Goal: Task Accomplishment & Management: Complete application form

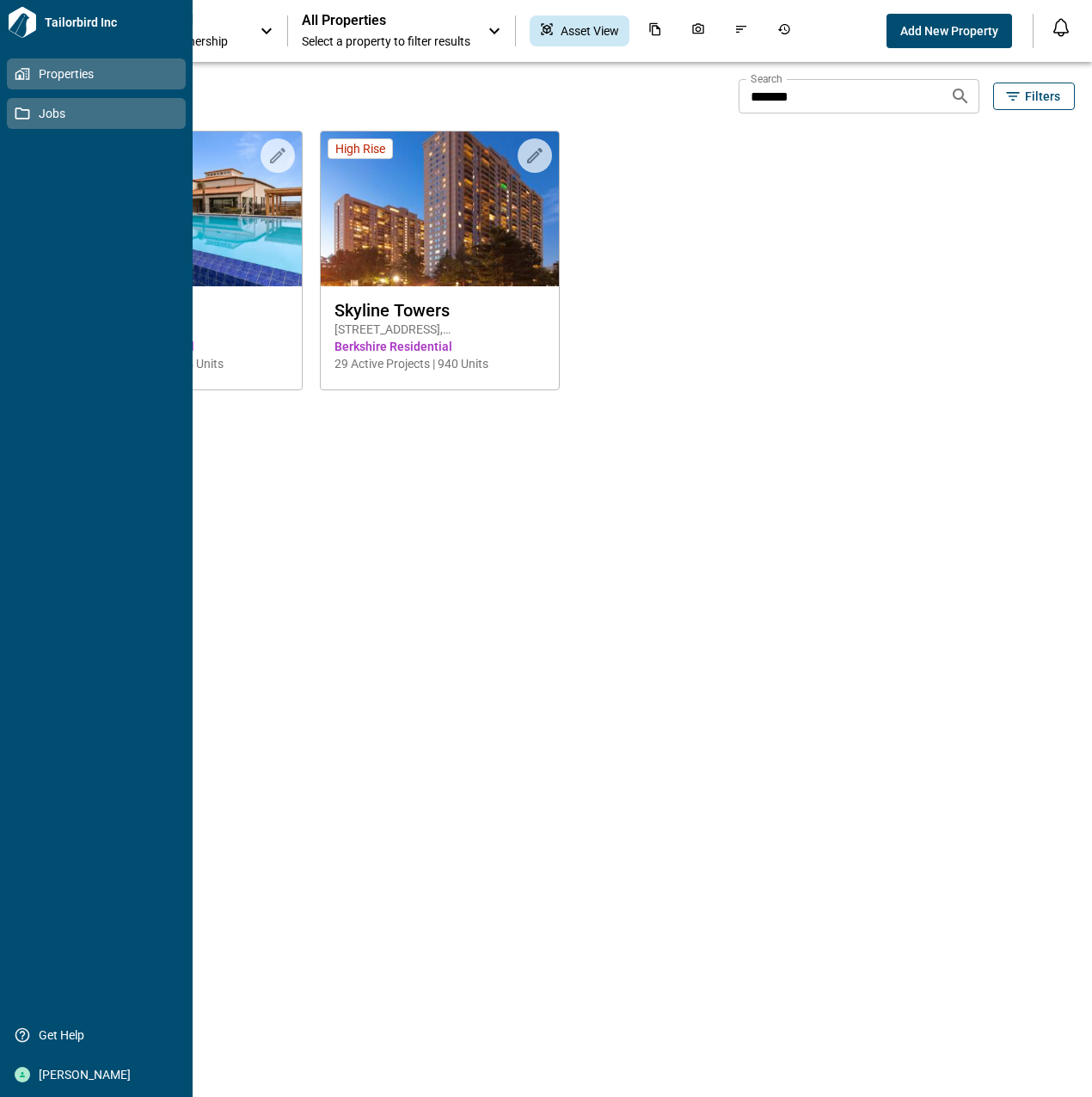
click at [25, 118] on icon at bounding box center [23, 114] width 16 height 16
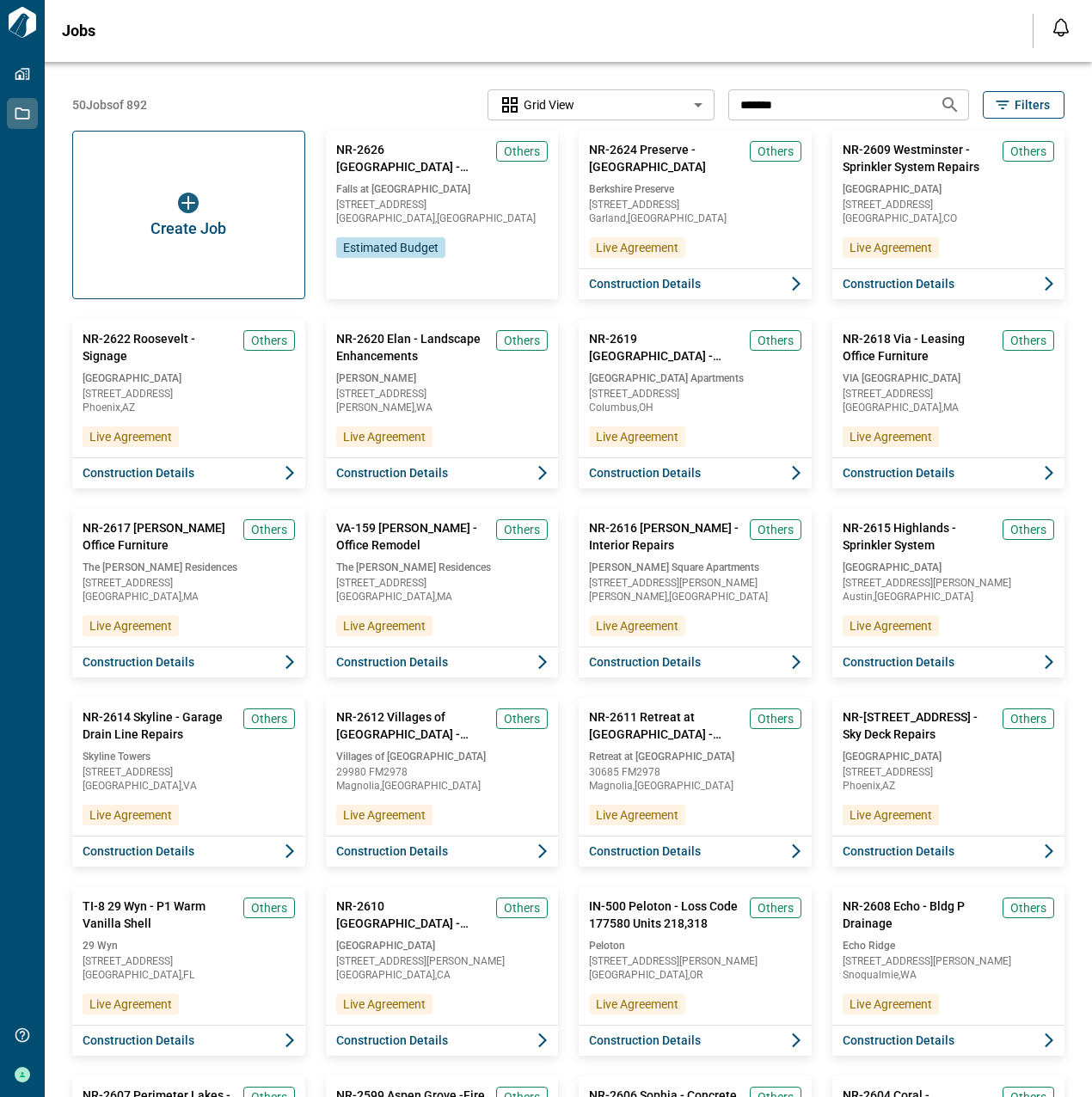
click at [824, 118] on input "*******" at bounding box center [827, 104] width 198 height 31
click at [161, 179] on div "Create Job" at bounding box center [189, 215] width 237 height 171
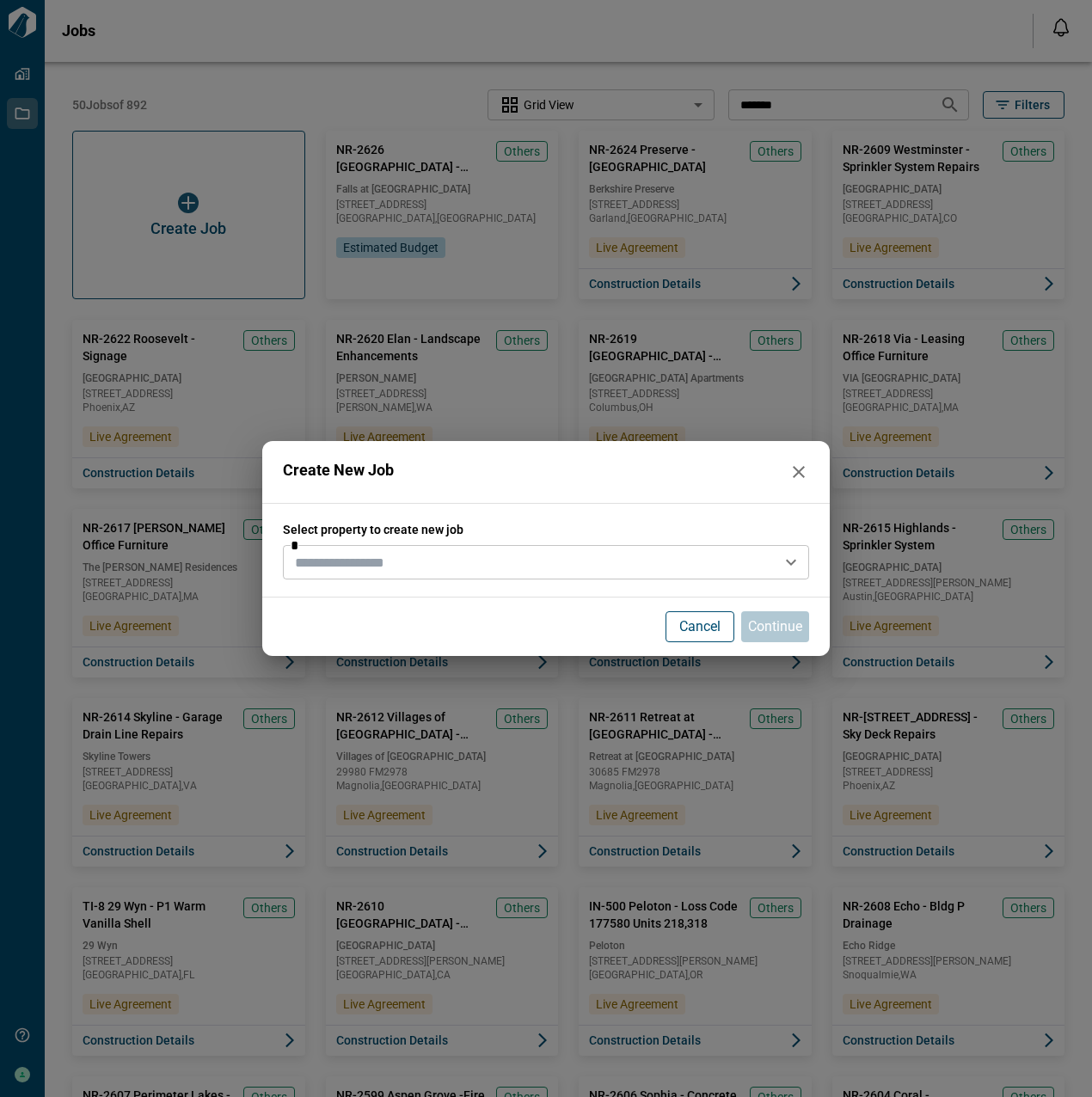
click at [411, 566] on input "text" at bounding box center [532, 562] width 488 height 24
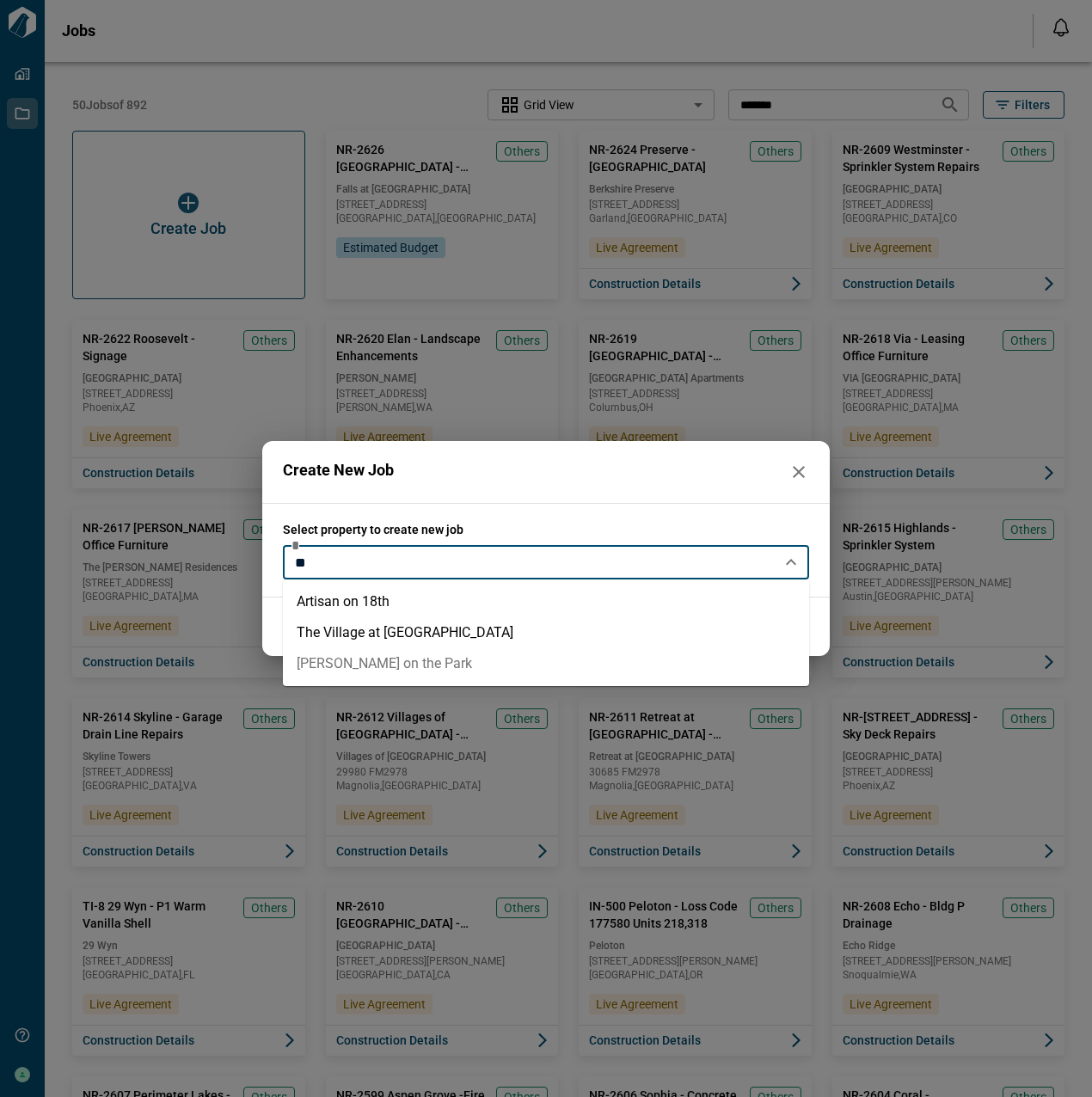
click at [341, 674] on li "[PERSON_NAME] on the Park" at bounding box center [546, 664] width 526 height 30
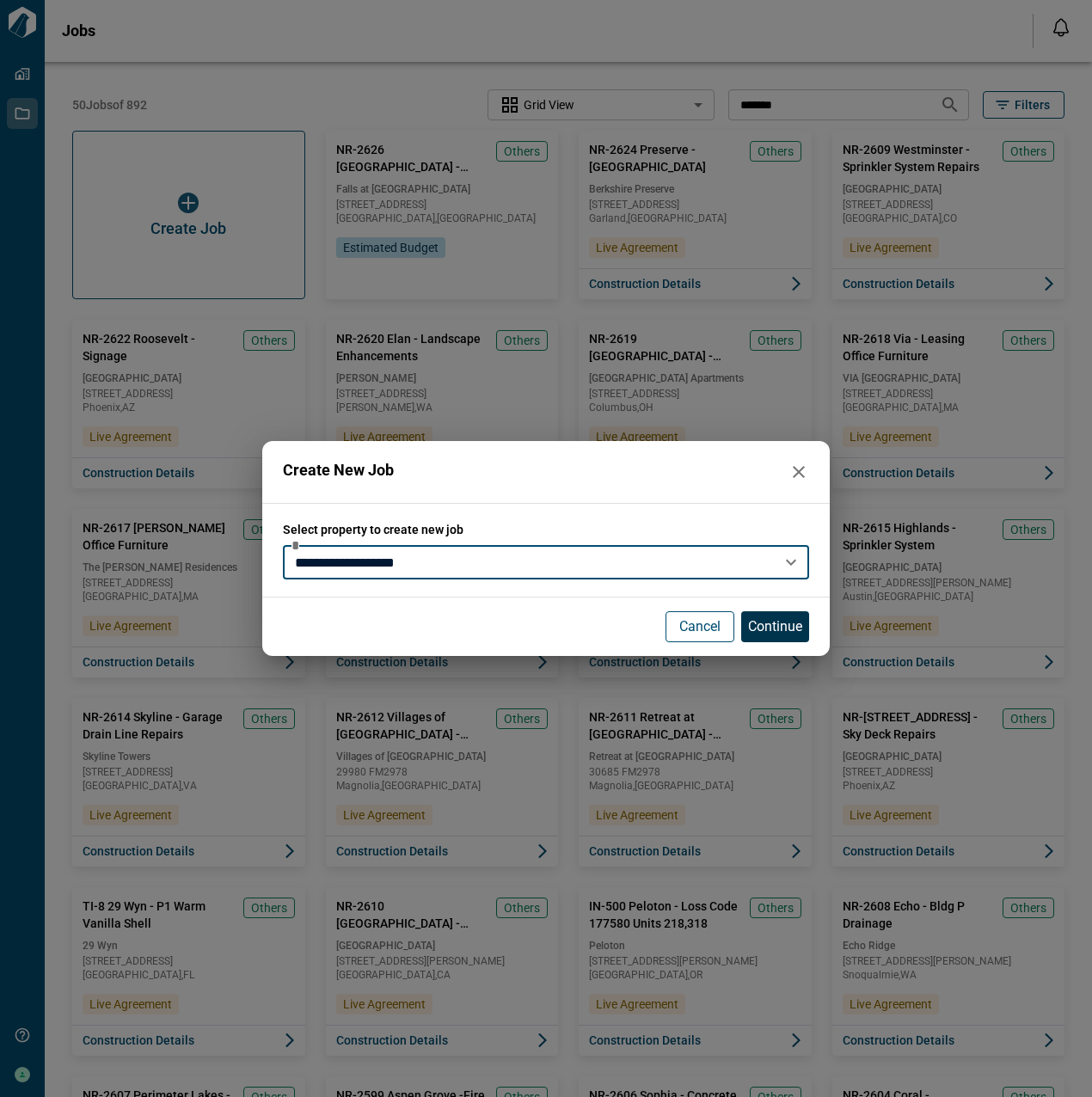
type input "**********"
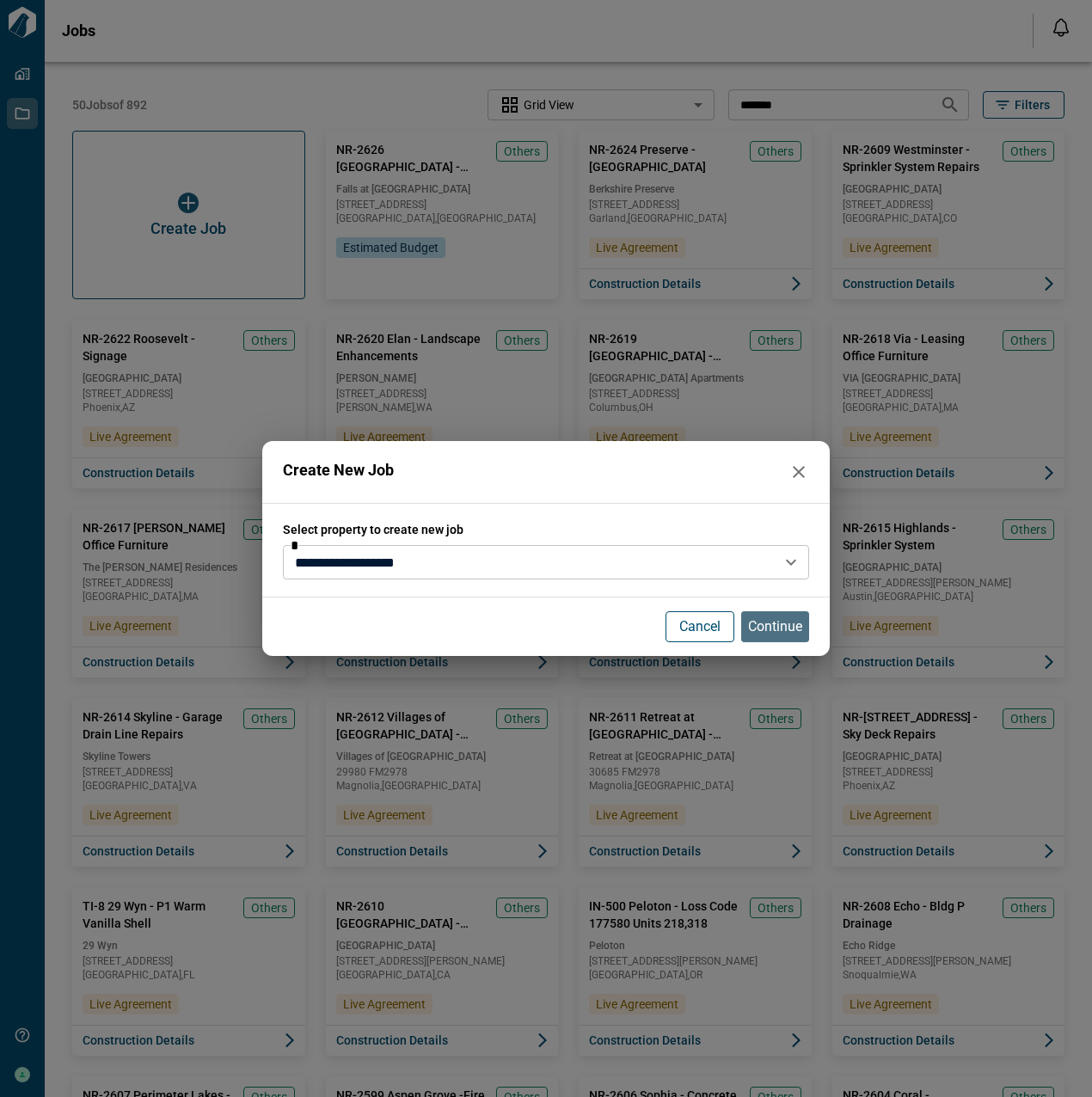
click at [791, 627] on p "Continue" at bounding box center [775, 626] width 54 height 21
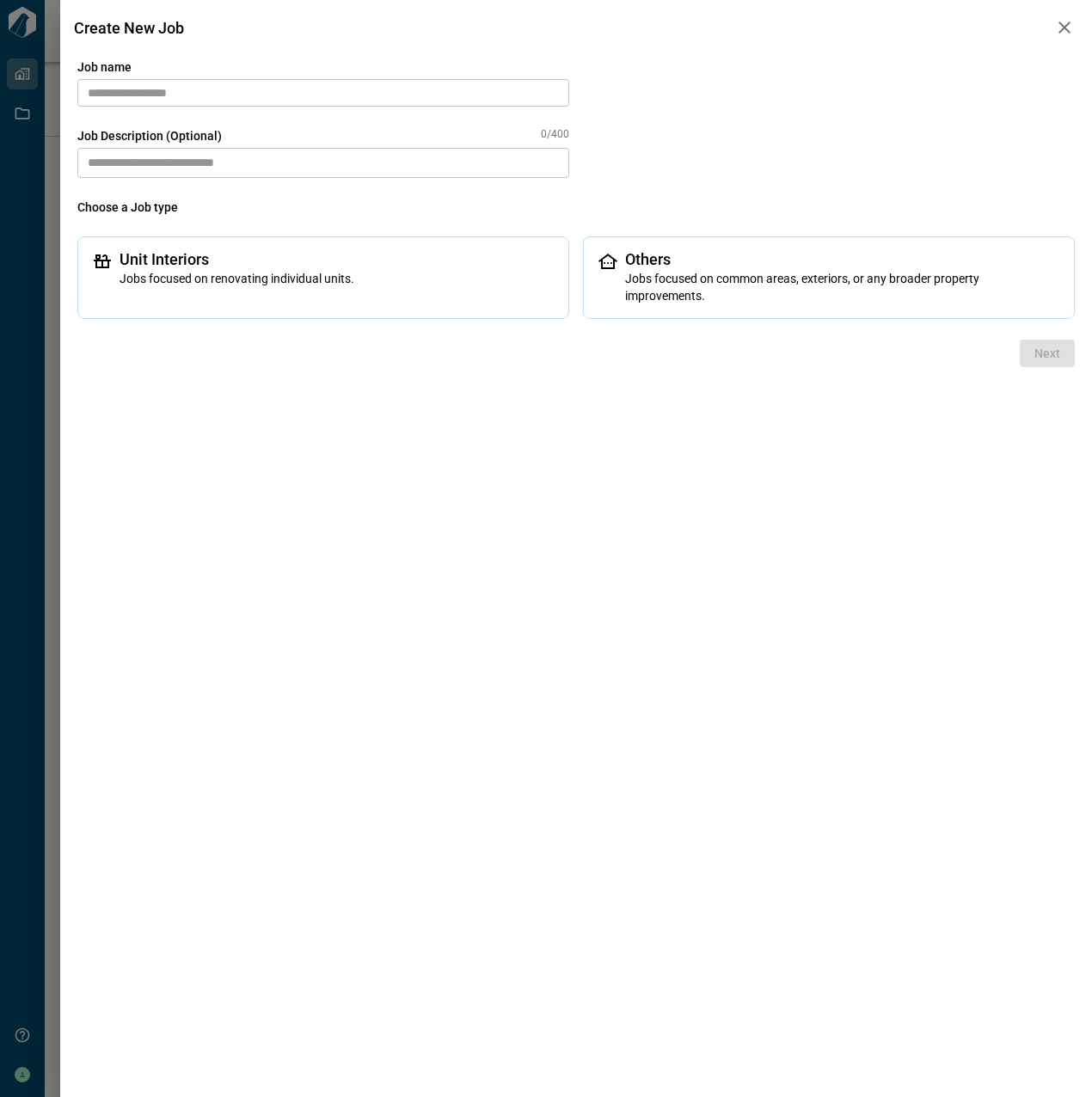
click at [259, 90] on input "text" at bounding box center [323, 92] width 491 height 28
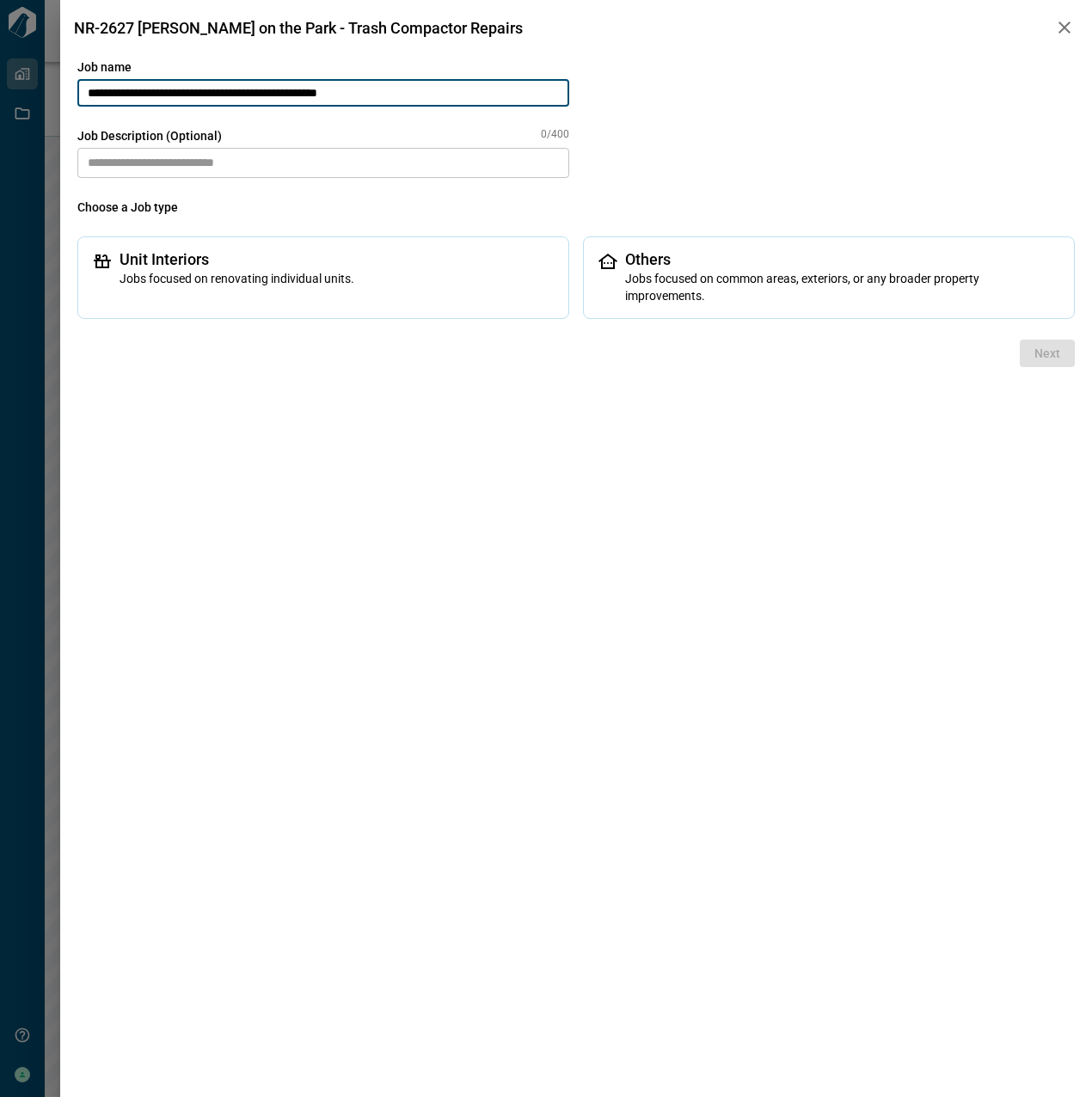
type input "**********"
click at [427, 175] on textarea at bounding box center [323, 162] width 491 height 30
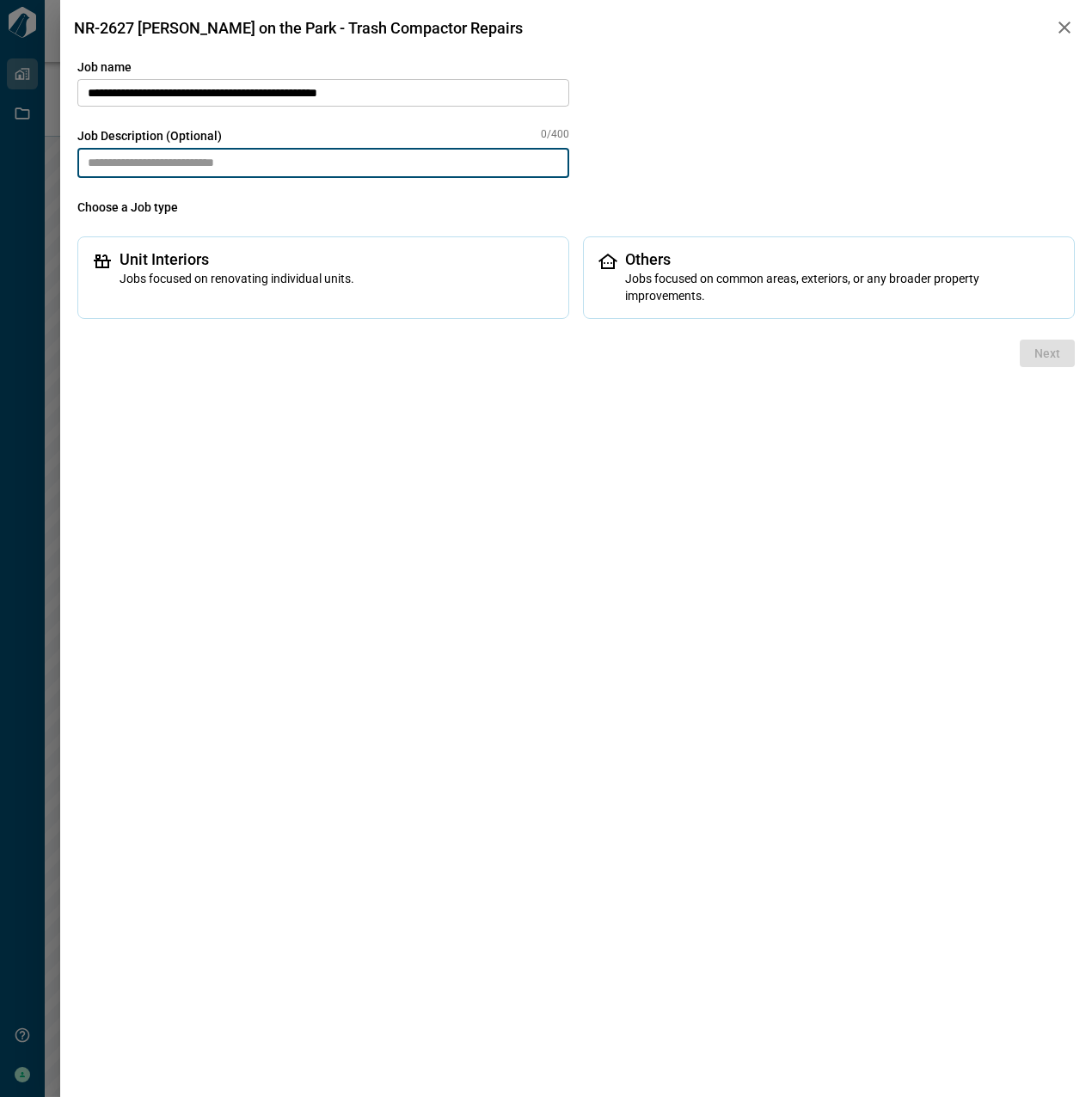
paste textarea
click at [331, 172] on textarea at bounding box center [323, 162] width 491 height 30
paste textarea
click at [215, 147] on textarea at bounding box center [323, 162] width 491 height 30
click at [218, 151] on textarea at bounding box center [323, 162] width 491 height 30
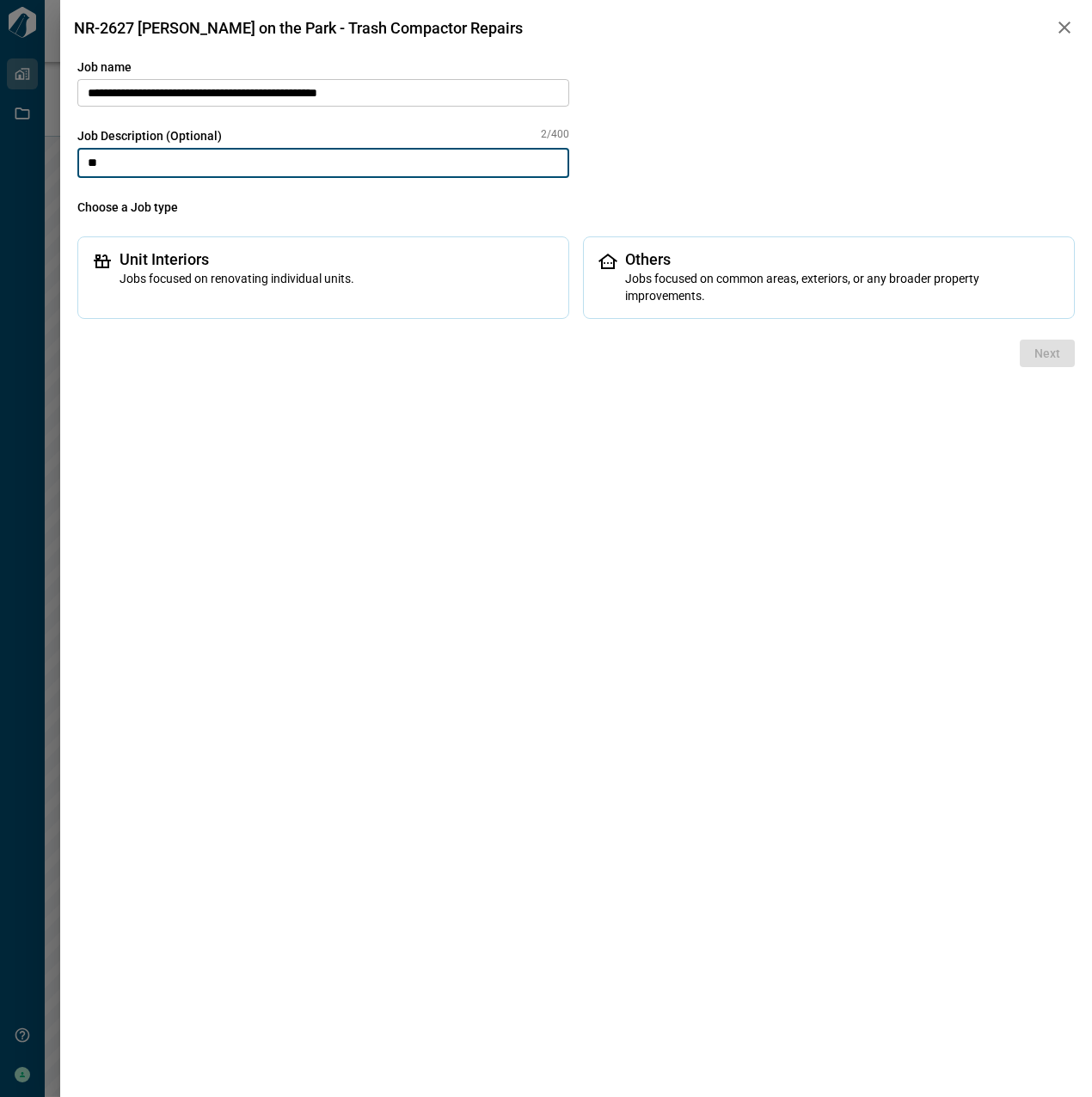
type textarea "*"
type textarea "**********"
click at [701, 241] on div "Others Jobs focused on common areas, exteriors, or any broader property improve…" at bounding box center [829, 278] width 491 height 83
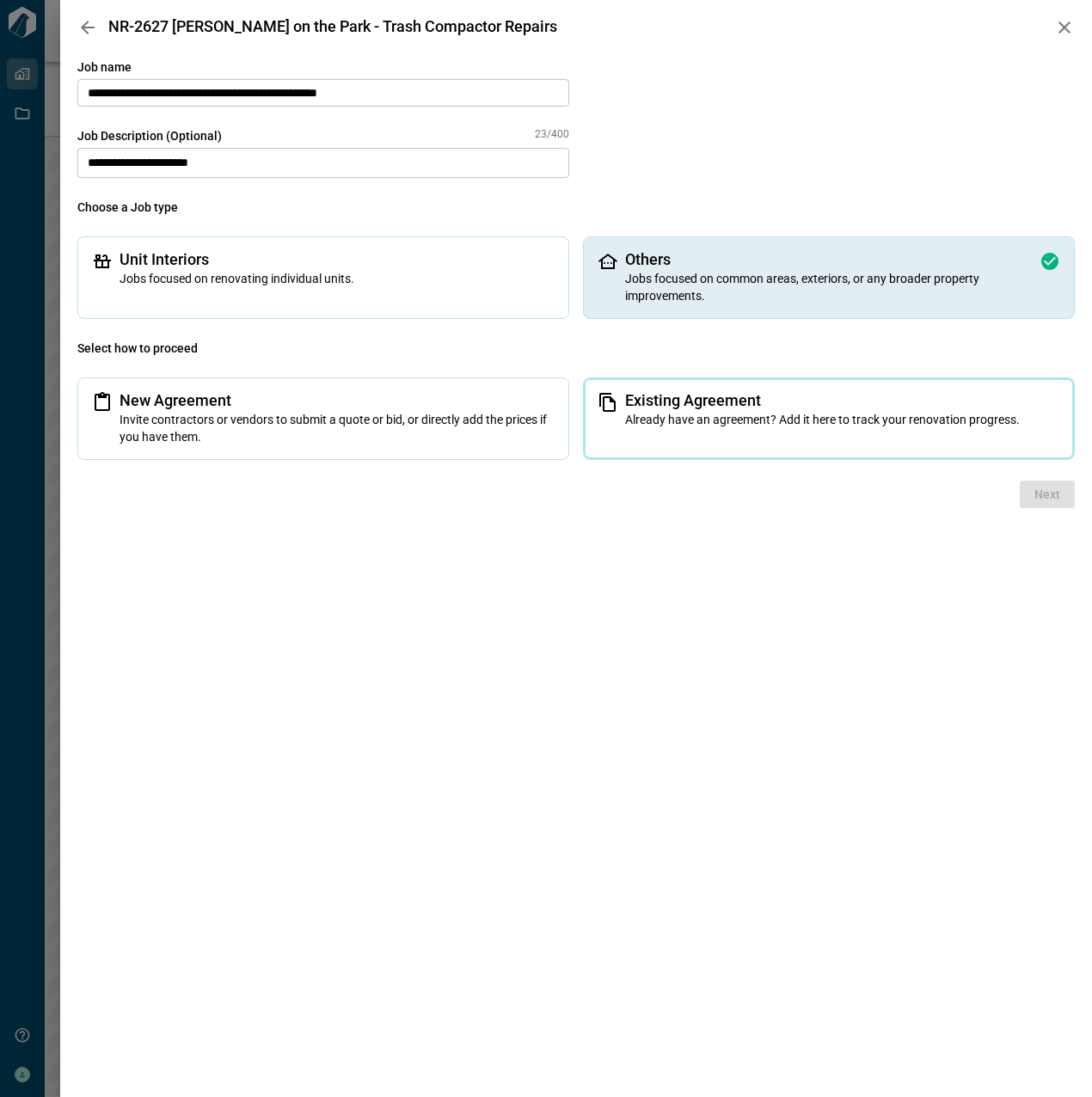
click at [718, 426] on span "Already have an agreement? Add it here to track your renovation progress." at bounding box center [842, 419] width 435 height 17
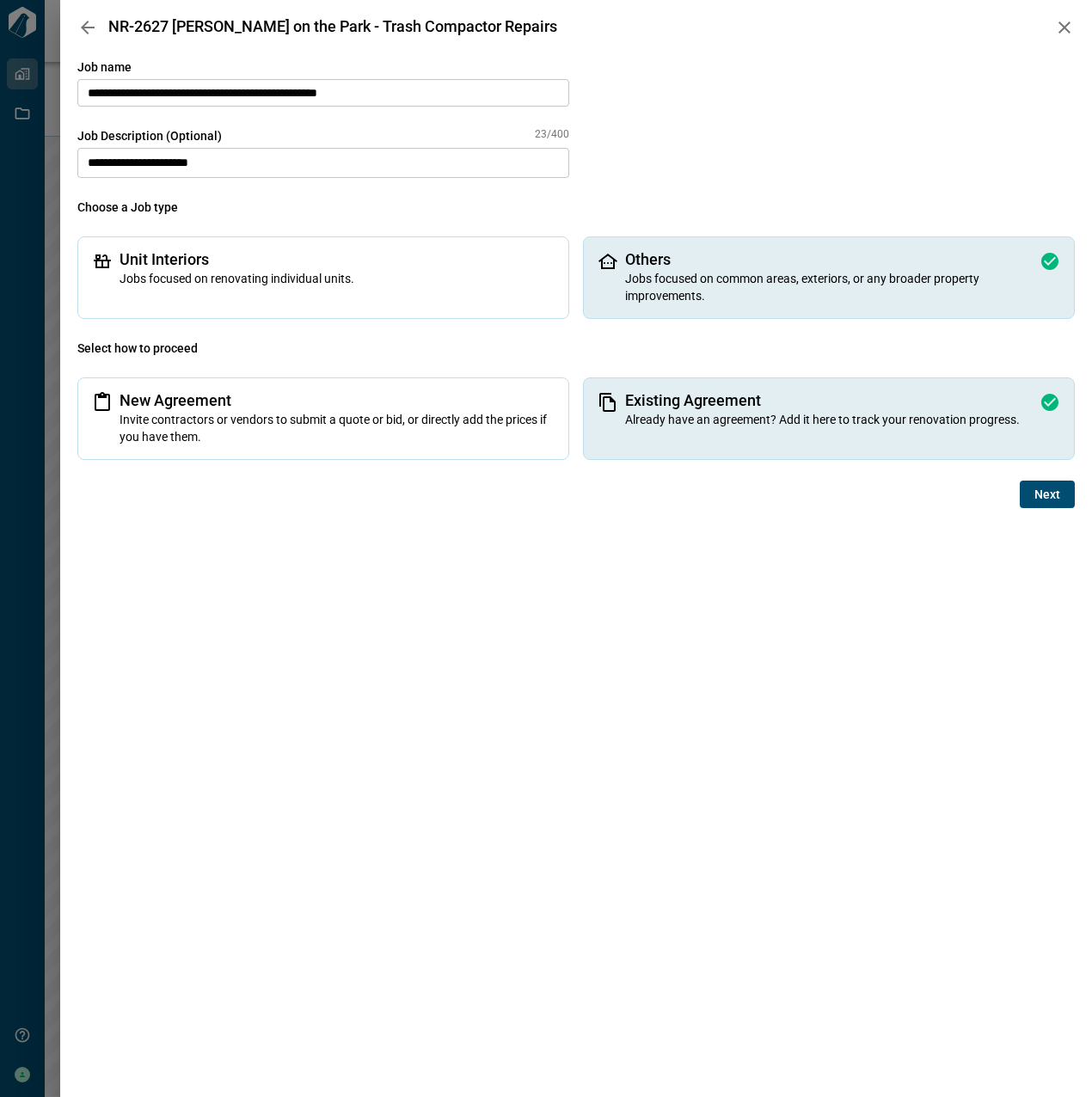
click at [1050, 481] on button "Next" at bounding box center [1048, 494] width 55 height 28
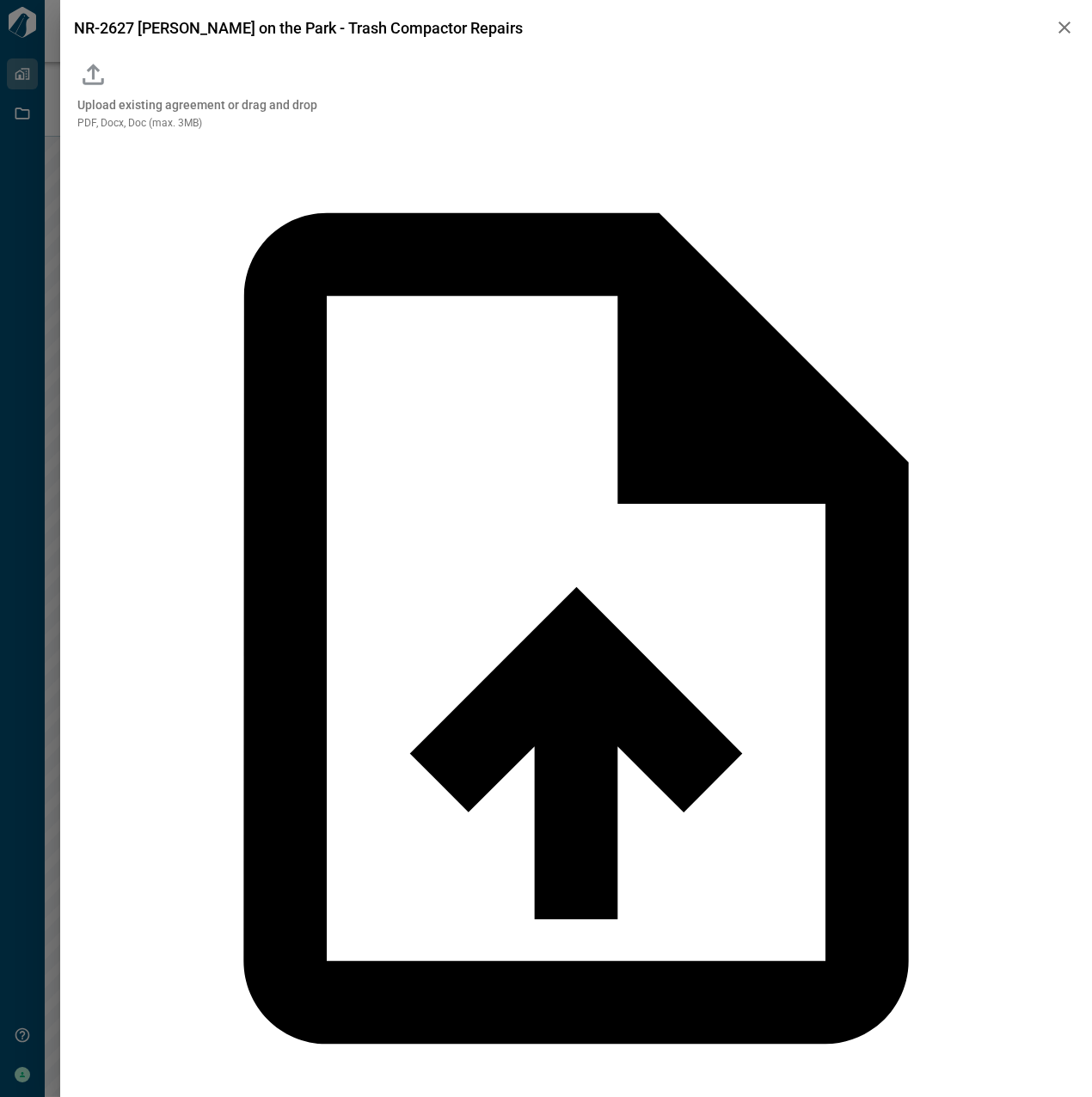
click at [1068, 36] on icon "button" at bounding box center [1064, 27] width 21 height 21
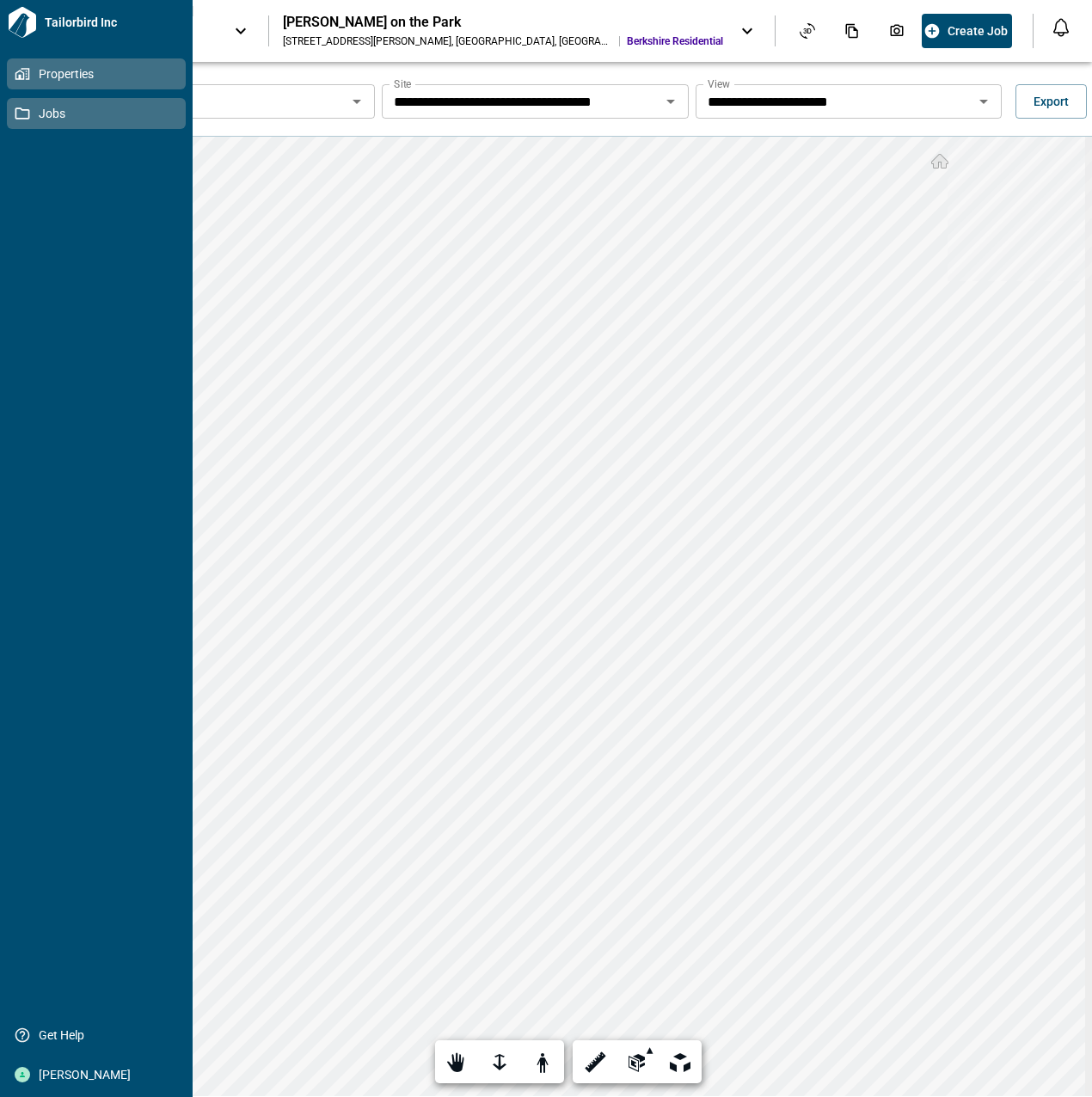
drag, startPoint x: 29, startPoint y: 113, endPoint x: 58, endPoint y: 108, distance: 29.4
click at [29, 113] on icon at bounding box center [23, 113] width 15 height 12
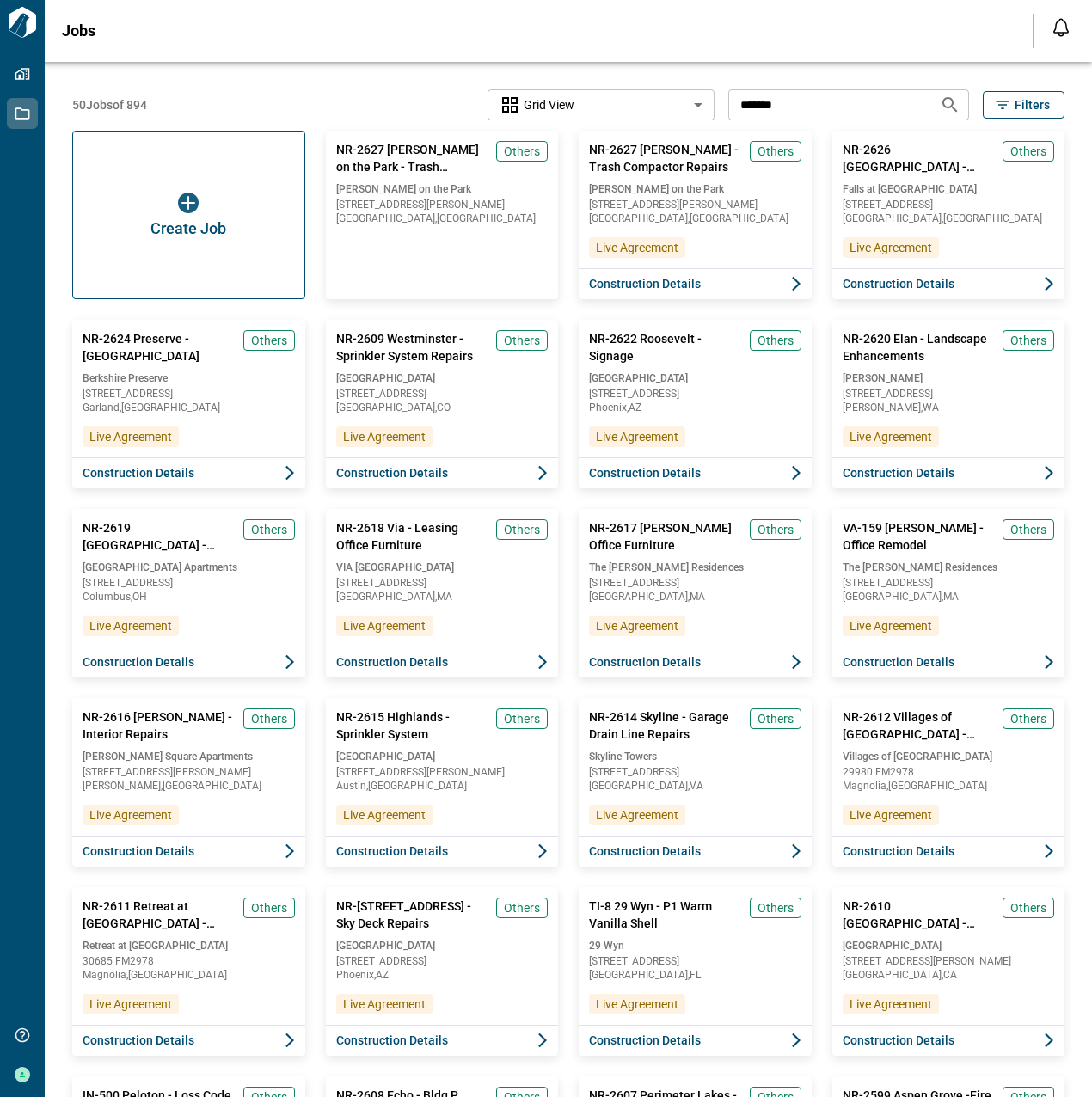
click at [824, 112] on input "*******" at bounding box center [827, 104] width 198 height 31
type input "*****"
click at [762, 222] on span "[GEOGRAPHIC_DATA] , [GEOGRAPHIC_DATA]" at bounding box center [695, 218] width 215 height 10
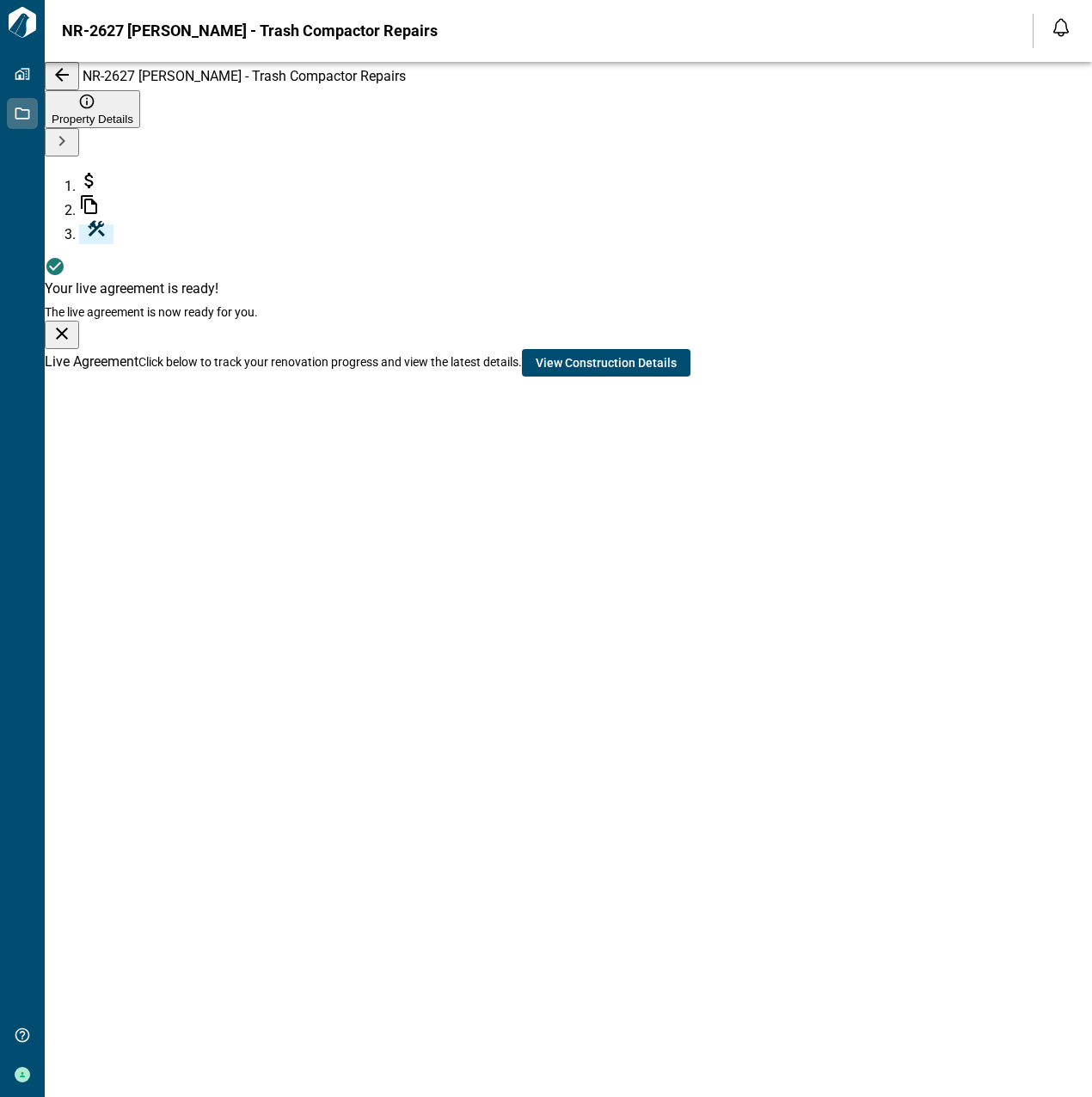
click at [72, 86] on icon "button" at bounding box center [61, 75] width 21 height 21
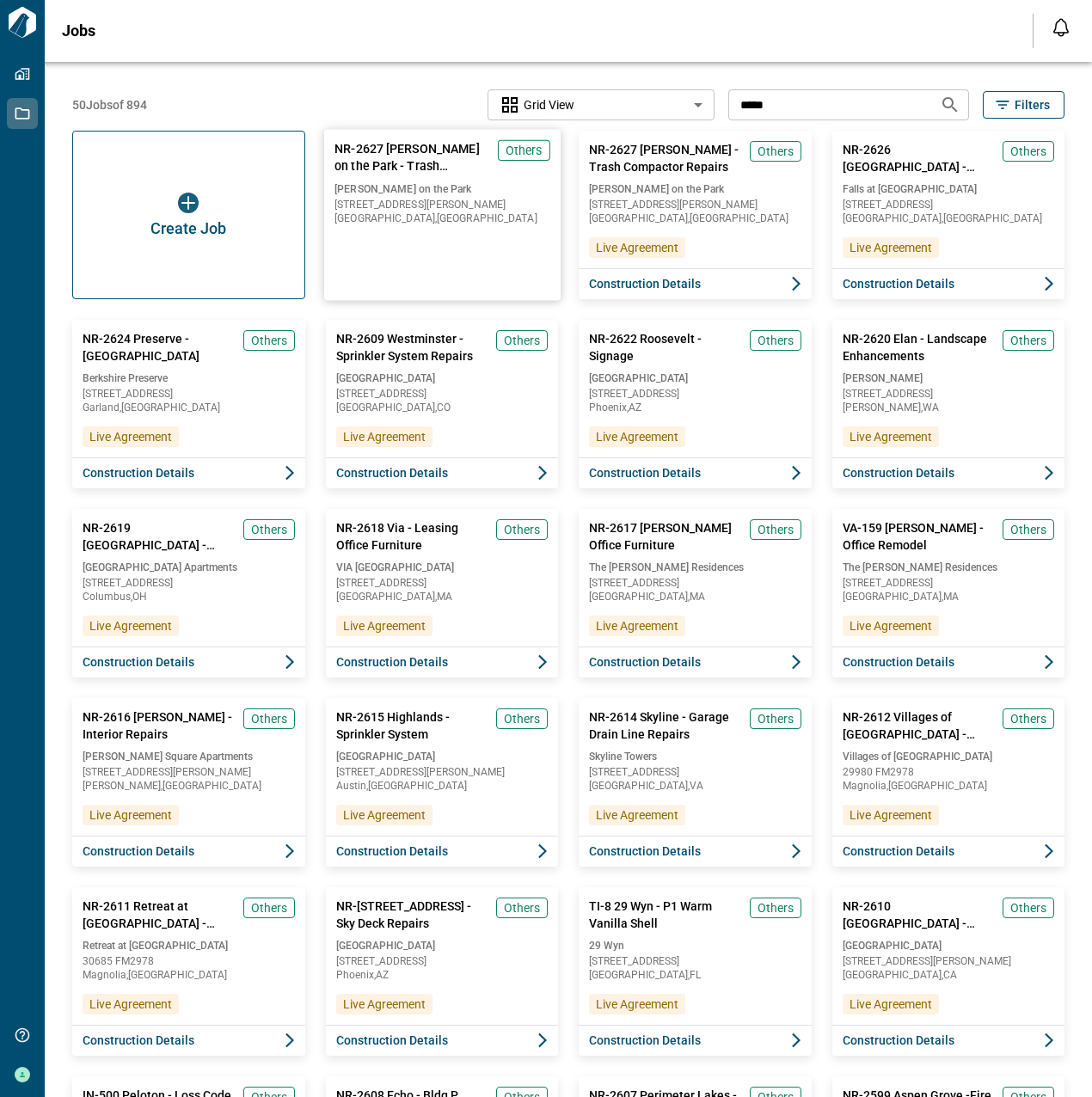
click at [490, 236] on div "NR-2627 [PERSON_NAME] on the Park - Trash Compactor Repairs Others [PERSON_NAME…" at bounding box center [441, 189] width 237 height 119
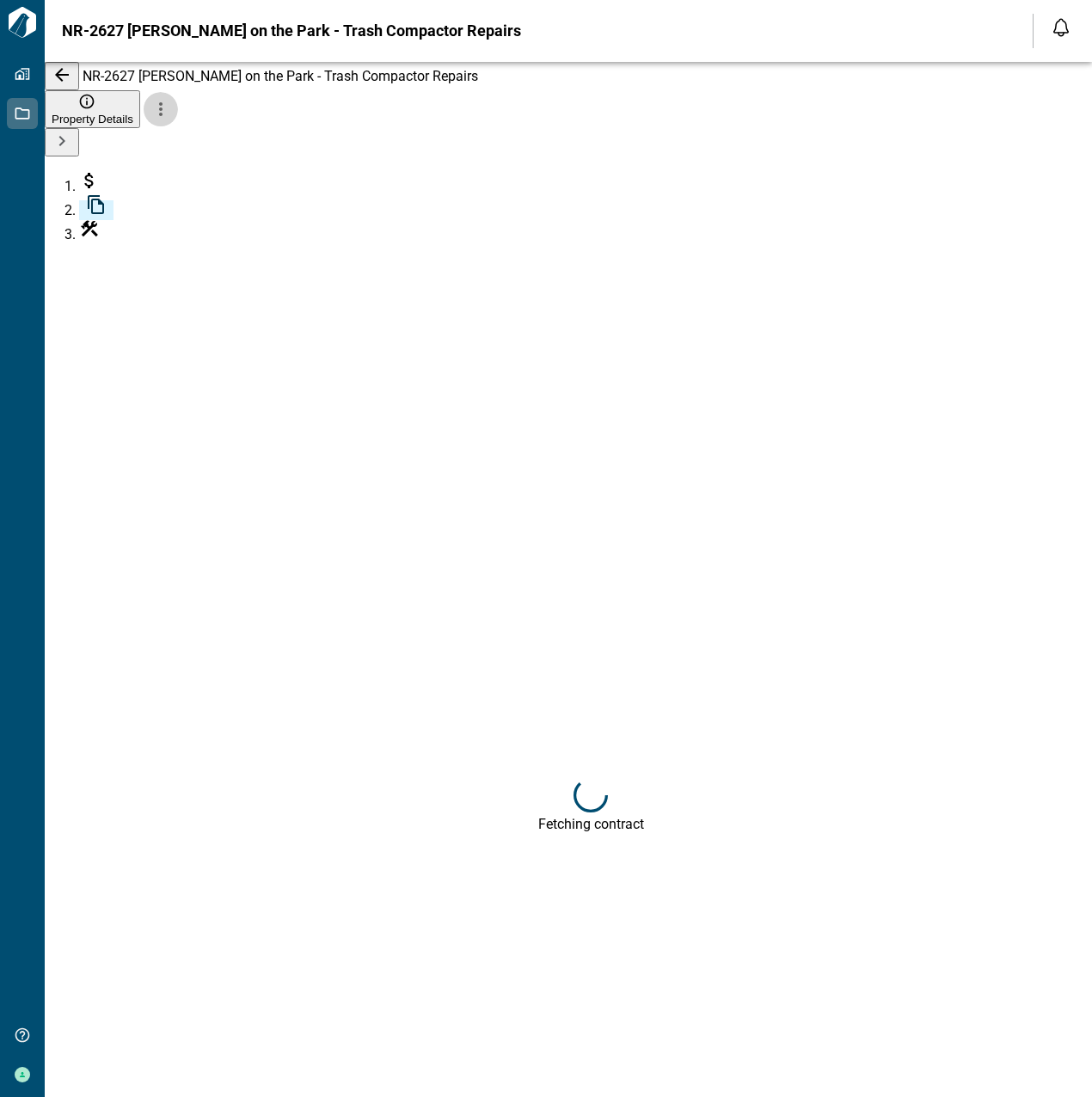
click at [171, 99] on icon "more" at bounding box center [160, 109] width 21 height 21
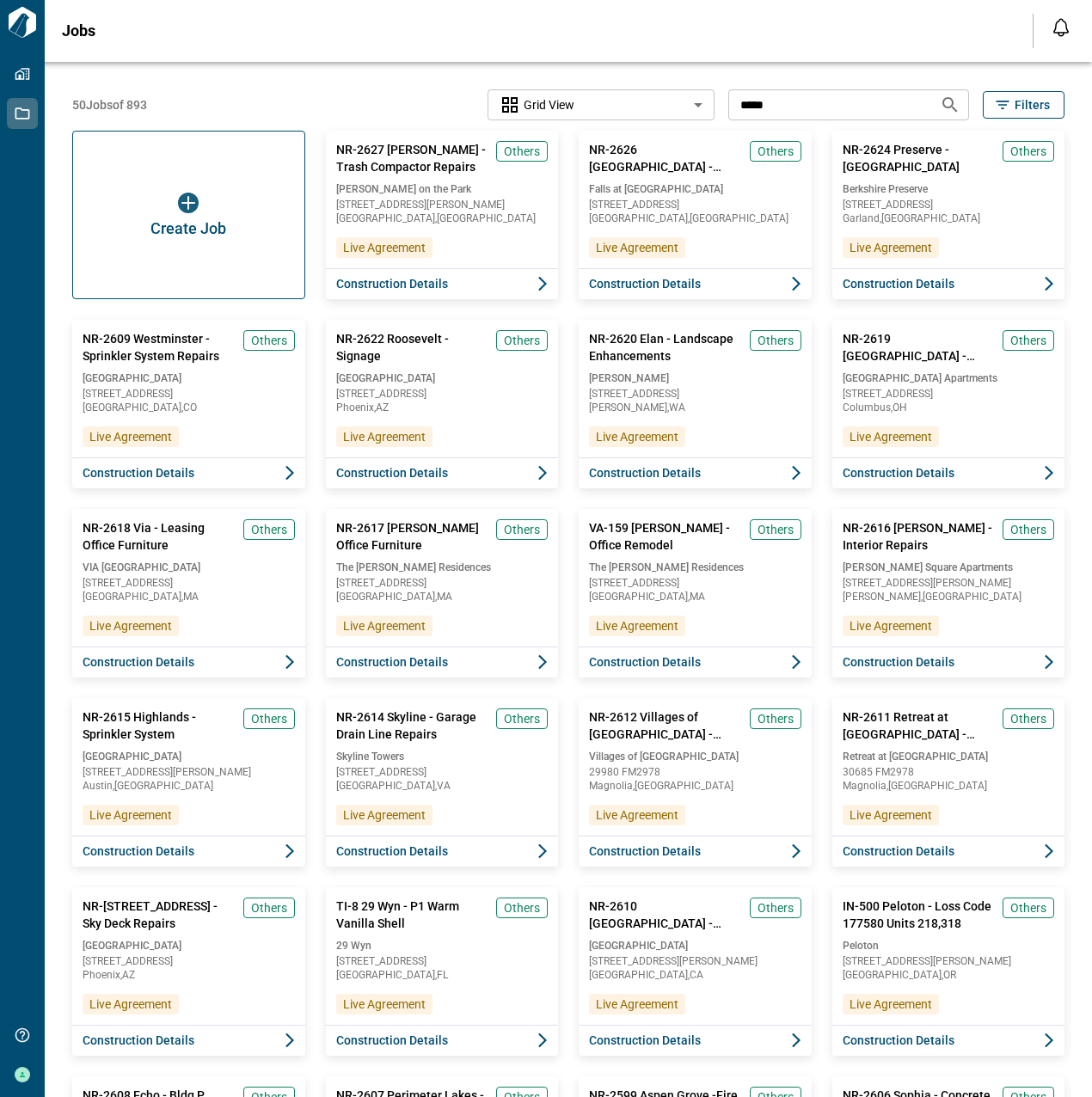
click at [634, 107] on body "Tailorbird Inc Properties Jobs Get Help [PERSON_NAME] Jobs Notifications *** **…" at bounding box center [546, 582] width 1092 height 1164
click at [761, 105] on input "*****" at bounding box center [827, 104] width 198 height 31
type input "**********"
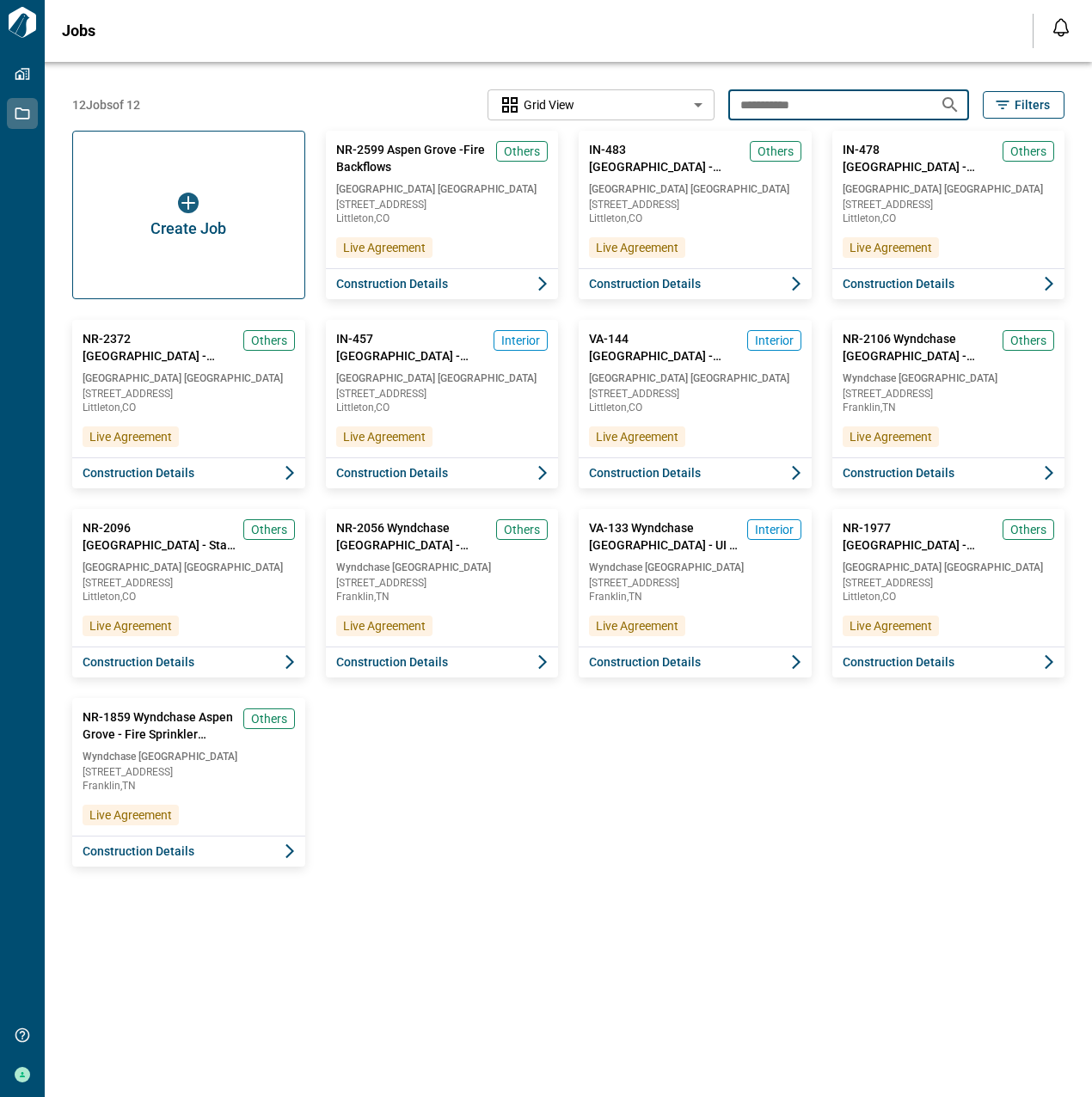
click at [801, 108] on input "**********" at bounding box center [827, 104] width 198 height 31
type input "**********"
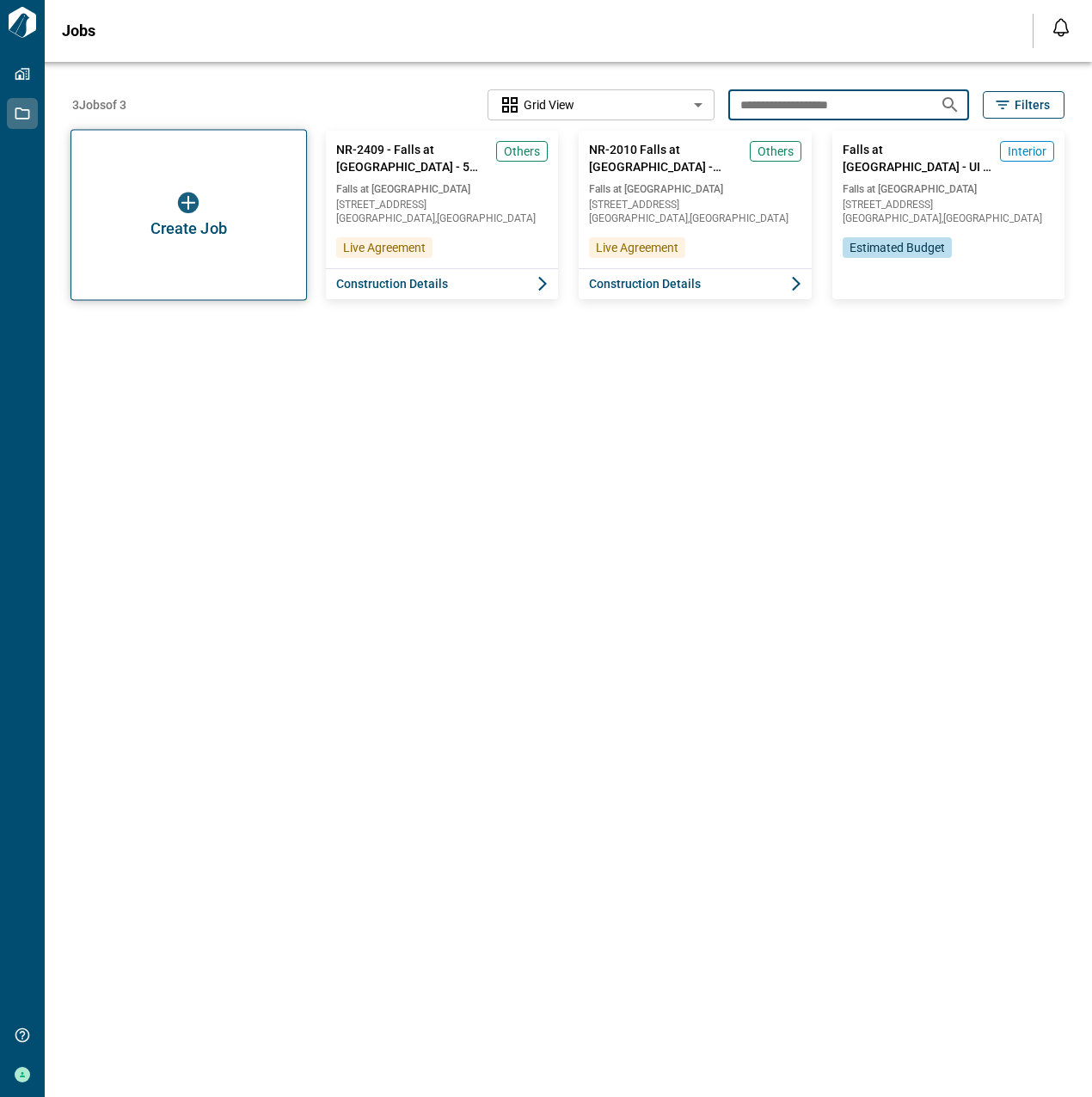
click at [217, 229] on span "Create Job" at bounding box center [189, 228] width 77 height 17
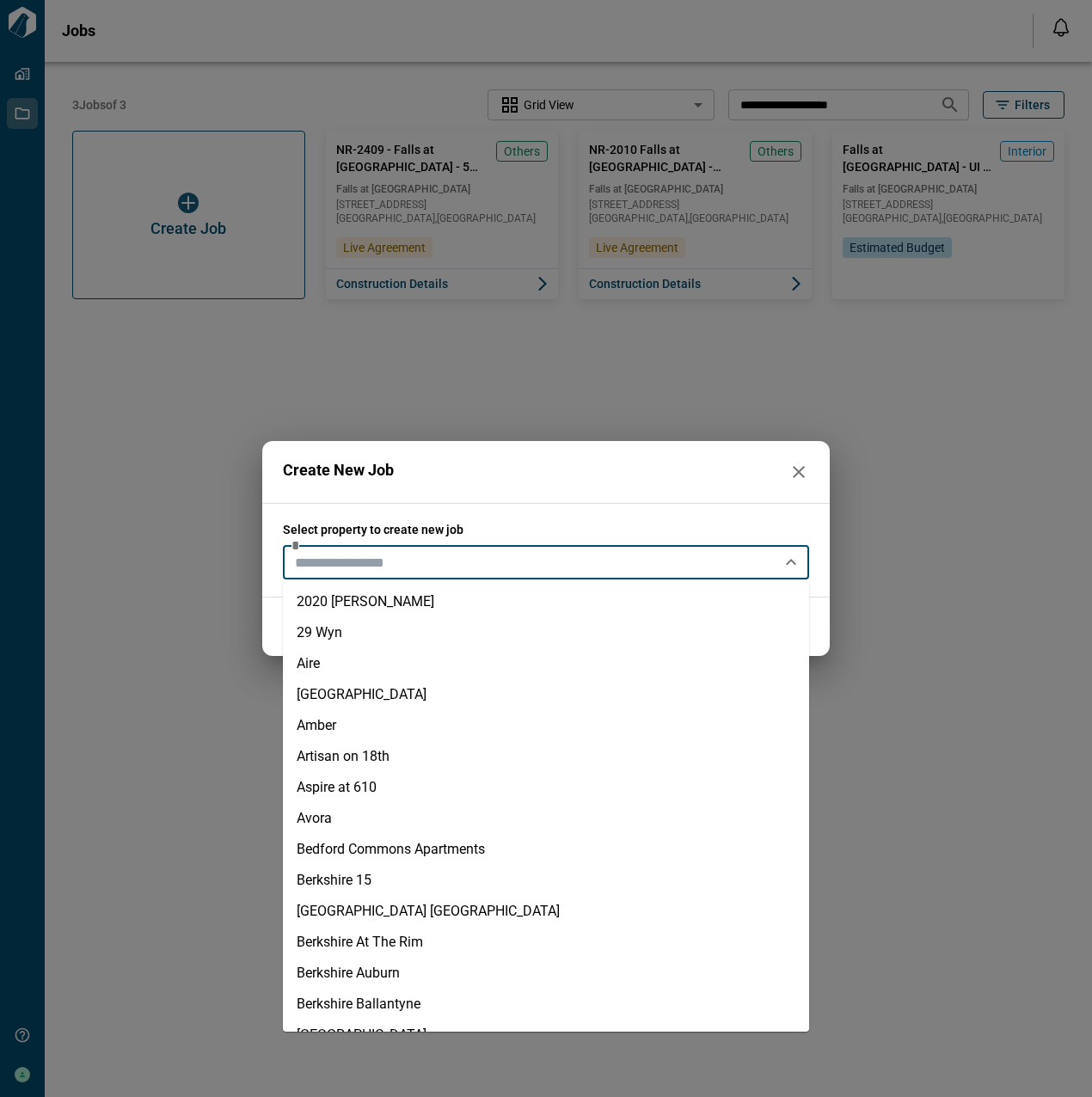
click at [491, 560] on input "text" at bounding box center [532, 562] width 488 height 24
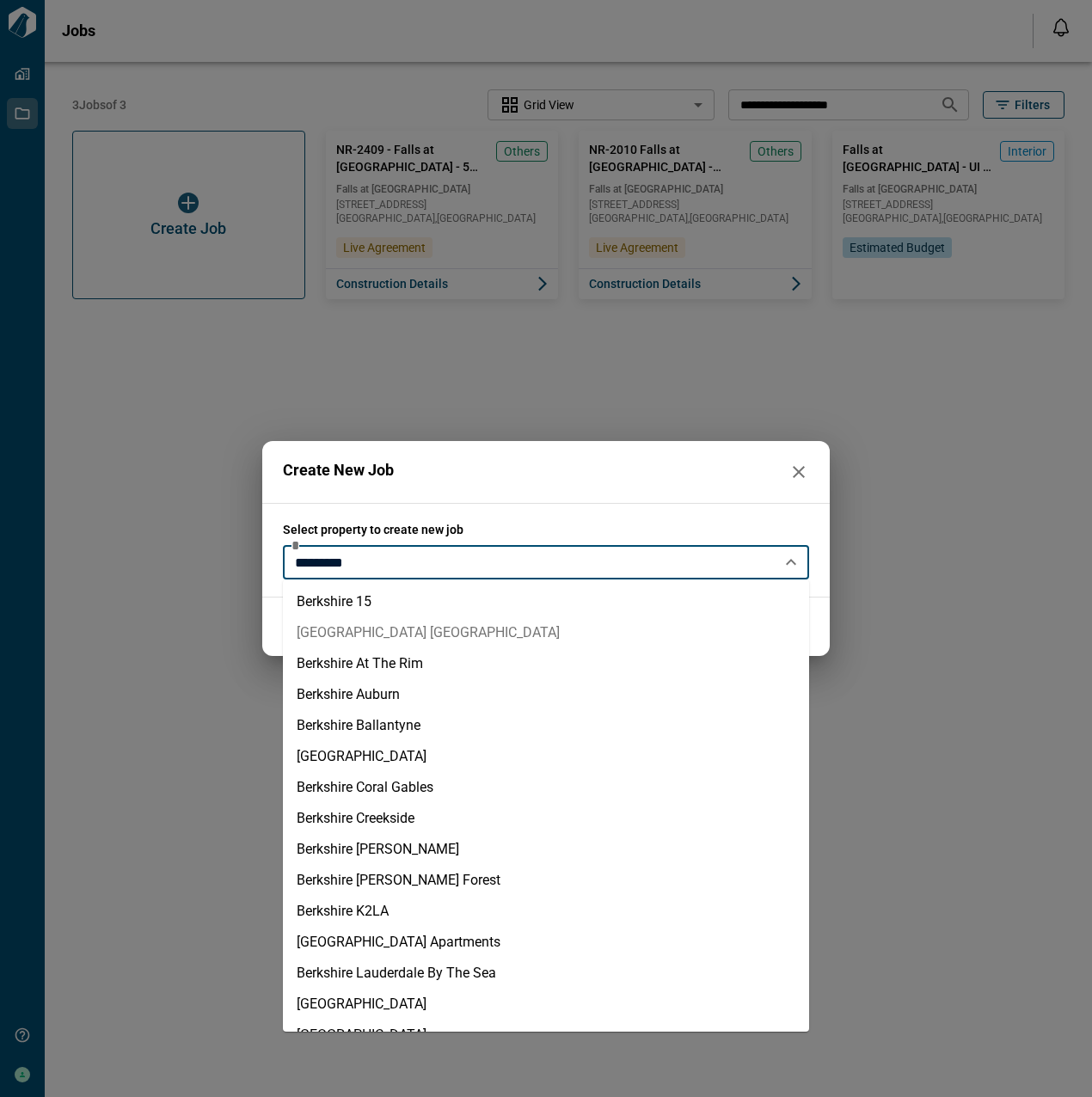
click at [423, 624] on li "[GEOGRAPHIC_DATA] [GEOGRAPHIC_DATA]" at bounding box center [546, 632] width 526 height 30
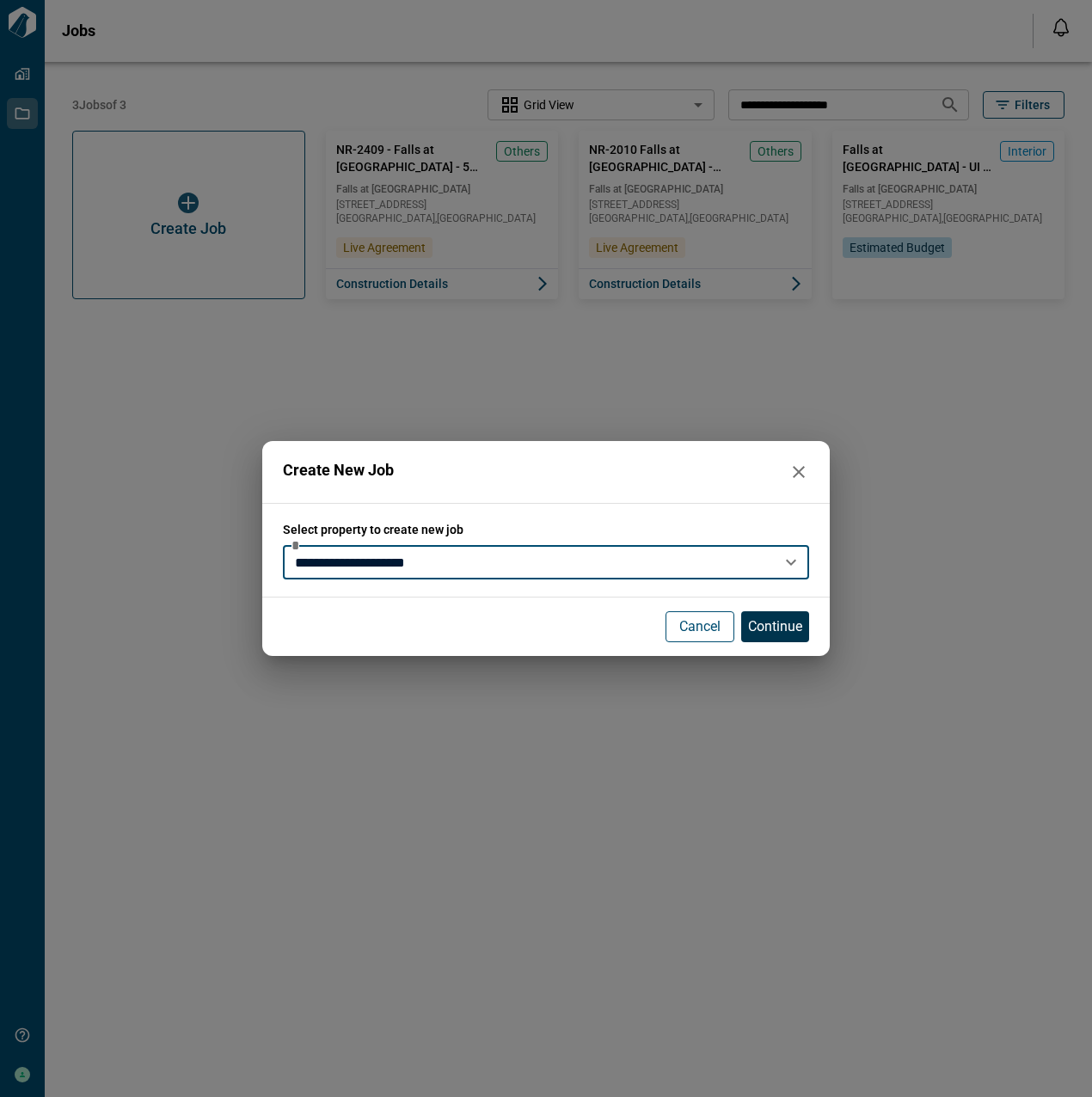
type input "**********"
click at [787, 622] on p "Continue" at bounding box center [775, 626] width 54 height 21
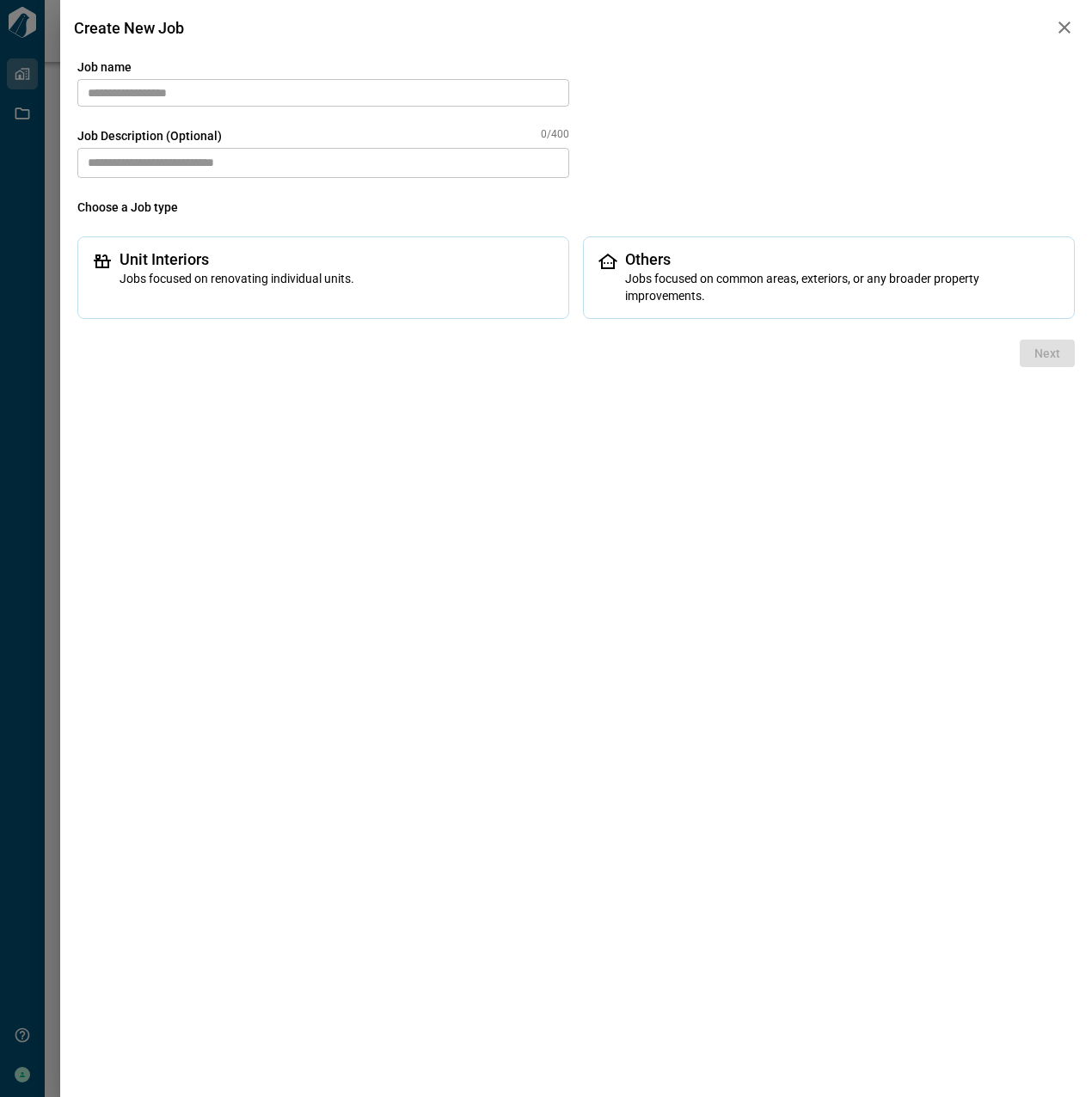
click at [317, 106] on div "Job name ​ Job Description (Optional) 0/400 * ​ Choose a Job type Unit Interior…" at bounding box center [576, 188] width 998 height 260
click at [302, 94] on input "text" at bounding box center [323, 92] width 491 height 28
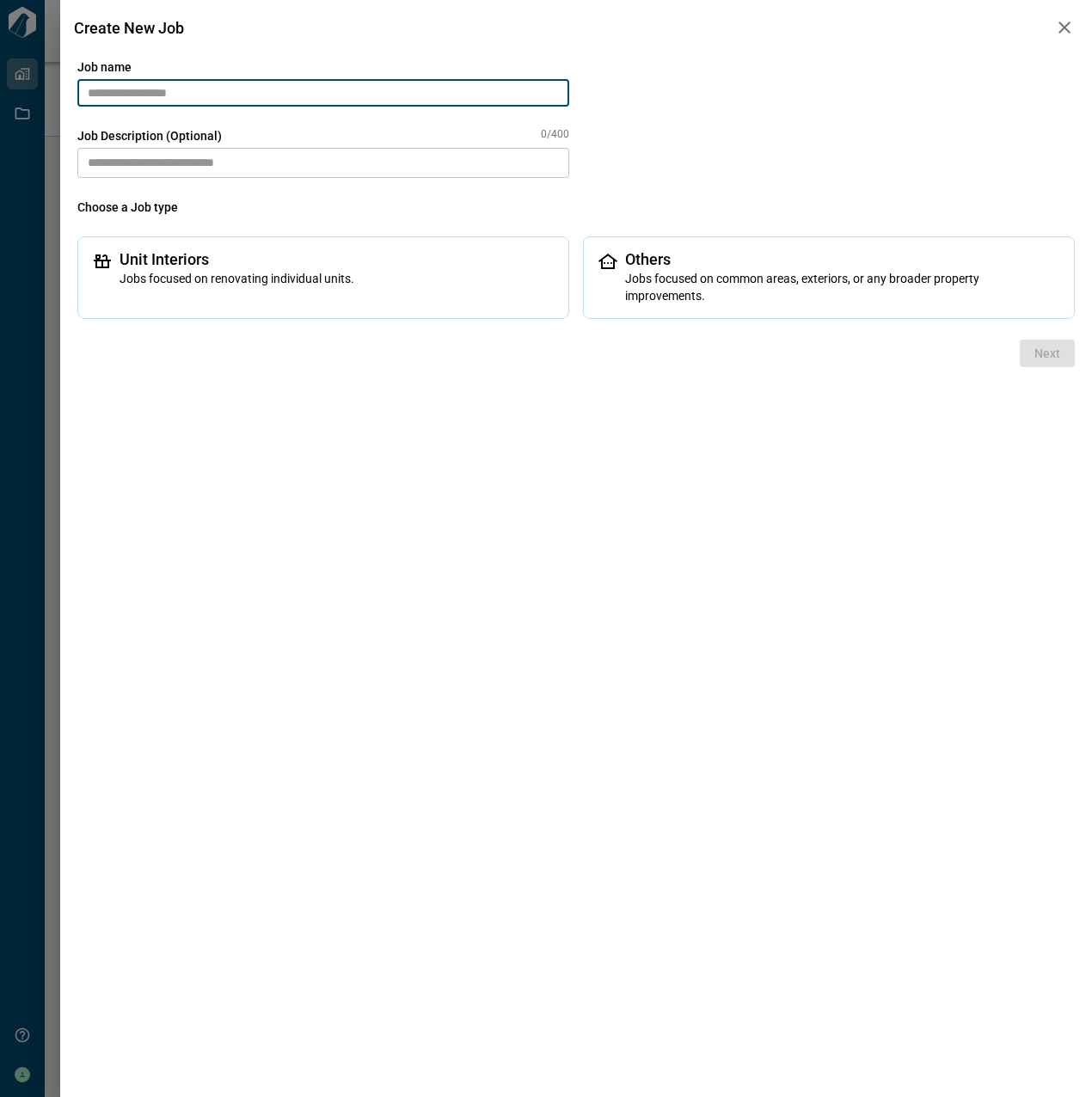
type input "****"
type input "**********"
click at [232, 159] on textarea at bounding box center [323, 162] width 491 height 30
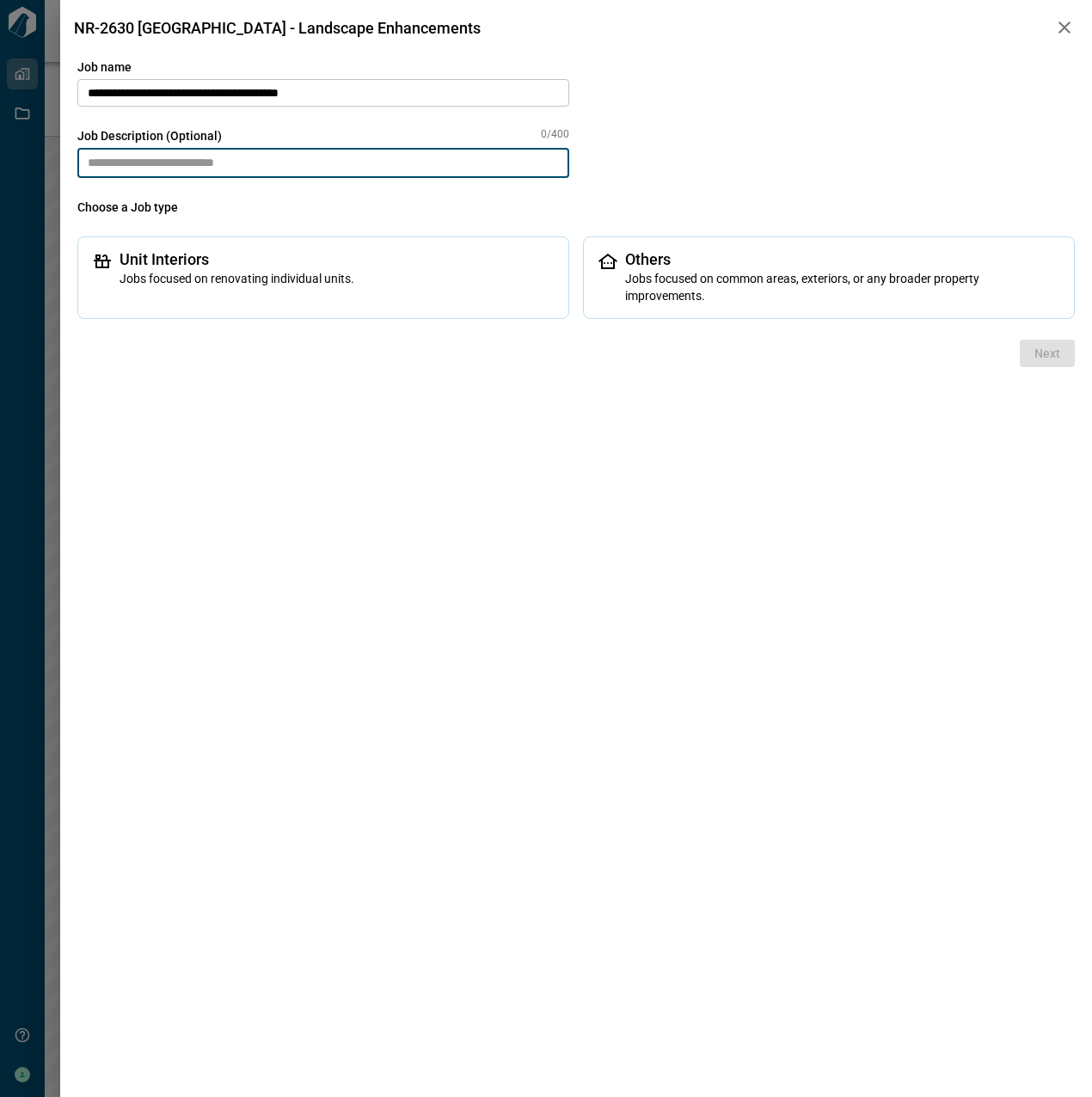
paste textarea "**********"
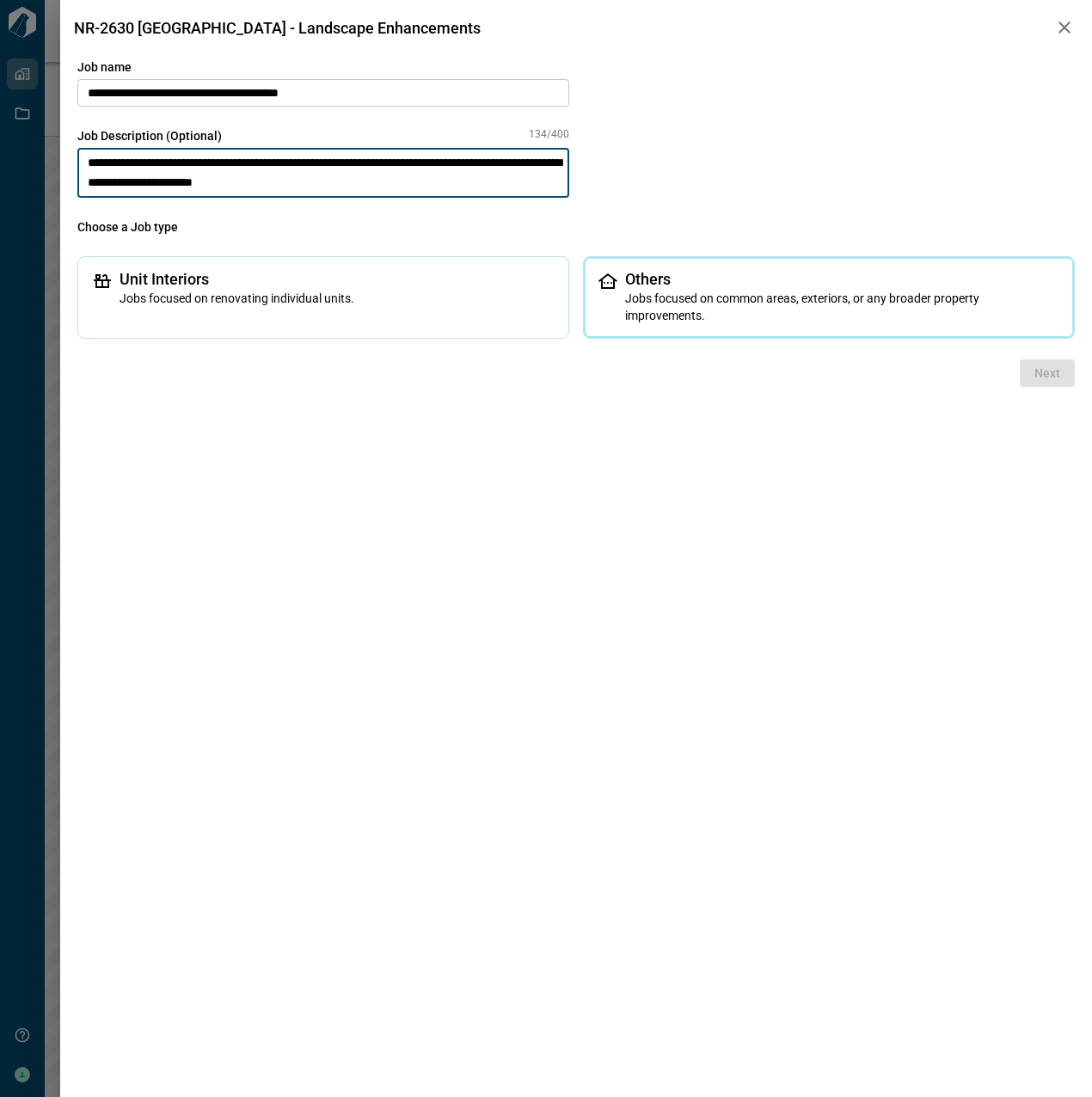
type textarea "**********"
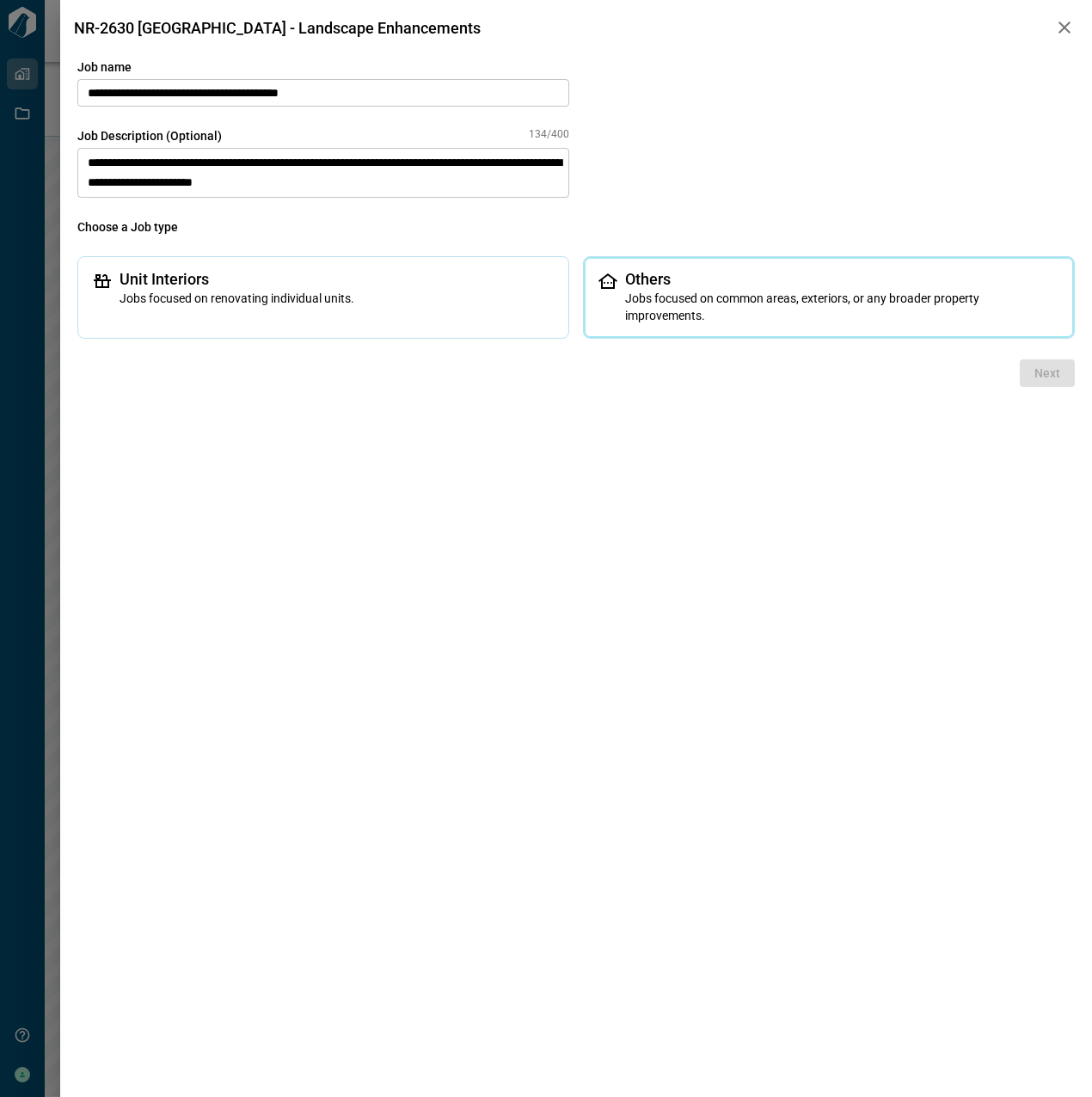
click at [744, 332] on div "Others Jobs focused on common areas, exteriors, or any broader property improve…" at bounding box center [829, 298] width 491 height 83
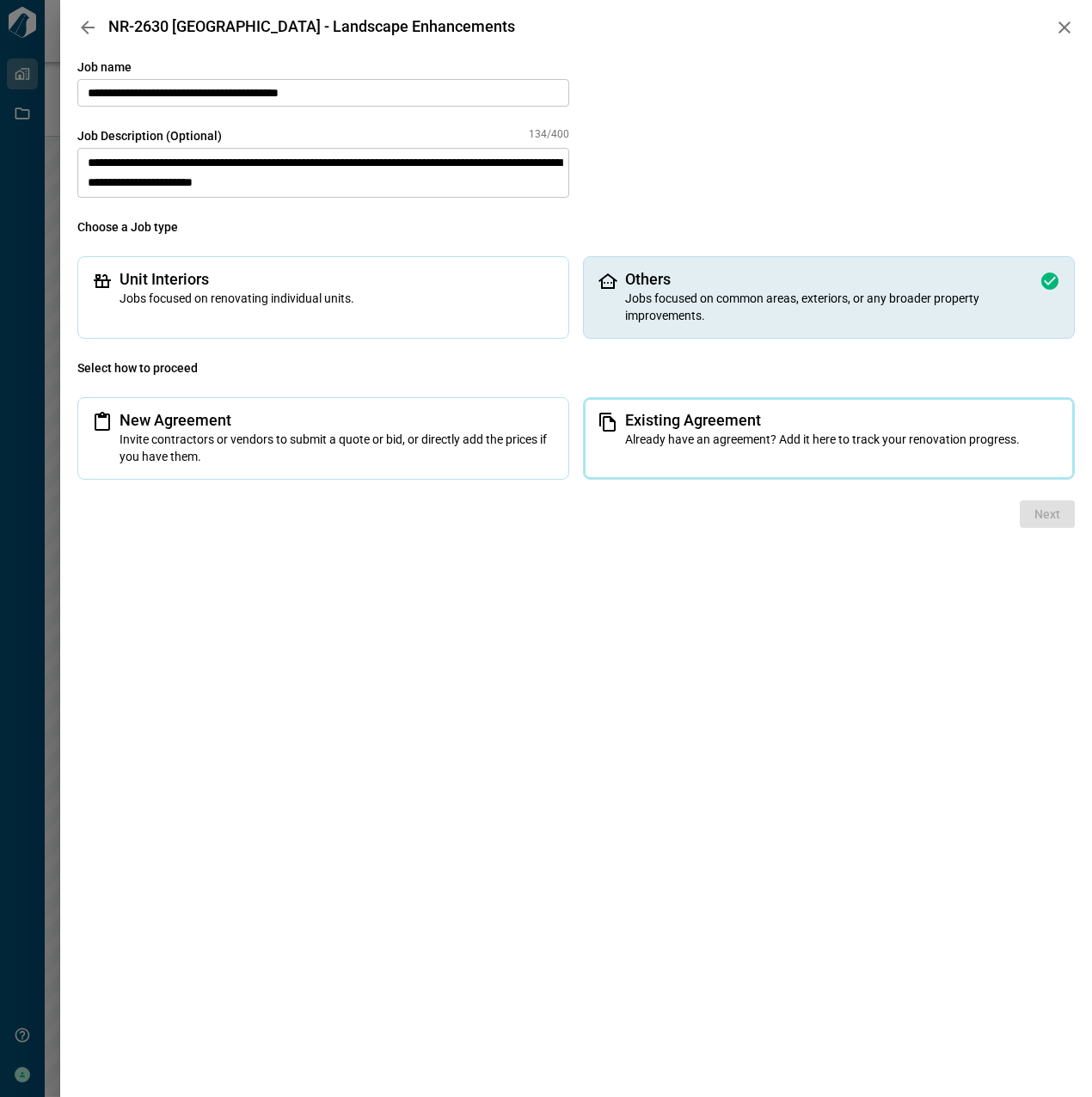
click at [778, 444] on span "Already have an agreement? Add it here to track your renovation progress." at bounding box center [842, 438] width 435 height 17
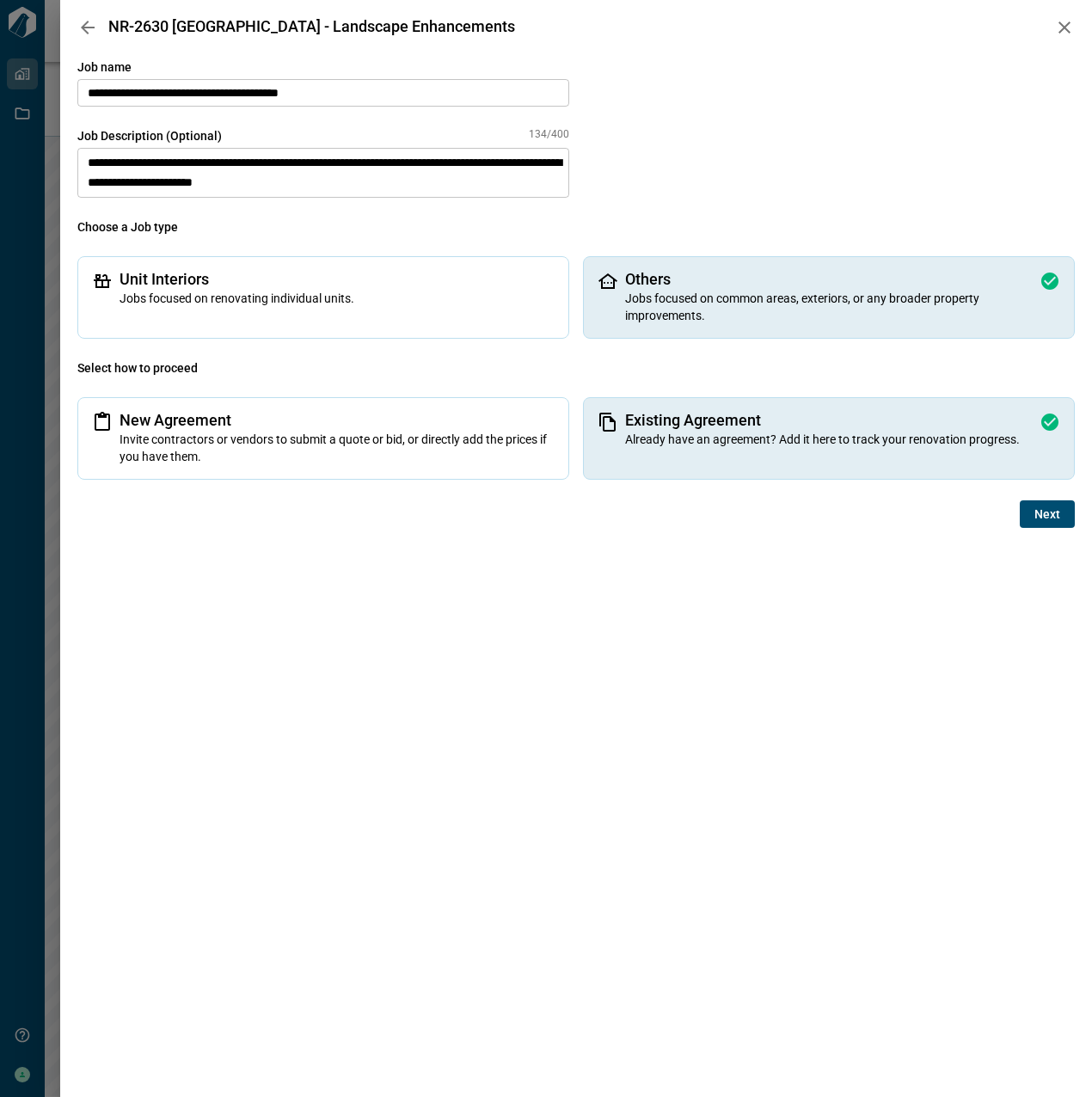
click at [1047, 512] on span "Next" at bounding box center [1047, 513] width 26 height 17
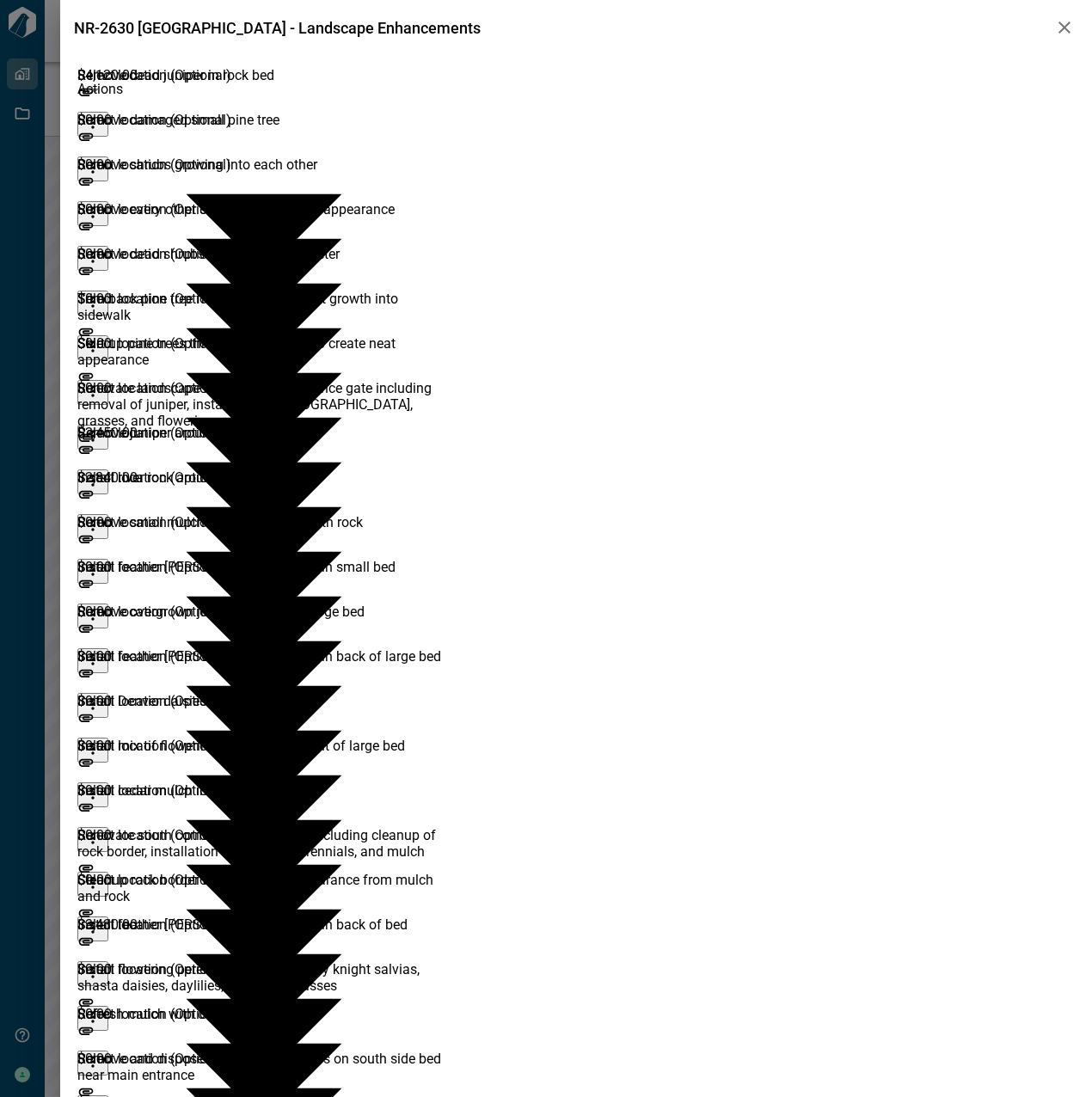
scroll to position [51, 0]
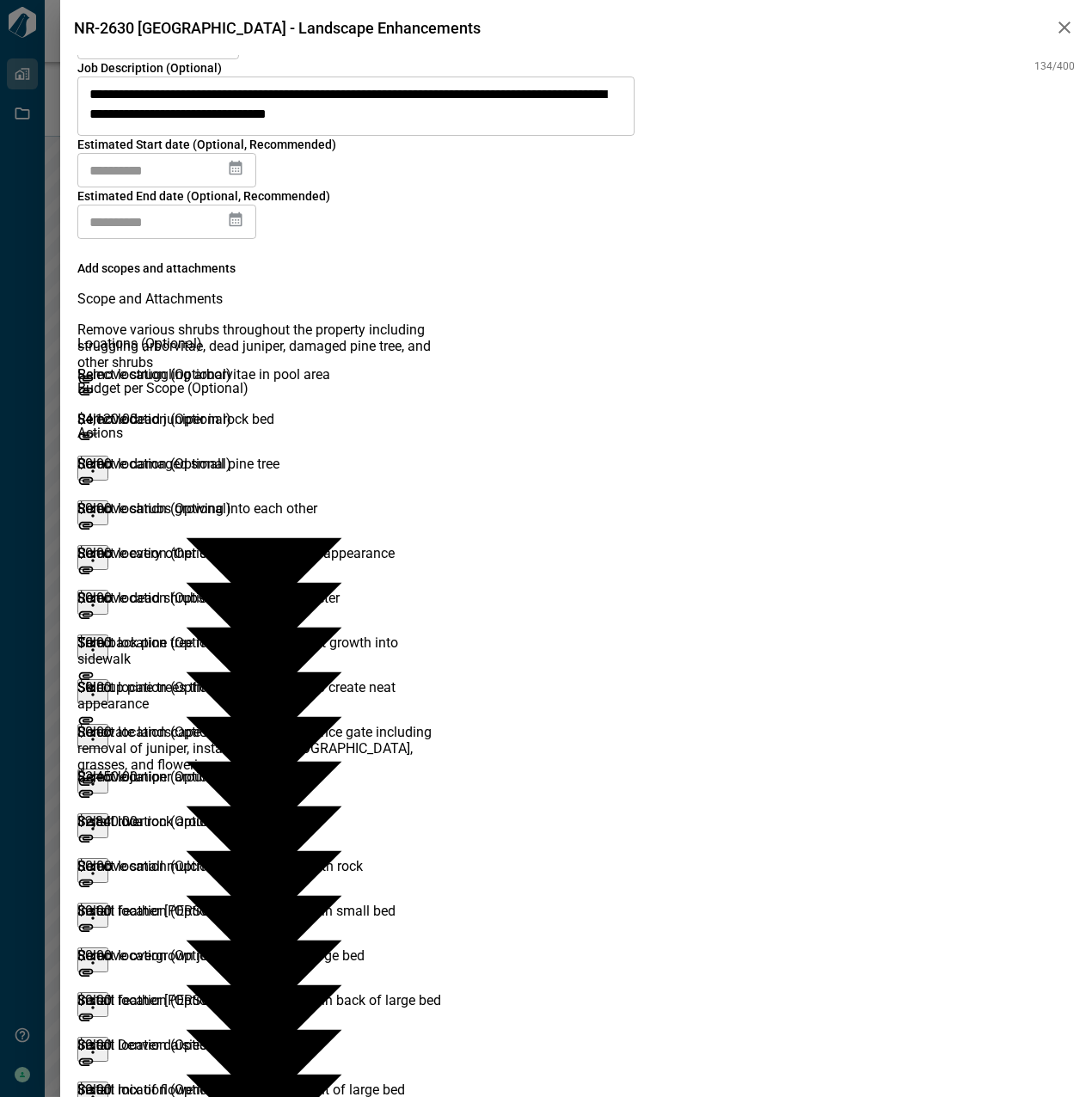
click at [101, 503] on icon "more" at bounding box center [92, 511] width 17 height 17
click at [1003, 233] on div "**********" at bounding box center [576, 123] width 998 height 231
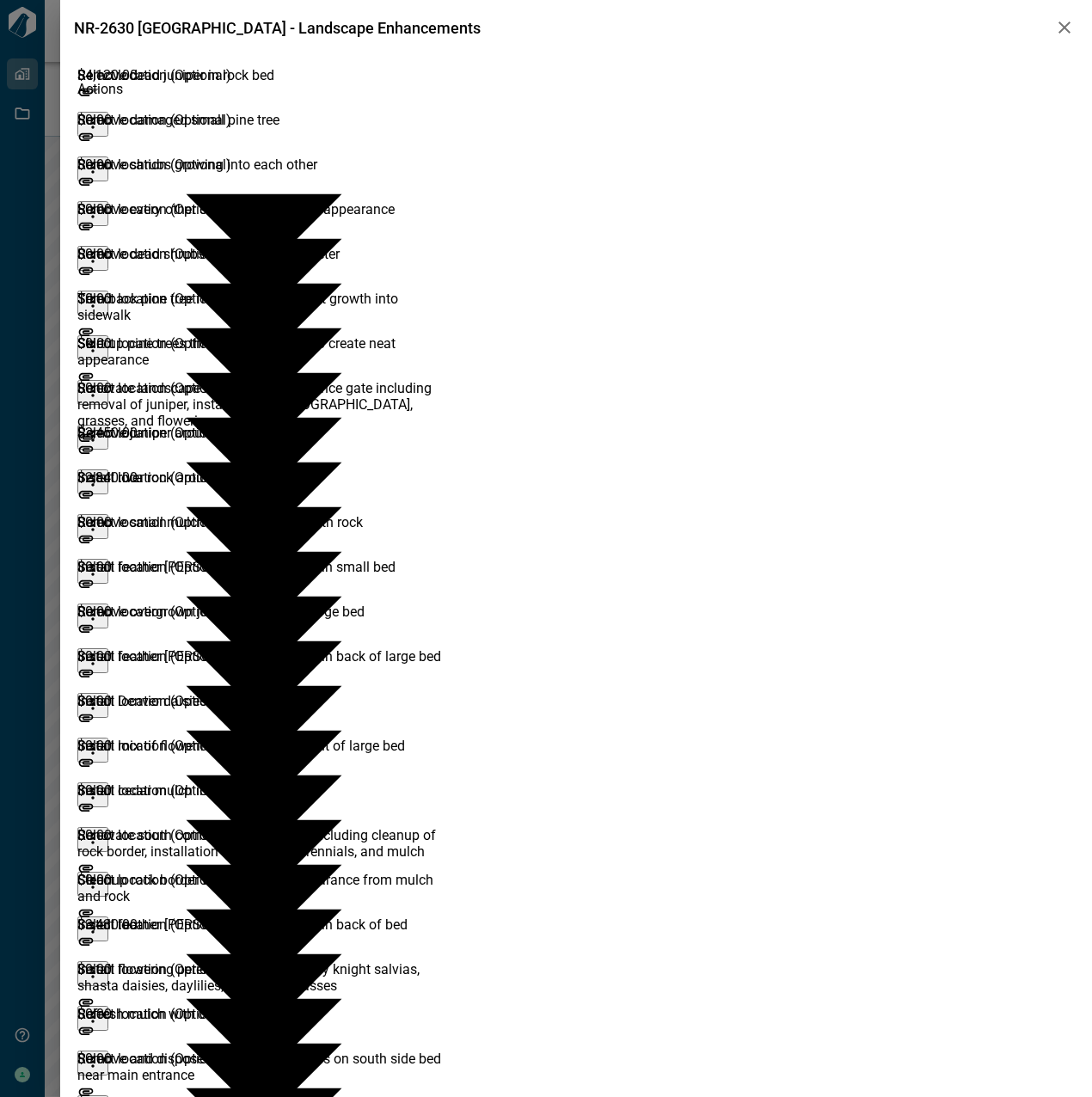
scroll to position [137, 0]
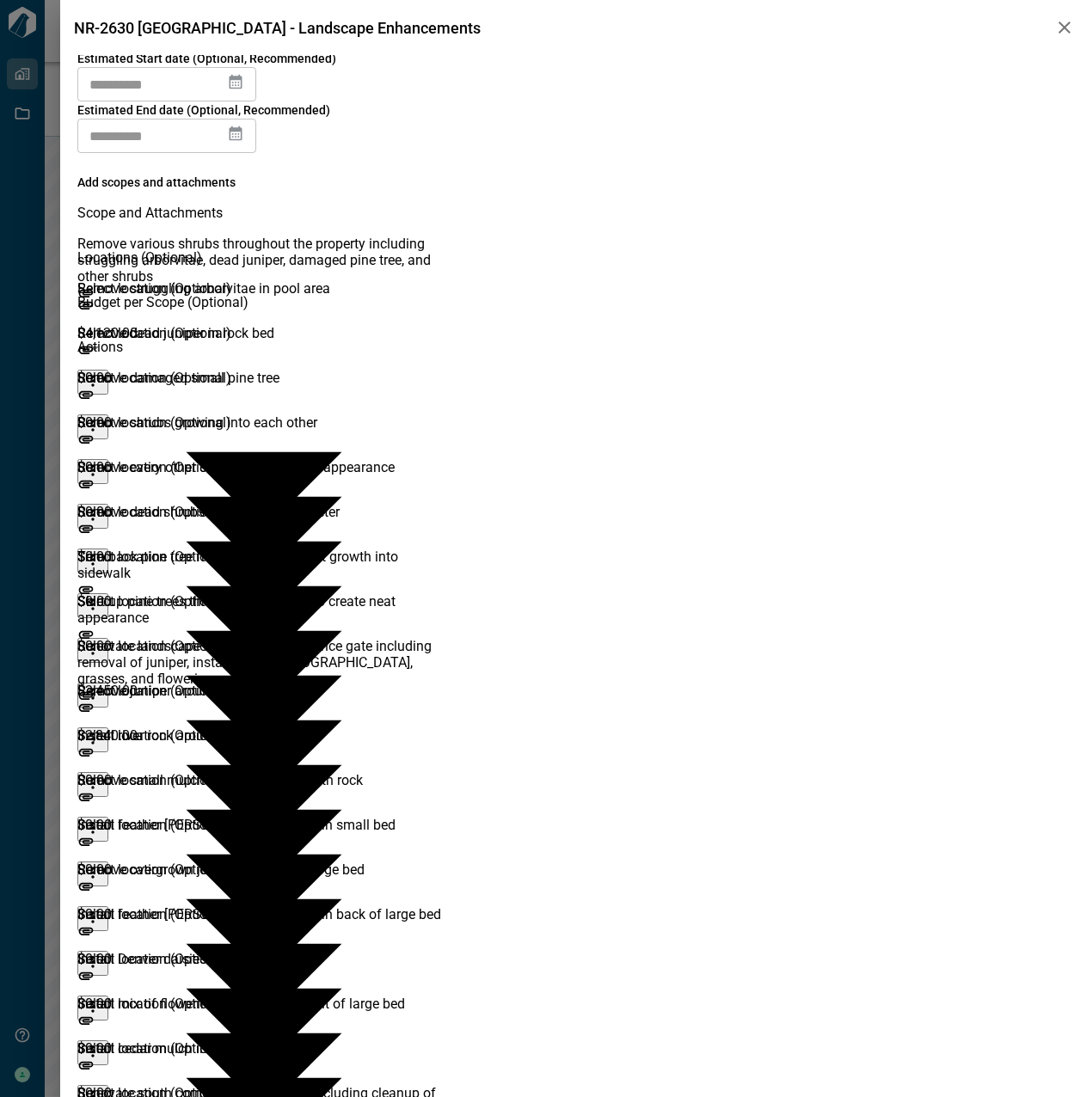
click at [227, 101] on input "text" at bounding box center [152, 84] width 149 height 34
click at [244, 90] on icon at bounding box center [235, 81] width 17 height 17
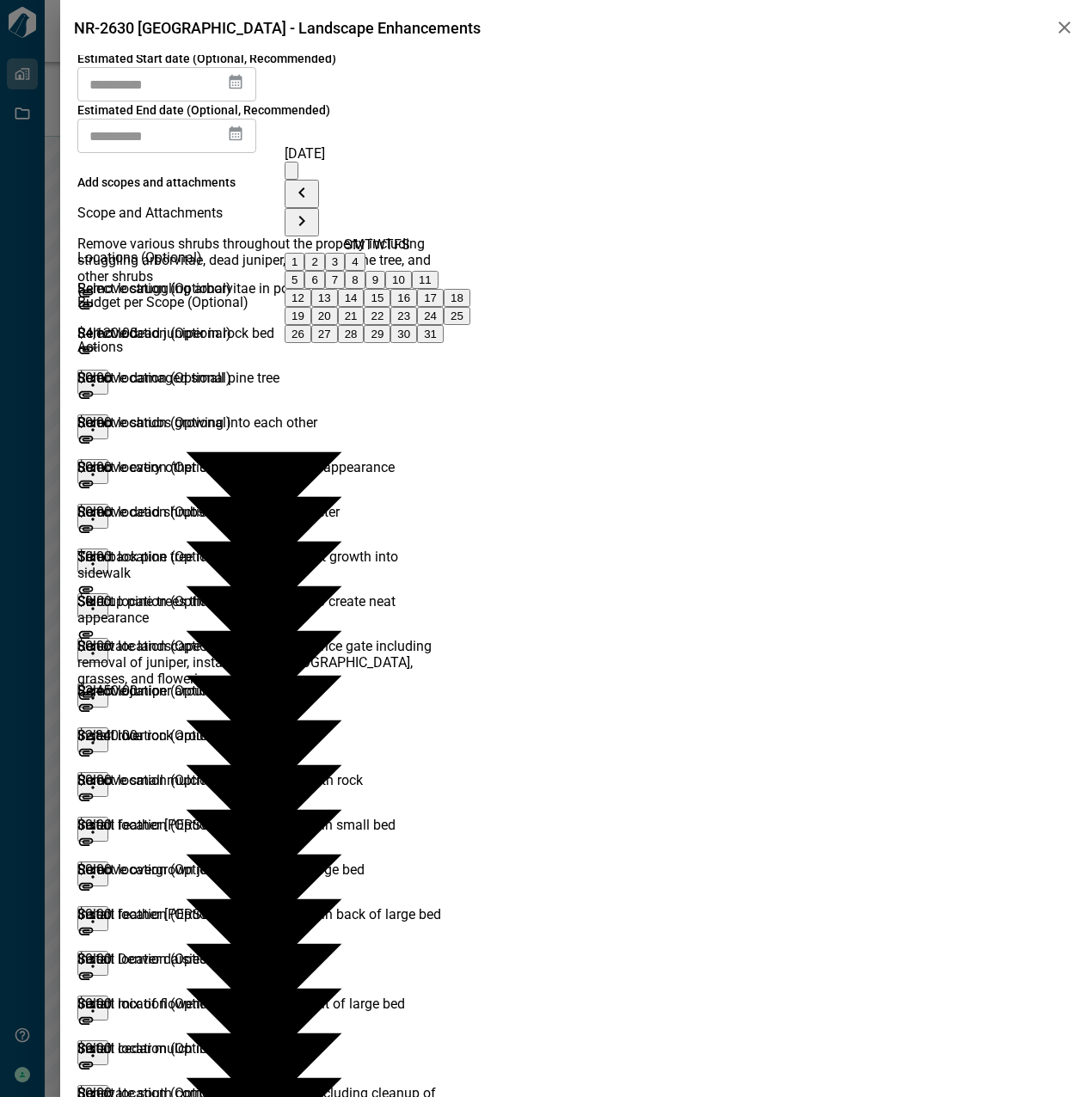
click at [244, 90] on icon at bounding box center [235, 81] width 17 height 17
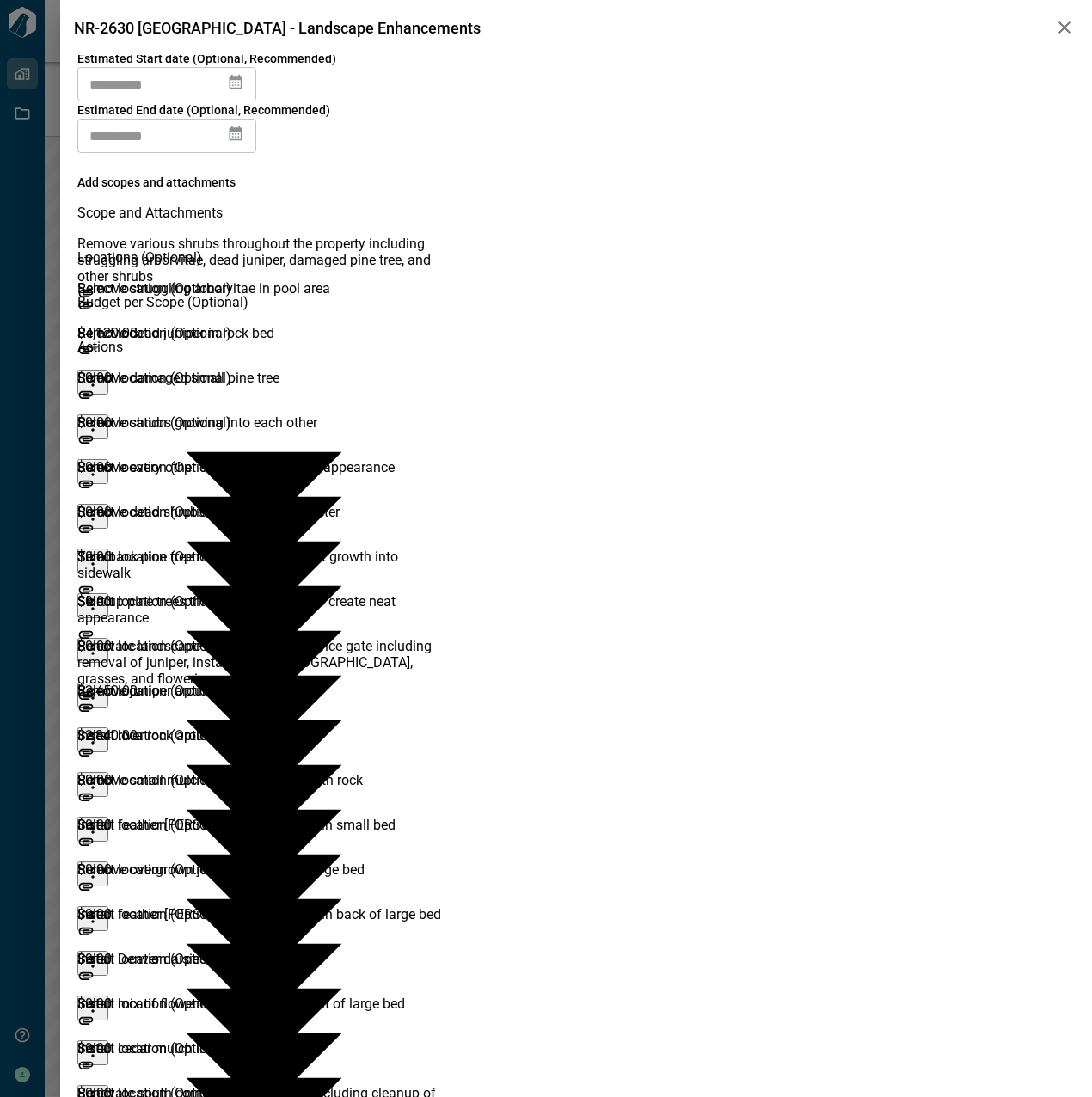
click at [243, 89] on icon at bounding box center [236, 82] width 13 height 15
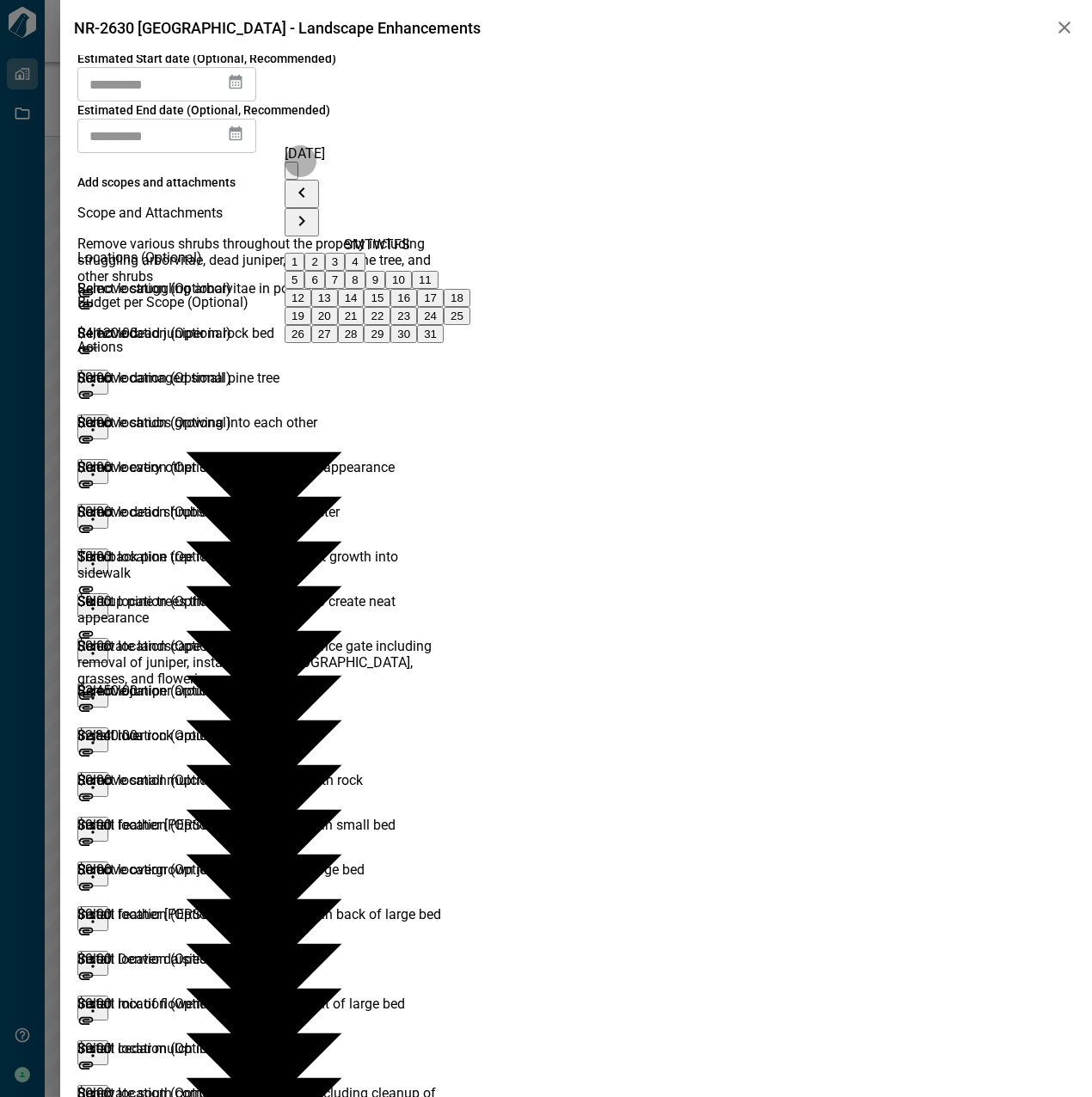
click at [412, 280] on button "10" at bounding box center [398, 280] width 27 height 18
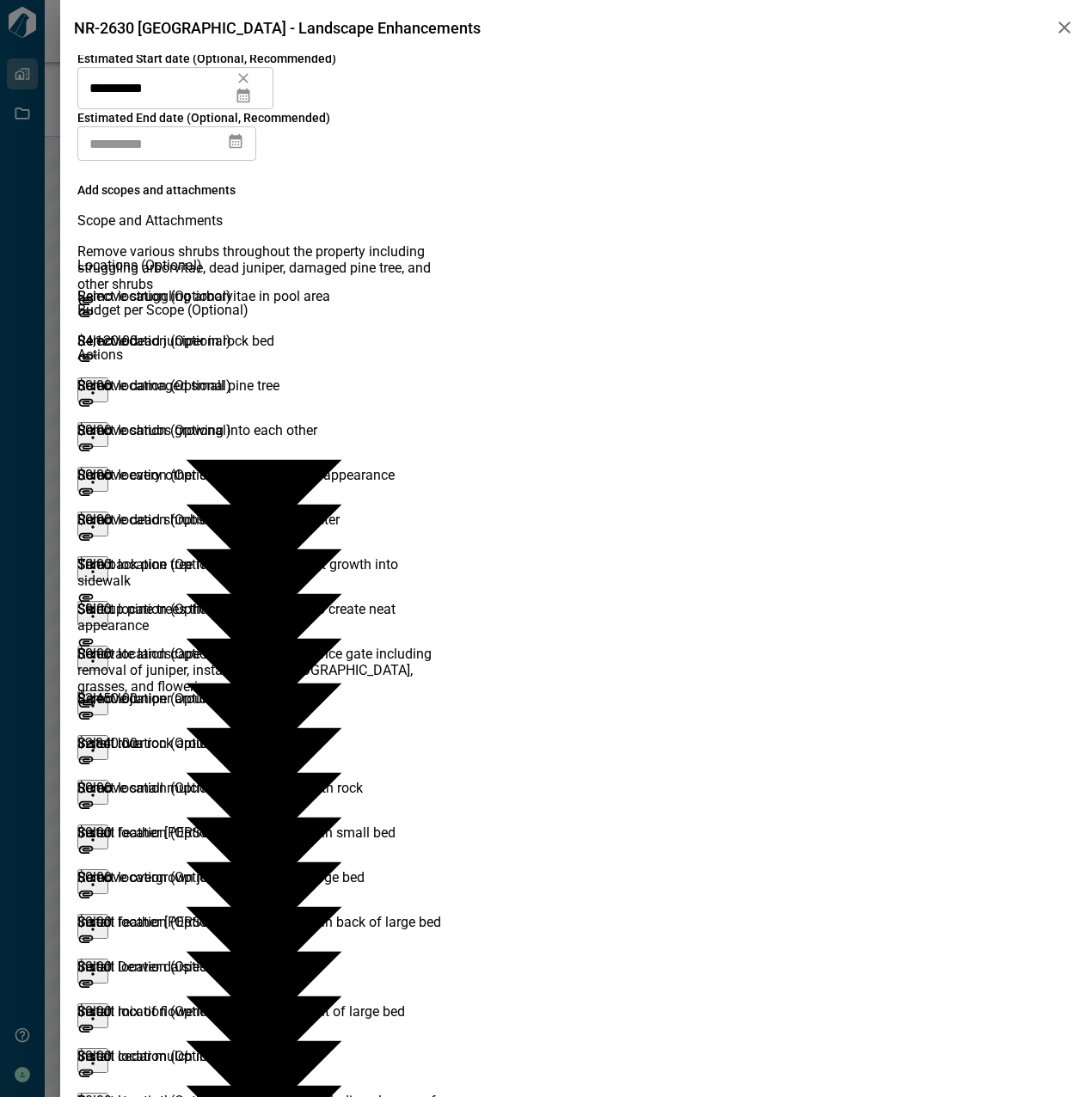
type input "**********"
click at [243, 134] on icon at bounding box center [236, 141] width 13 height 15
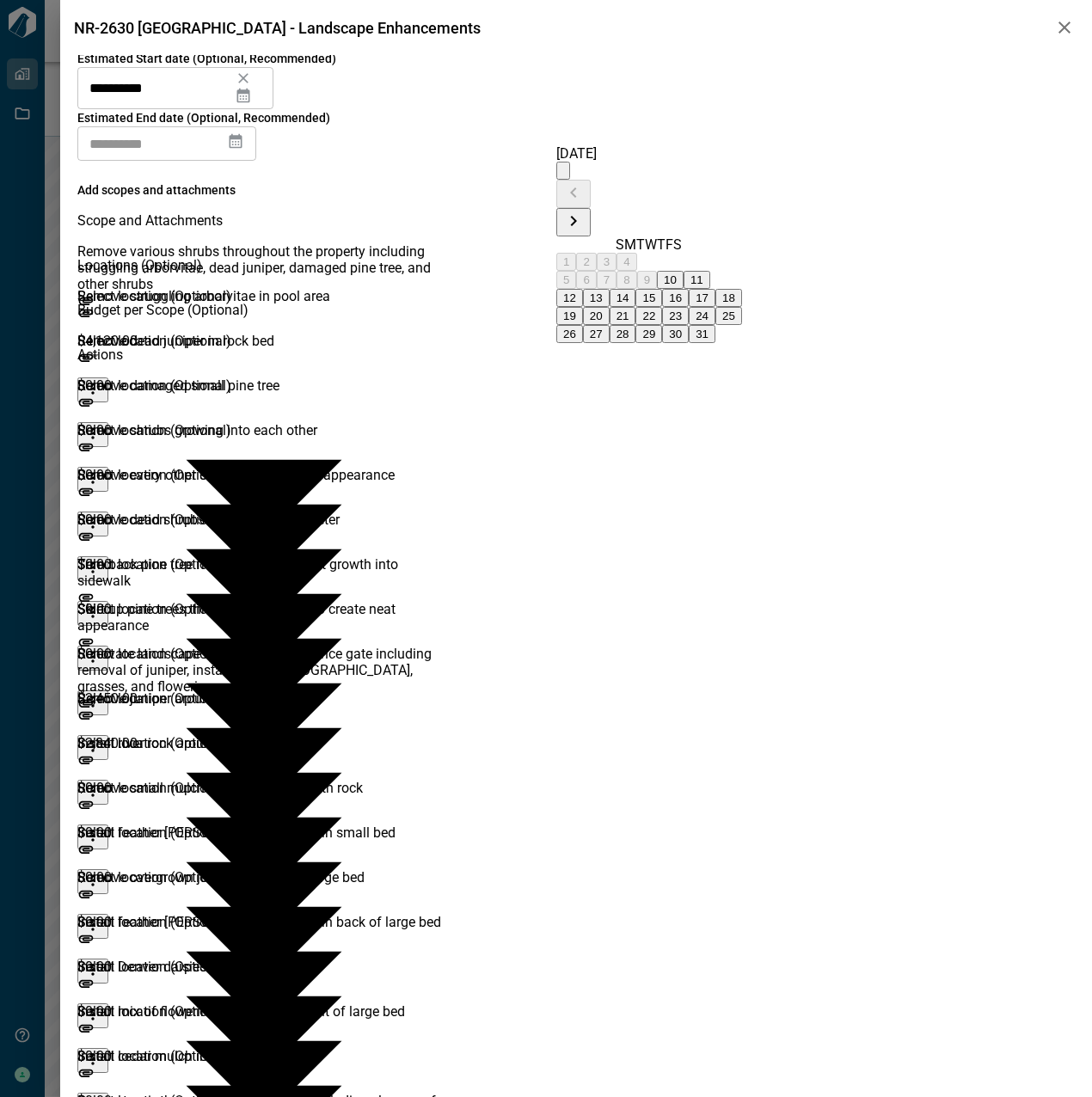
click at [742, 325] on button "25" at bounding box center [728, 316] width 27 height 18
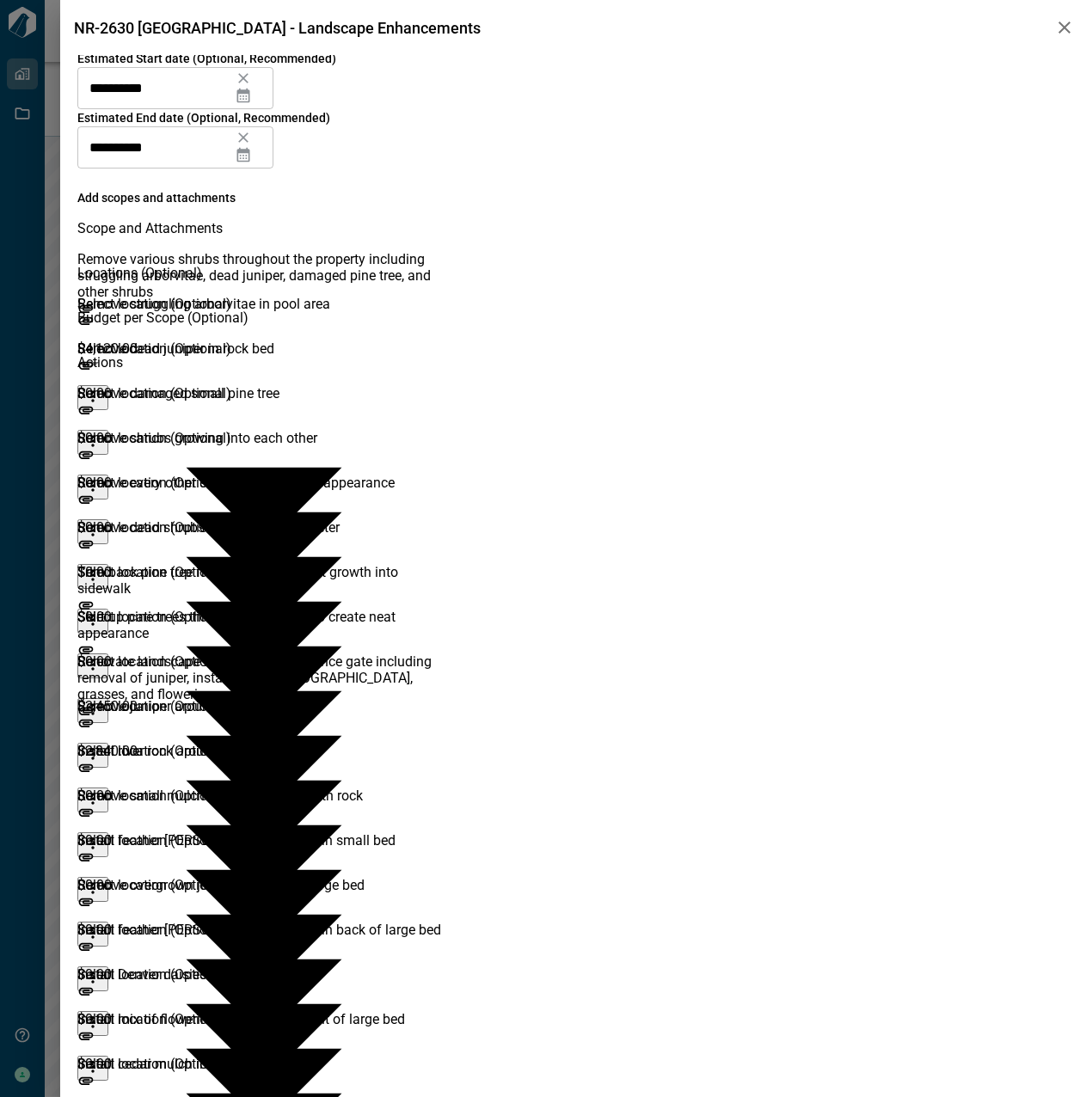
type input "**********"
click at [108, 430] on button "more" at bounding box center [92, 441] width 30 height 25
click at [1013, 396] on li "Delete" at bounding box center [1032, 414] width 37 height 40
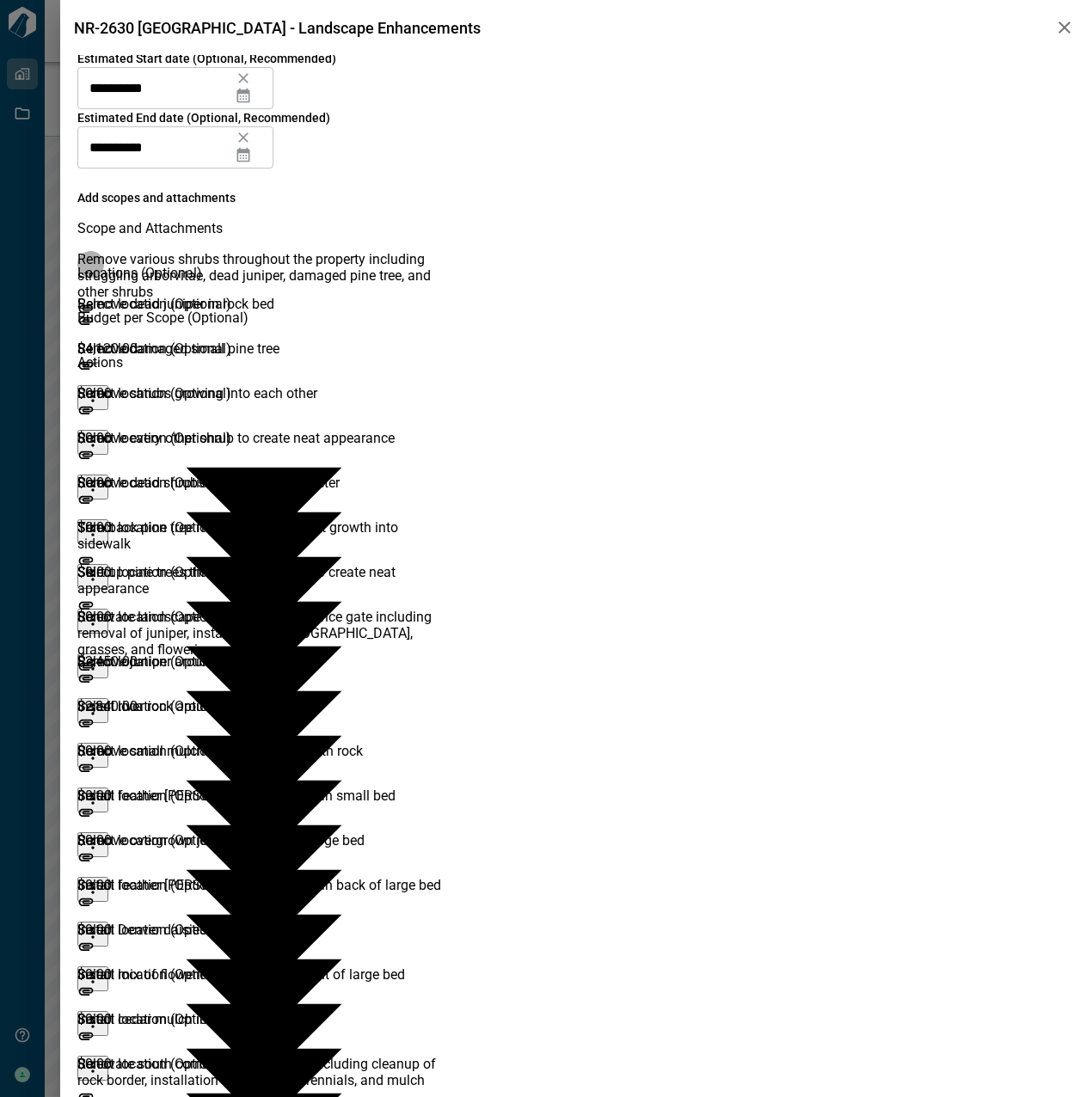
click at [101, 433] on icon "more" at bounding box center [92, 440] width 17 height 17
click at [1020, 394] on li "Delete" at bounding box center [1032, 414] width 37 height 40
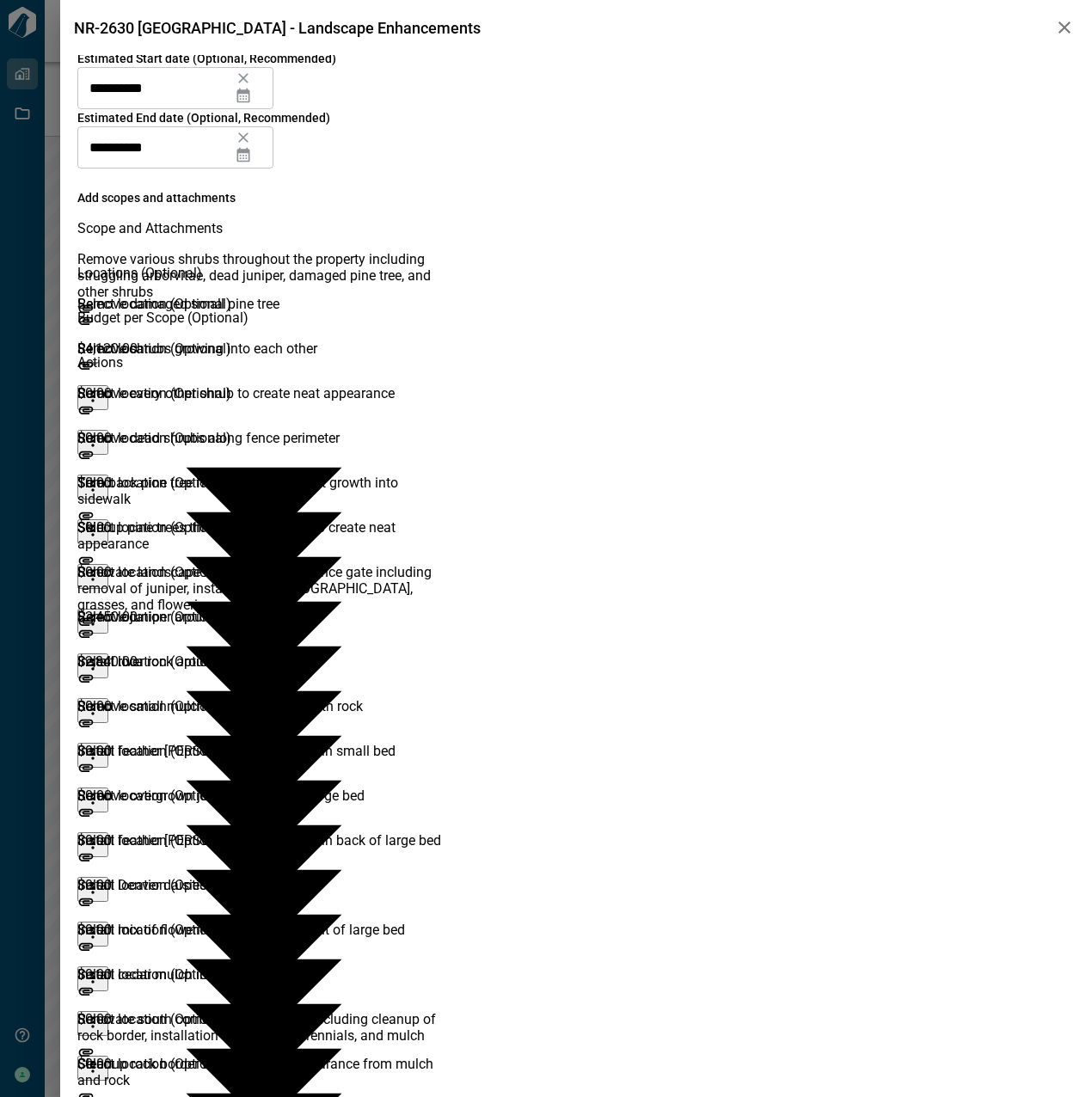
click at [101, 433] on icon "more" at bounding box center [92, 440] width 17 height 17
click at [1021, 406] on li "Delete" at bounding box center [1032, 414] width 37 height 40
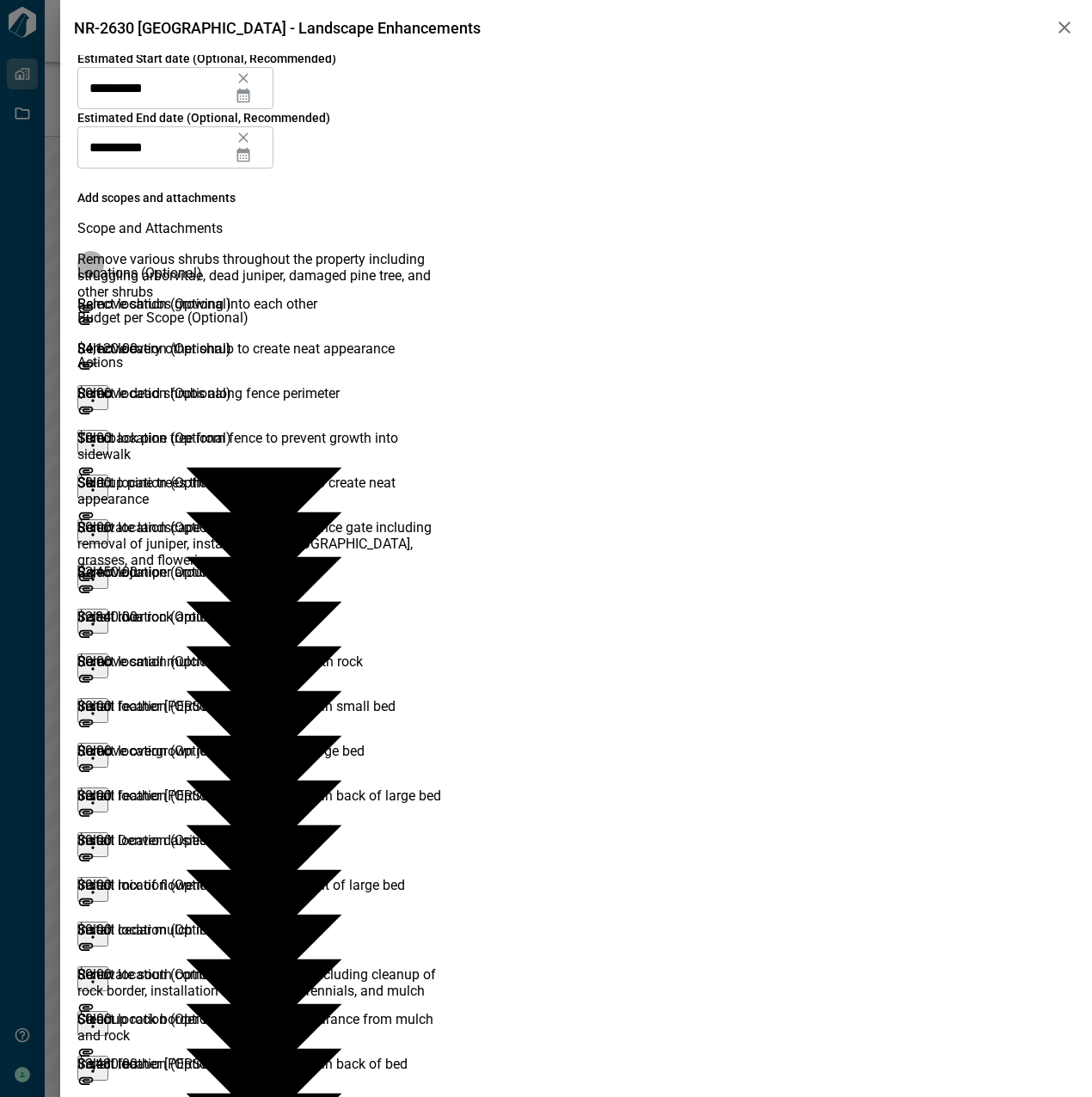
click at [101, 433] on icon "more" at bounding box center [92, 440] width 17 height 17
click at [1033, 394] on li "Delete" at bounding box center [1032, 414] width 37 height 40
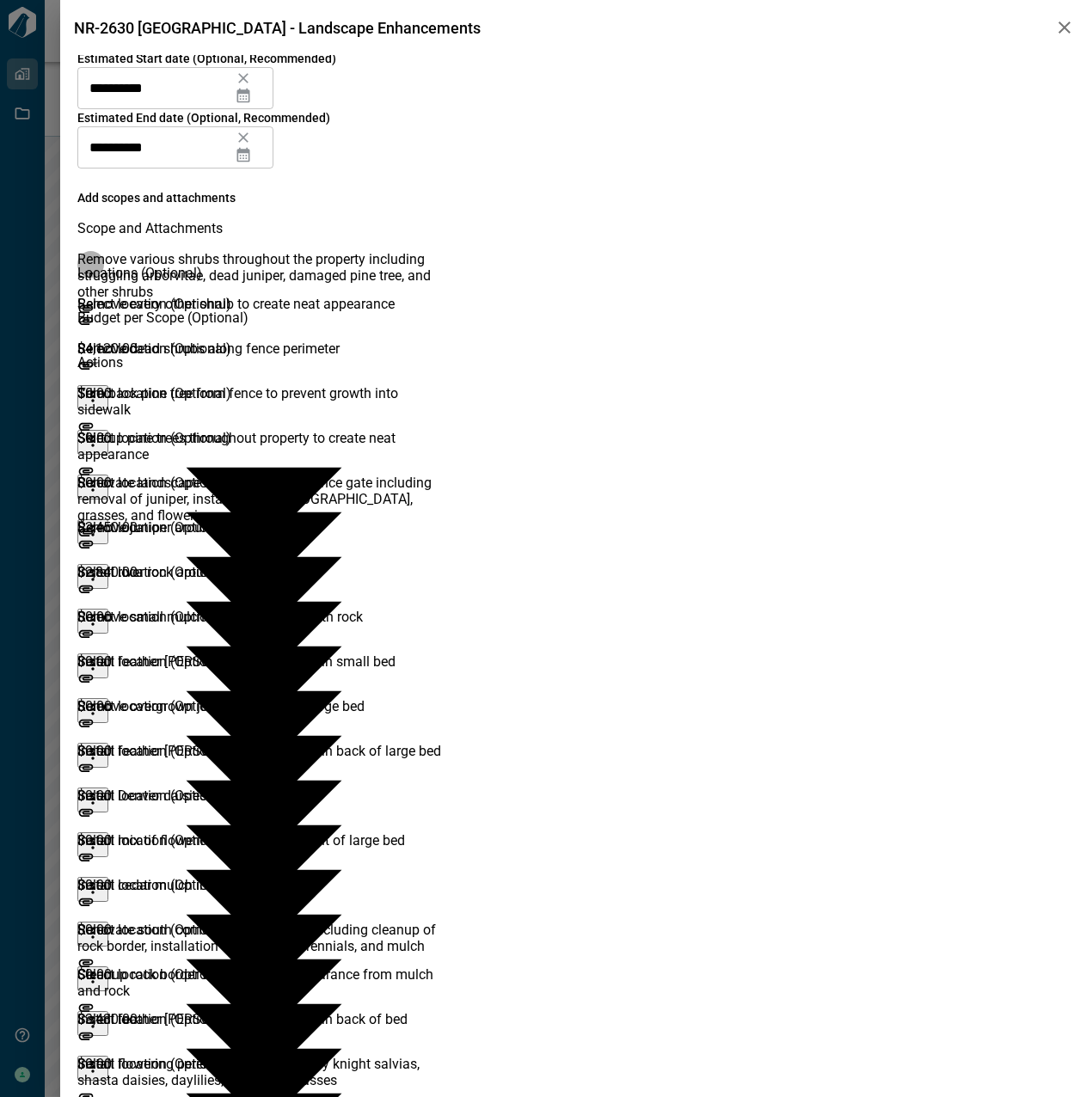
click at [108, 430] on button "more" at bounding box center [92, 441] width 30 height 25
click at [1022, 401] on li "Delete" at bounding box center [1032, 414] width 37 height 40
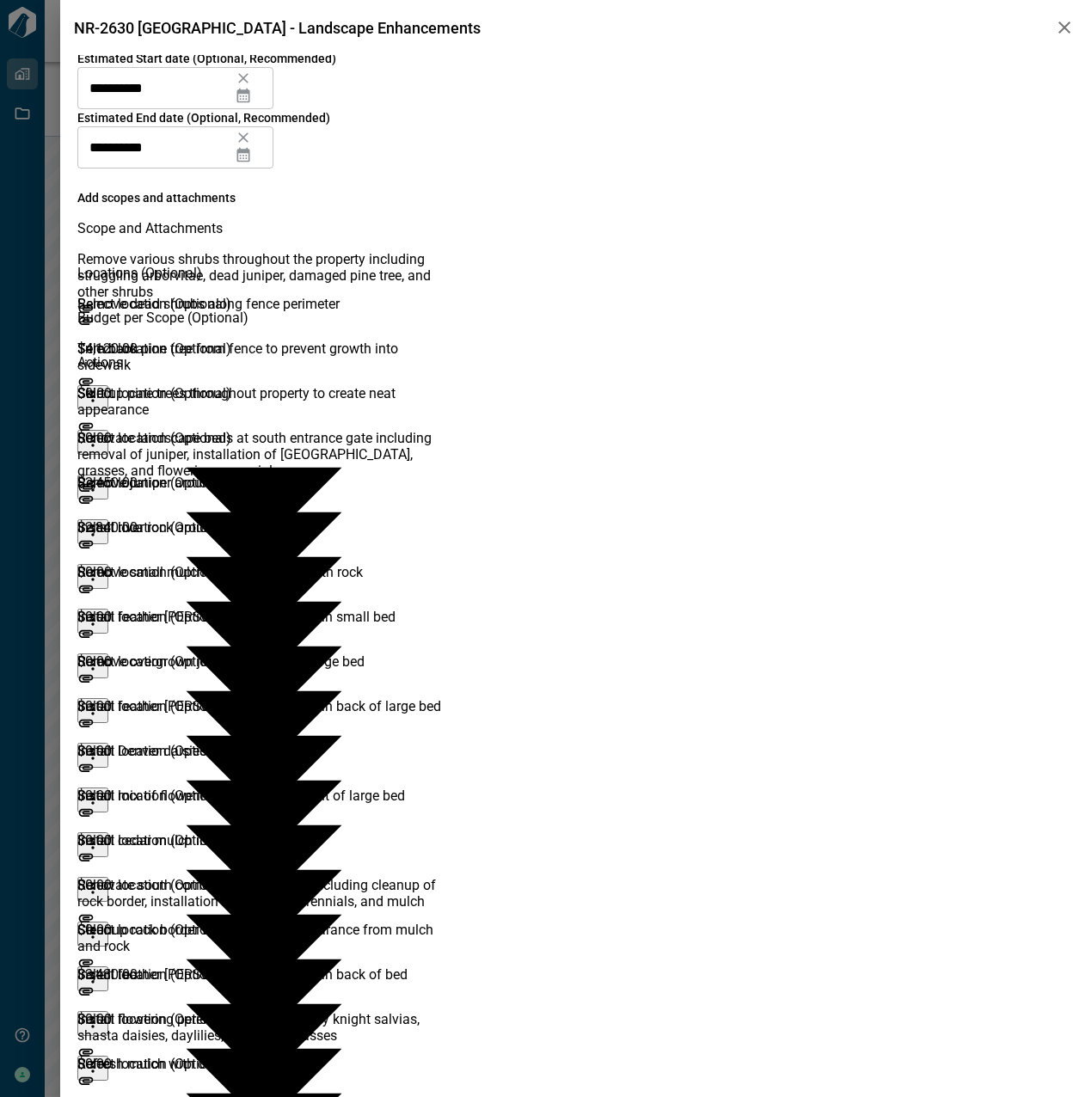
click at [93, 435] on icon "more" at bounding box center [92, 440] width 3 height 11
click at [1027, 402] on li "Delete" at bounding box center [1032, 414] width 37 height 40
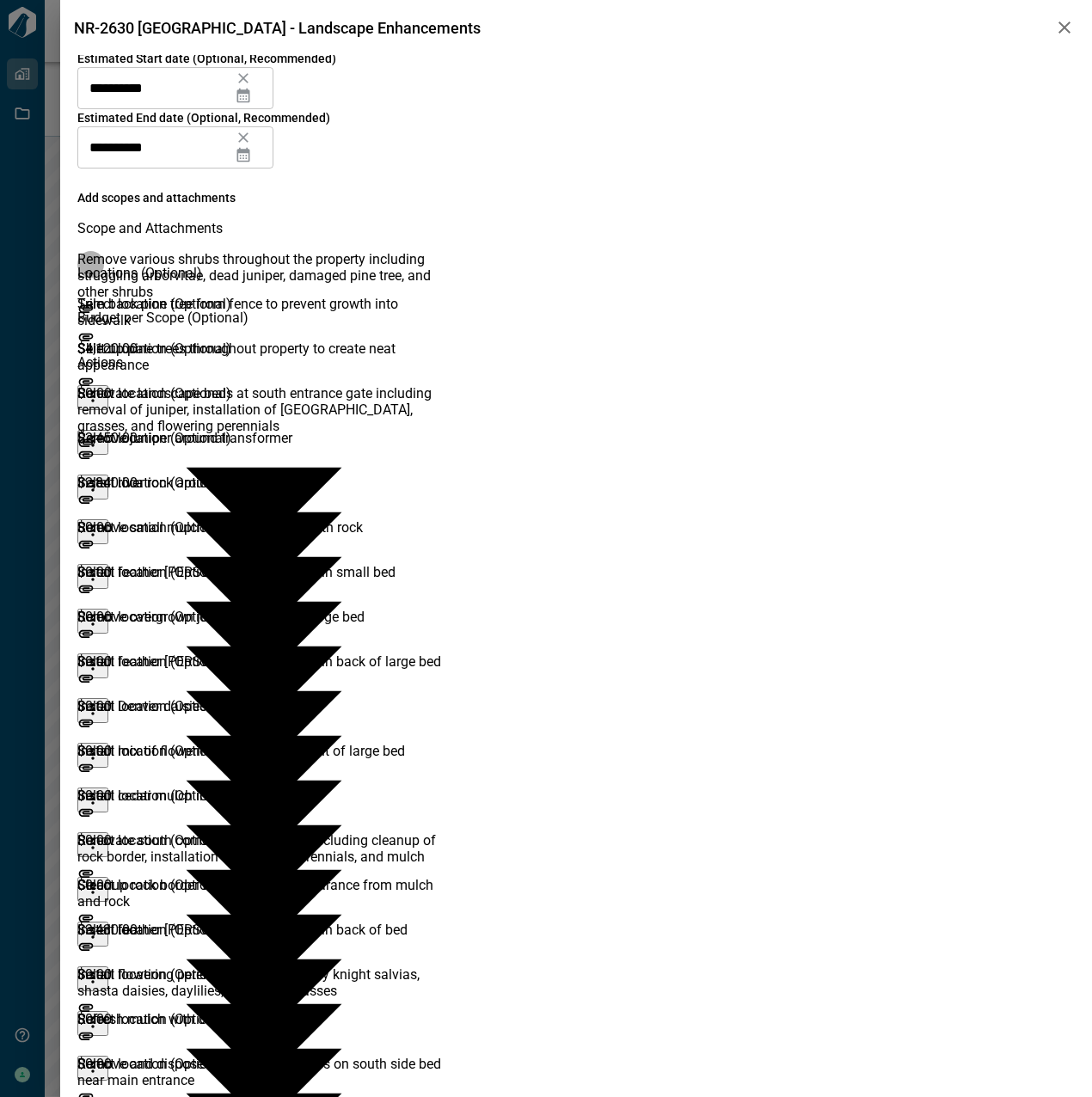
click at [101, 433] on icon "more" at bounding box center [92, 440] width 17 height 17
click at [1020, 394] on li "Delete" at bounding box center [1032, 414] width 37 height 40
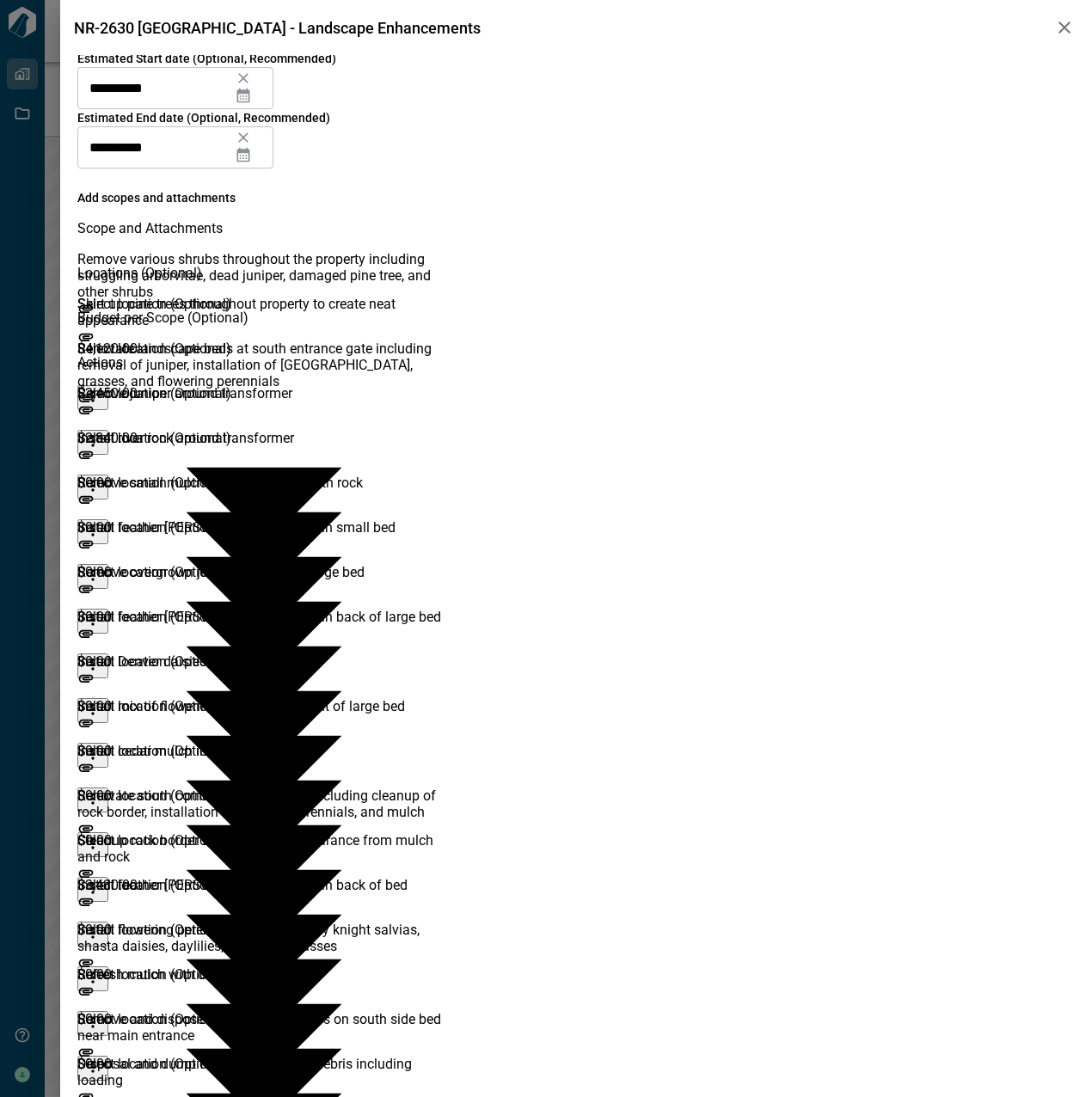
click at [108, 519] on button "more" at bounding box center [92, 531] width 30 height 25
click at [1013, 484] on li "Delete" at bounding box center [1032, 503] width 37 height 40
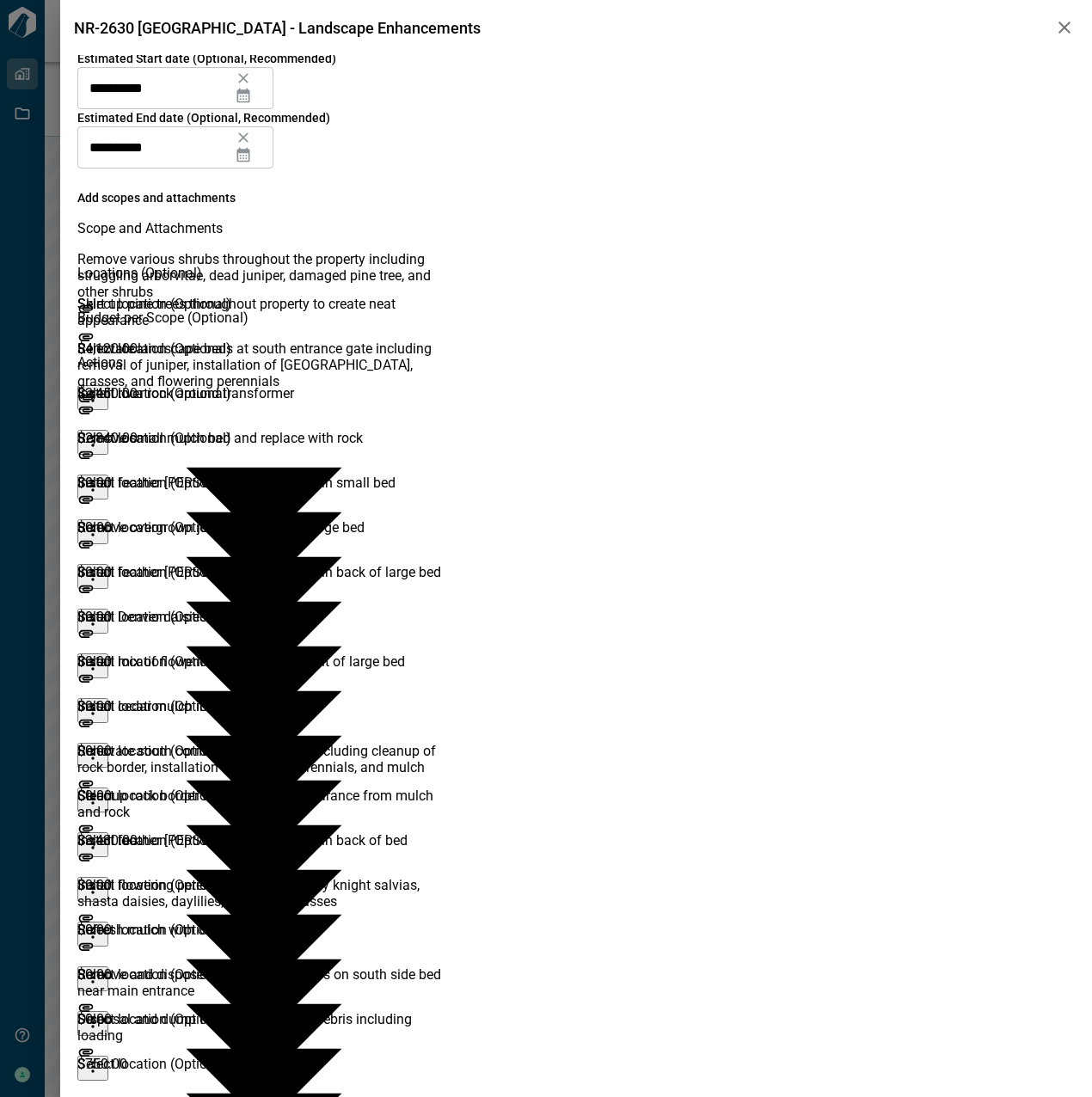
click at [101, 522] on icon "more" at bounding box center [92, 530] width 17 height 17
click at [1015, 491] on li "Delete" at bounding box center [1032, 503] width 37 height 40
click at [101, 567] on icon "more" at bounding box center [92, 575] width 17 height 17
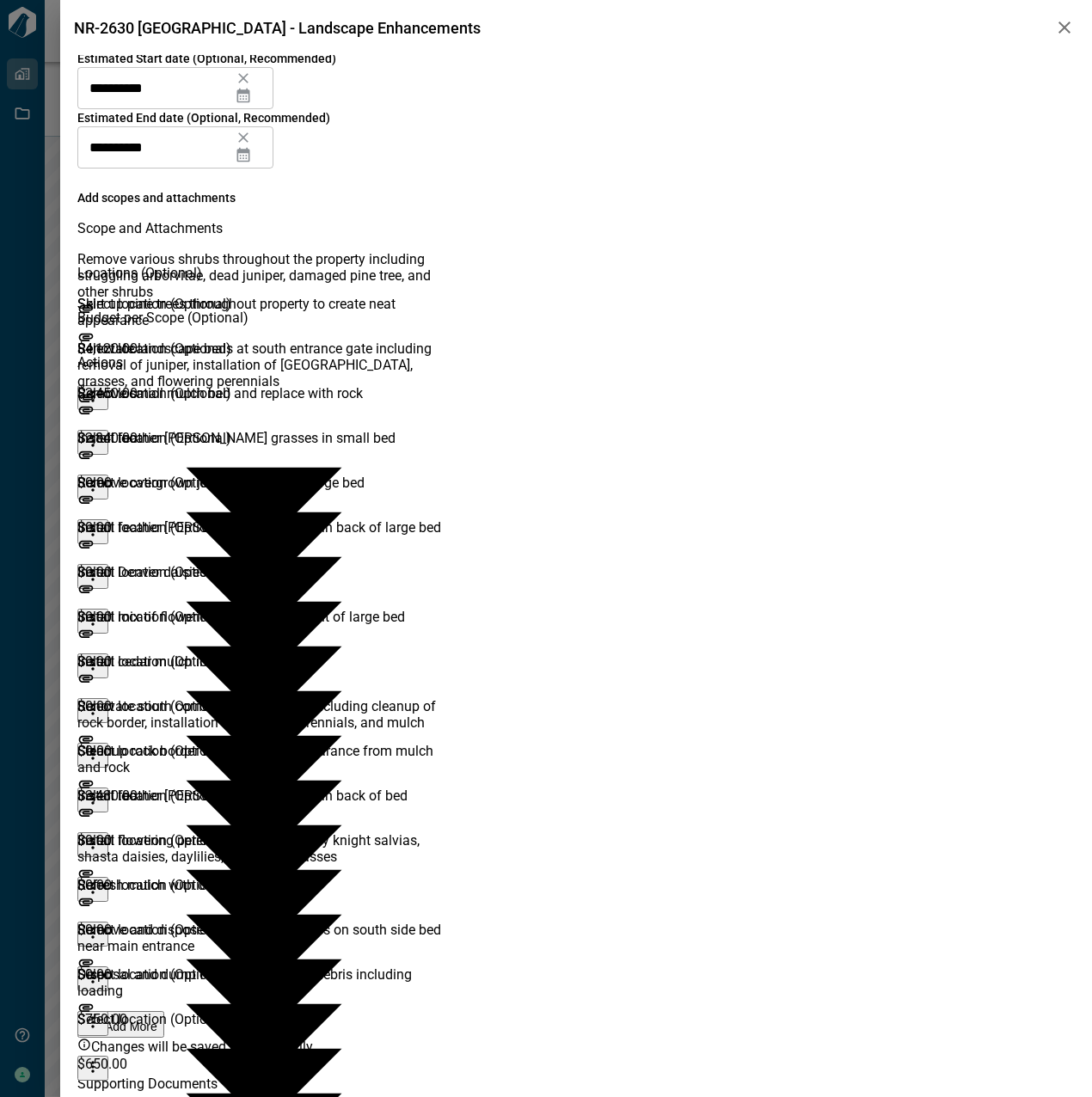
drag, startPoint x: 1028, startPoint y: 484, endPoint x: 1046, endPoint y: 423, distance: 63.6
click at [1028, 485] on li "Delete" at bounding box center [1032, 503] width 37 height 40
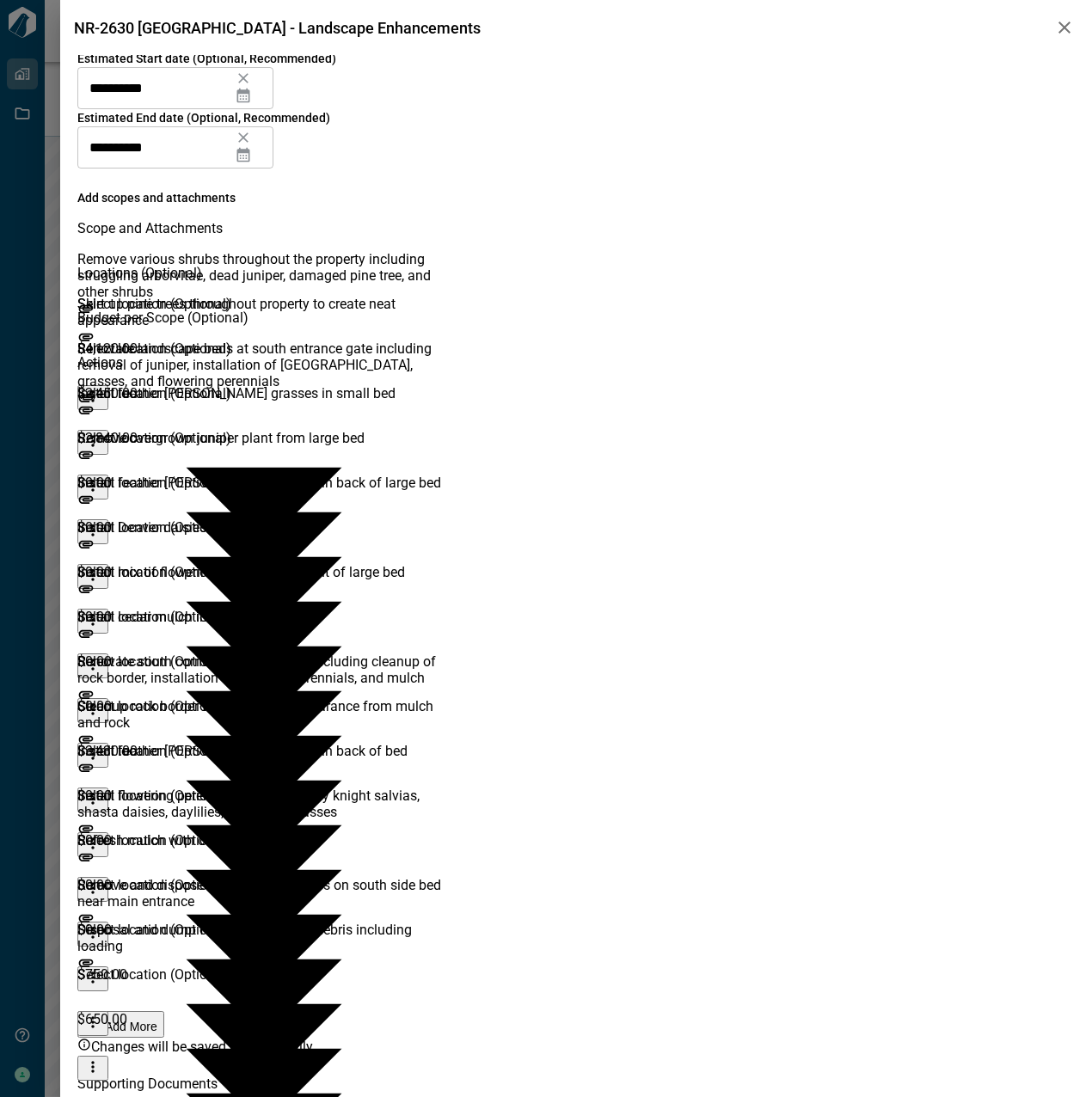
click at [101, 522] on icon "more" at bounding box center [92, 530] width 17 height 17
click at [1022, 484] on li "Delete" at bounding box center [1032, 503] width 37 height 40
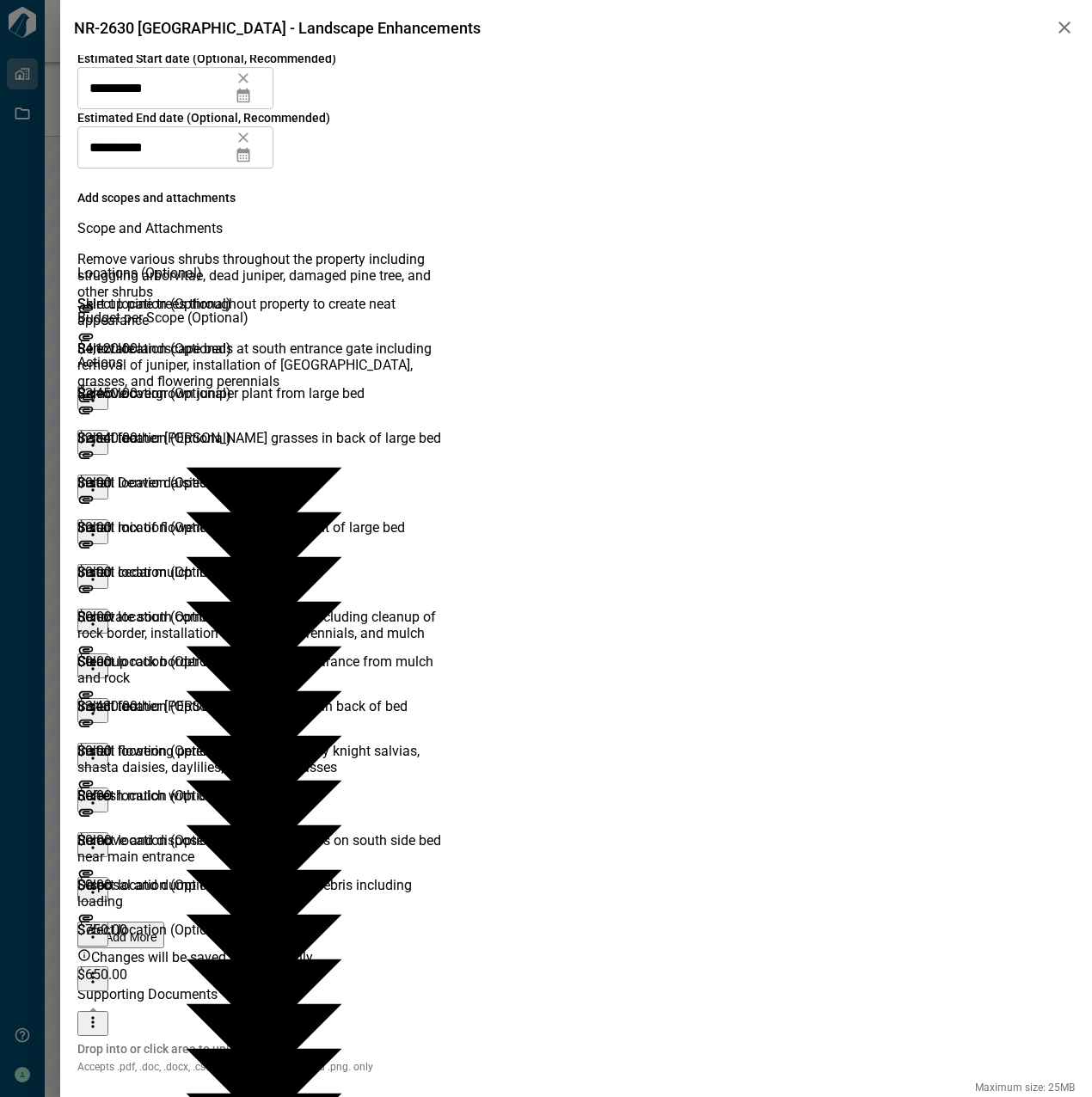
click at [134, 519] on div at bounding box center [105, 541] width 56 height 44
click at [101, 522] on icon "more" at bounding box center [92, 530] width 17 height 17
click at [1013, 485] on li "Delete" at bounding box center [1032, 503] width 37 height 40
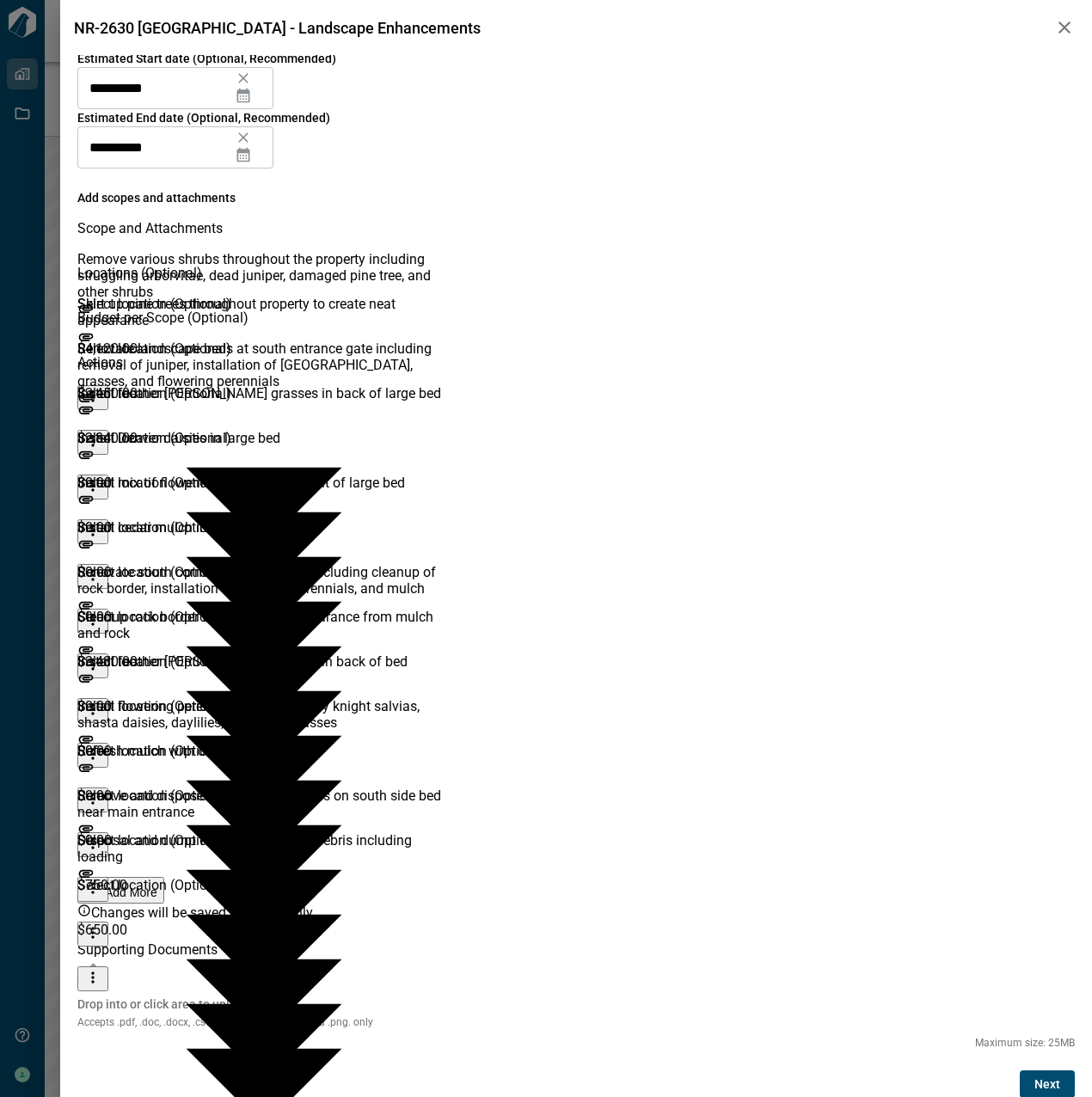
click at [101, 522] on icon "more" at bounding box center [92, 530] width 17 height 17
click at [1017, 484] on li "Delete" at bounding box center [1032, 503] width 37 height 40
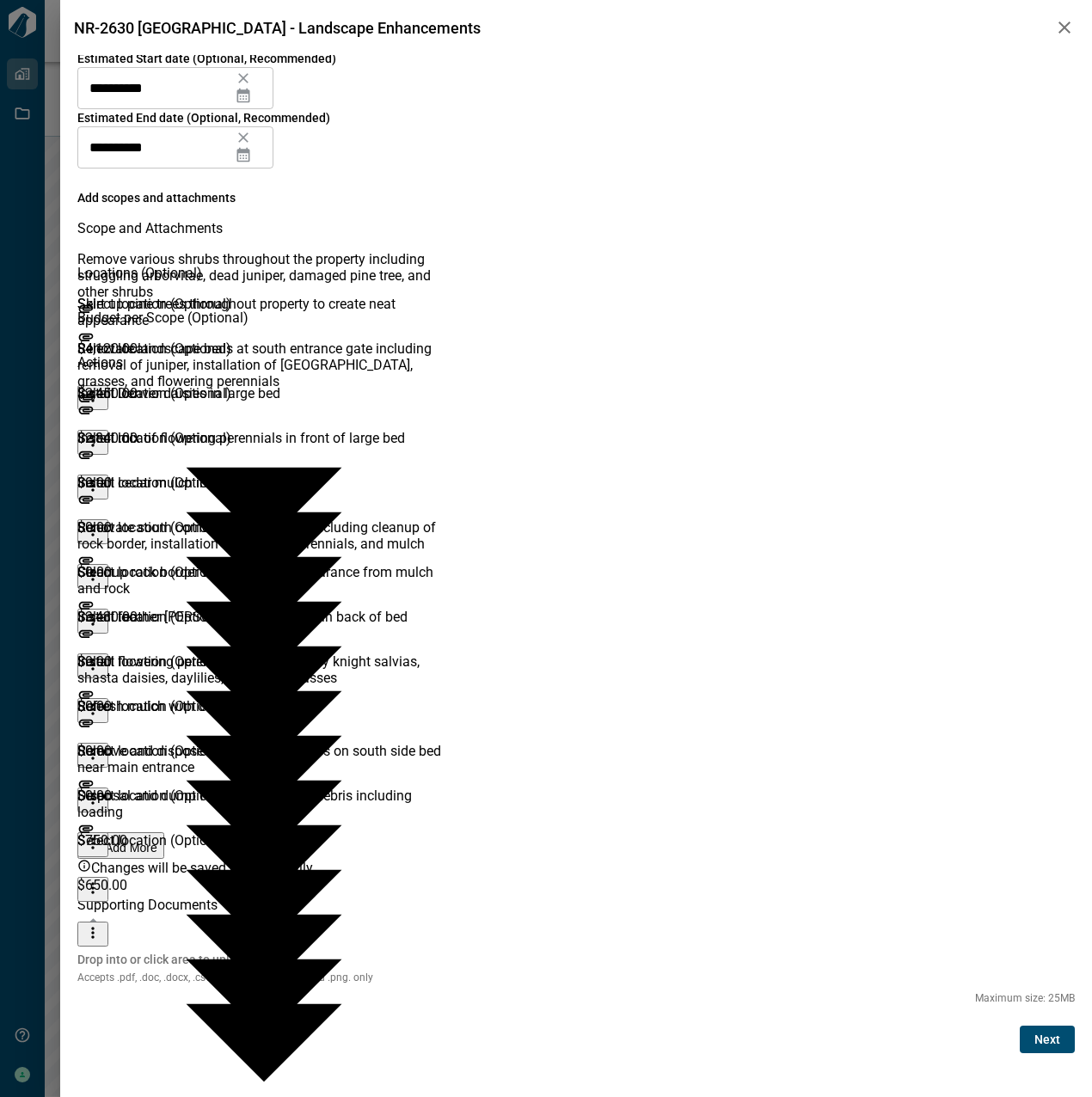
click at [101, 522] on icon "more" at bounding box center [92, 530] width 17 height 17
click at [1018, 485] on li "Delete" at bounding box center [1032, 503] width 37 height 40
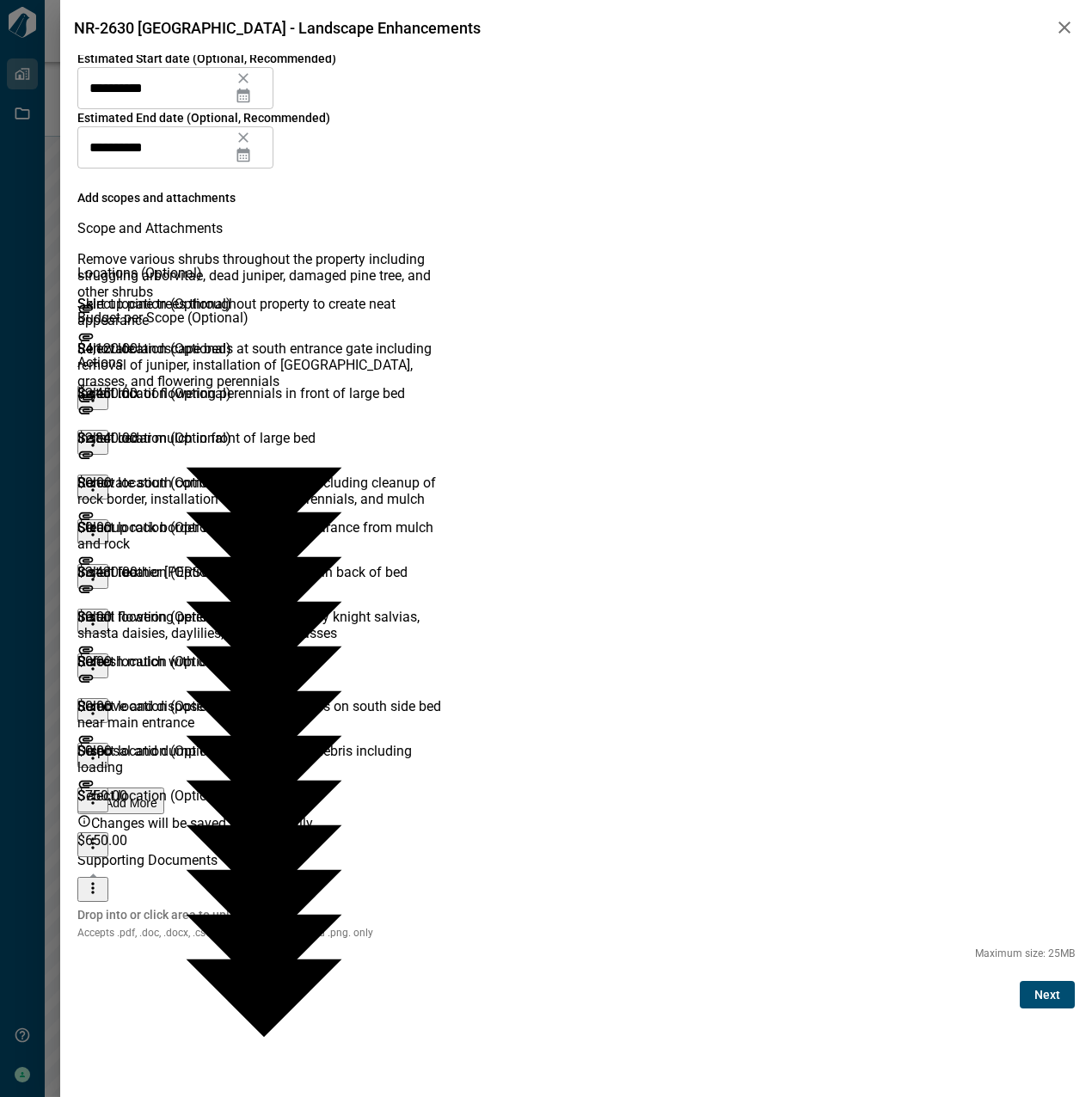
scroll to position [113, 0]
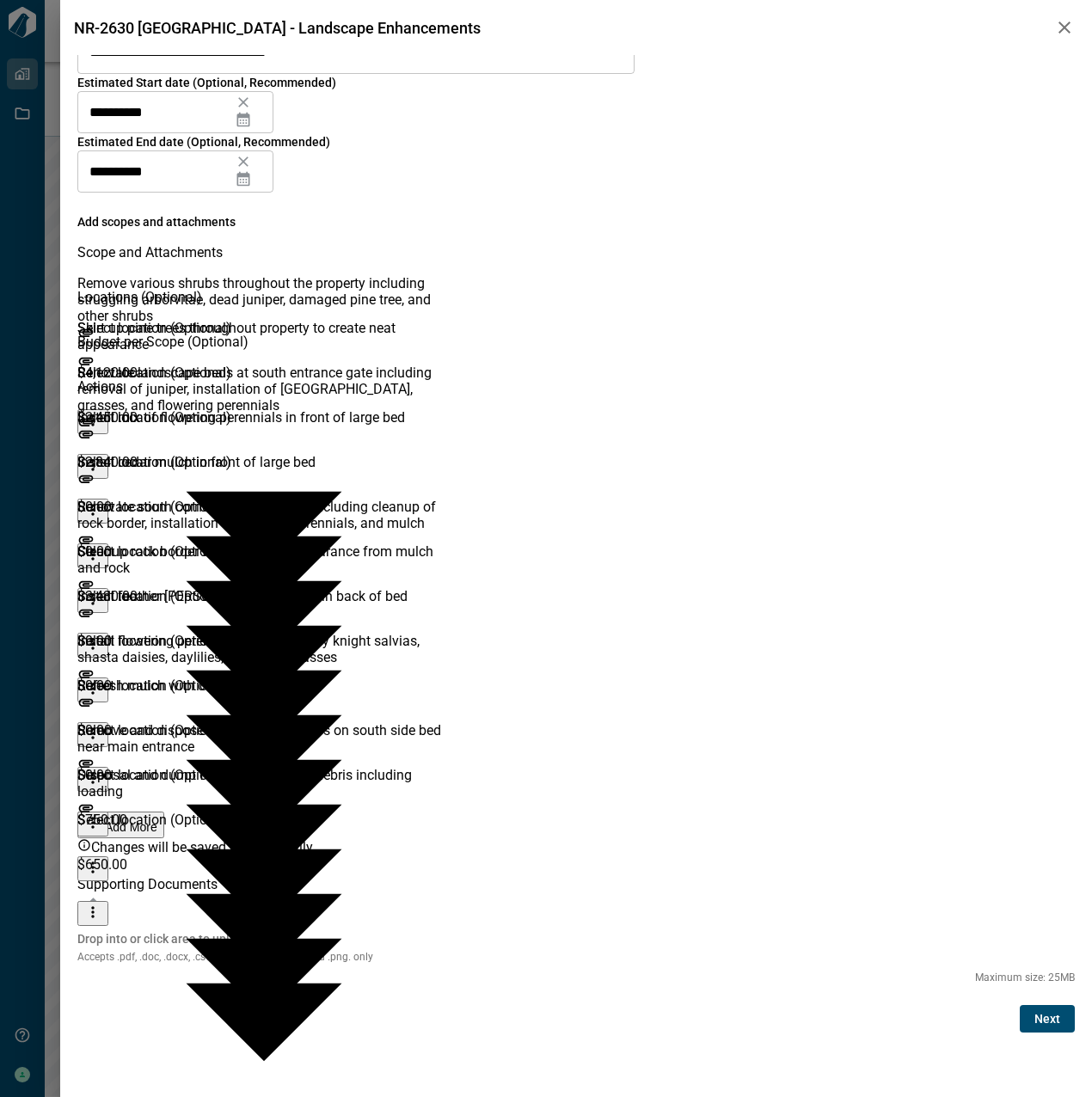
click at [134, 544] on div at bounding box center [105, 565] width 56 height 44
click at [101, 547] on icon "more" at bounding box center [92, 554] width 17 height 17
click at [1016, 507] on li "Delete" at bounding box center [1032, 527] width 37 height 40
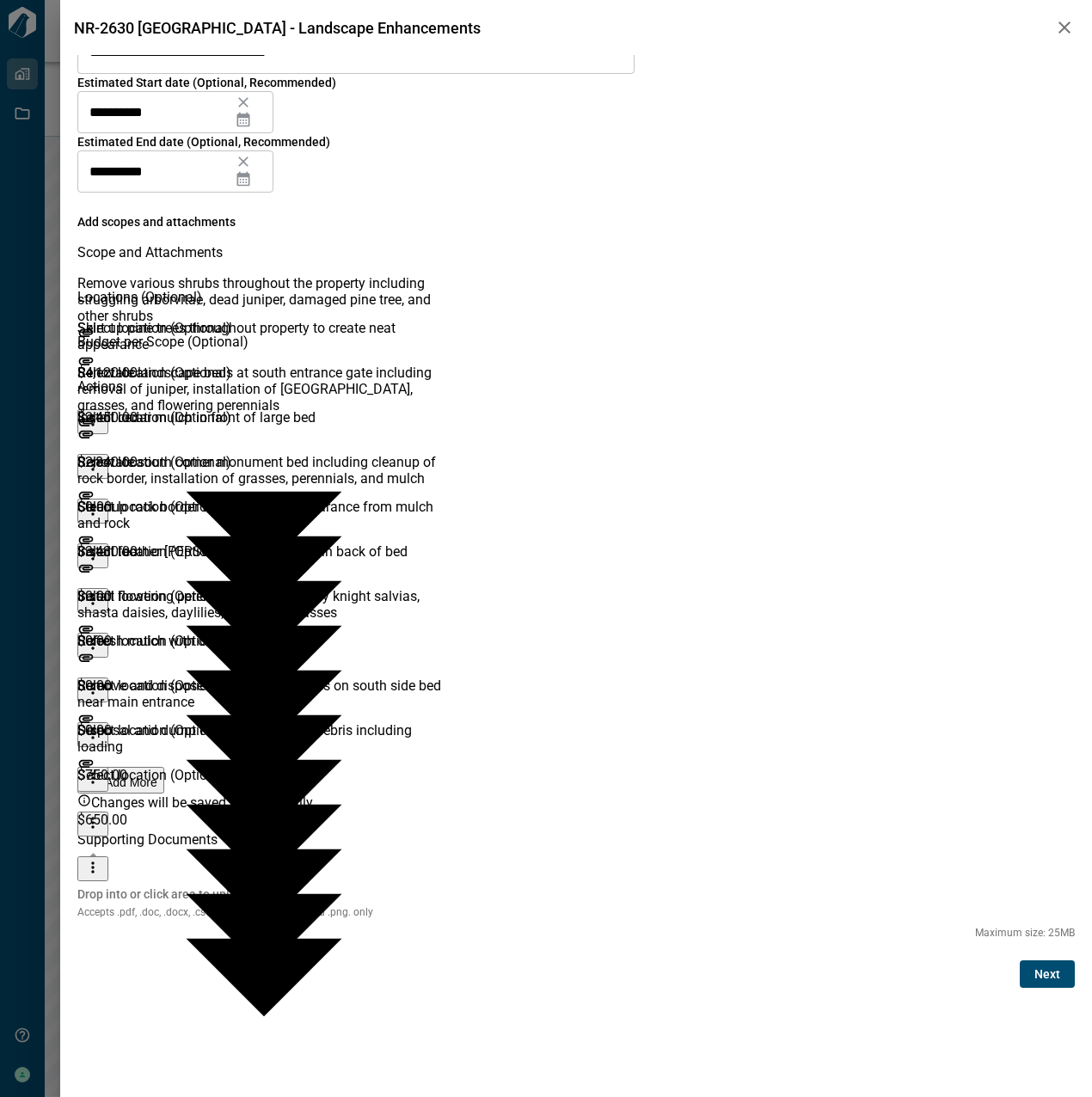
scroll to position [68, 0]
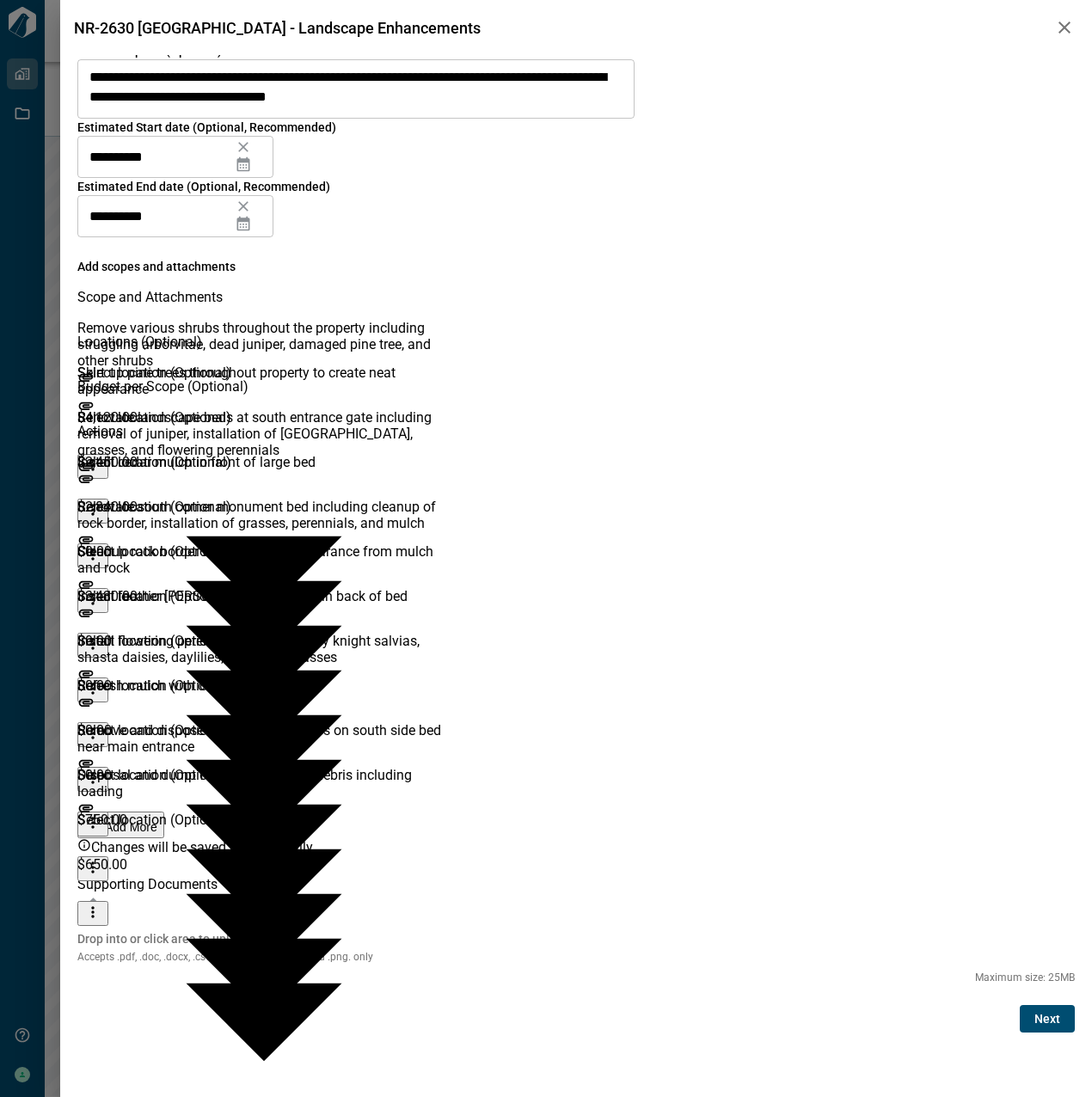
click at [134, 544] on div at bounding box center [105, 565] width 56 height 44
click at [101, 591] on icon "more" at bounding box center [92, 599] width 17 height 17
click at [1013, 552] on li "Delete" at bounding box center [1032, 572] width 37 height 40
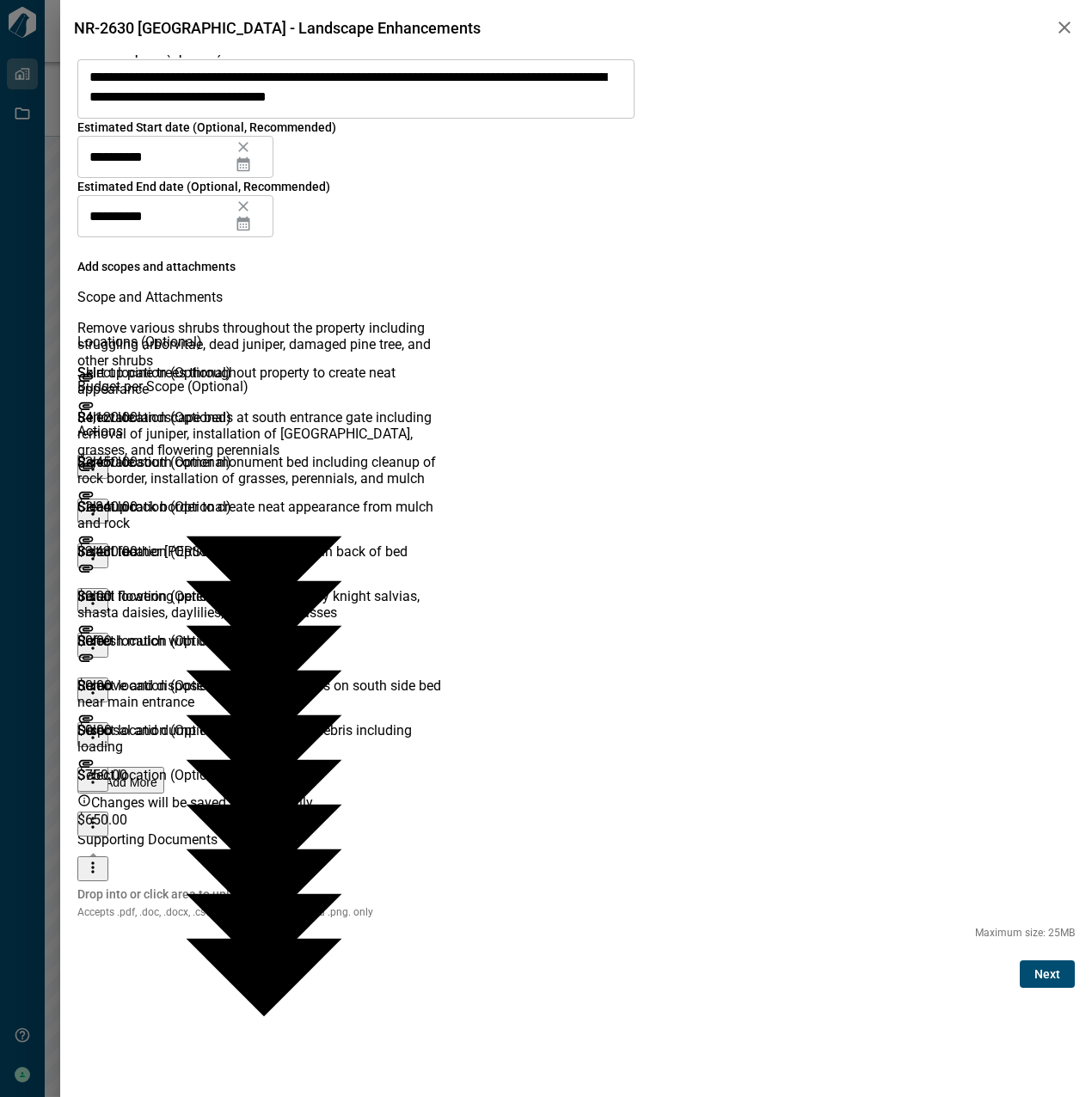
scroll to position [24, 0]
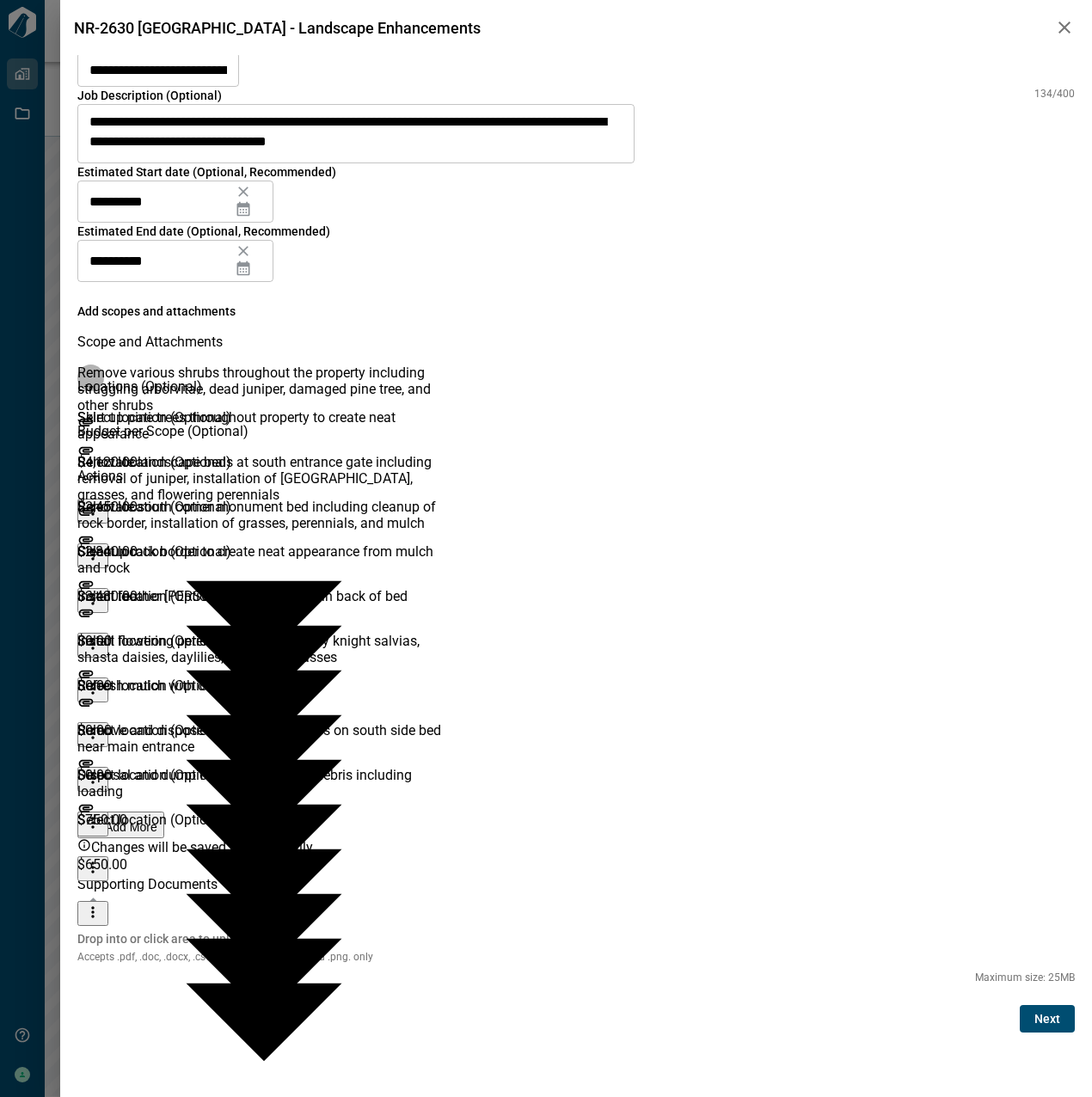
click at [101, 680] on icon "more" at bounding box center [92, 688] width 17 height 17
click at [1017, 642] on li "Delete" at bounding box center [1032, 662] width 37 height 40
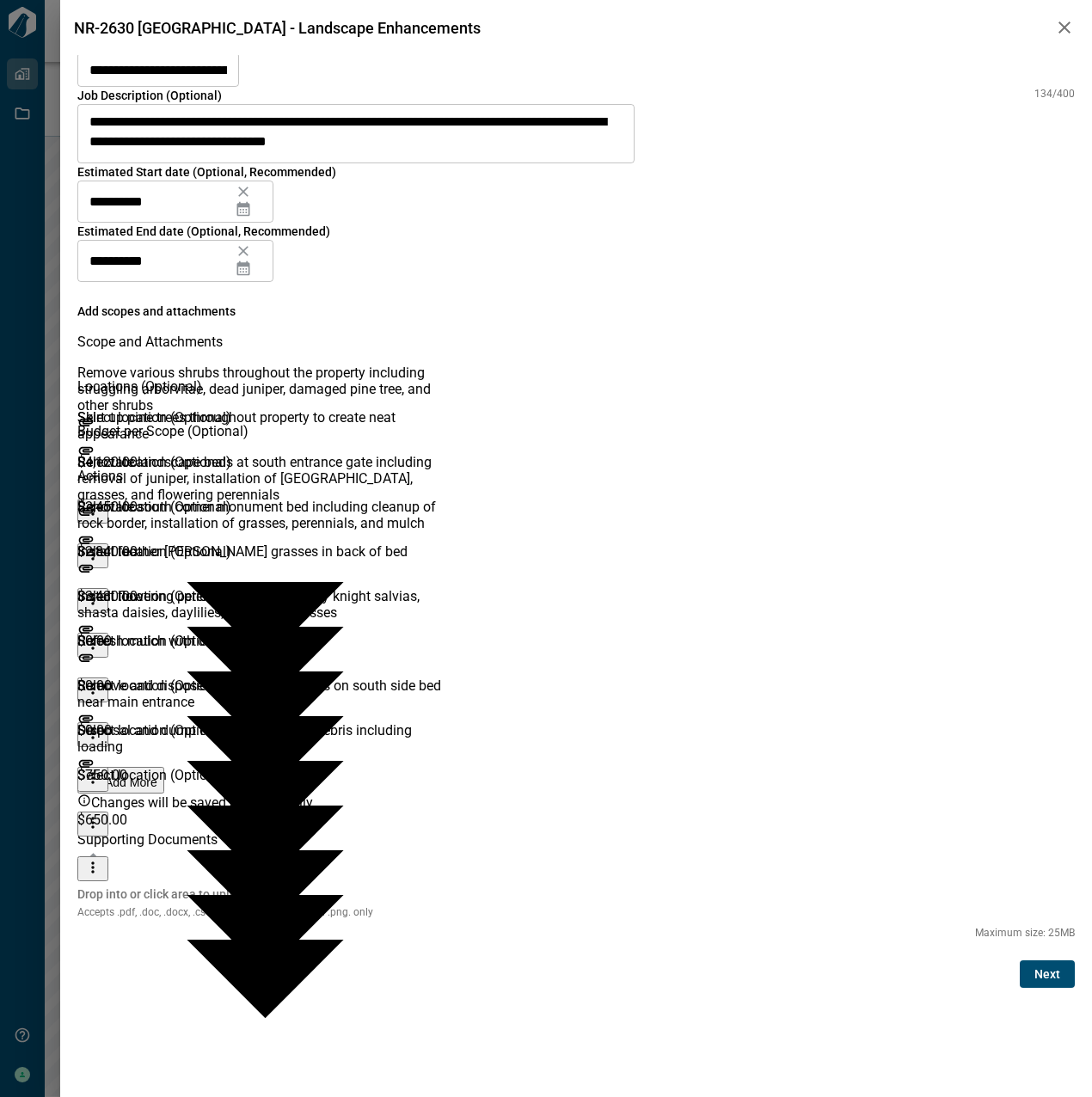
scroll to position [0, 0]
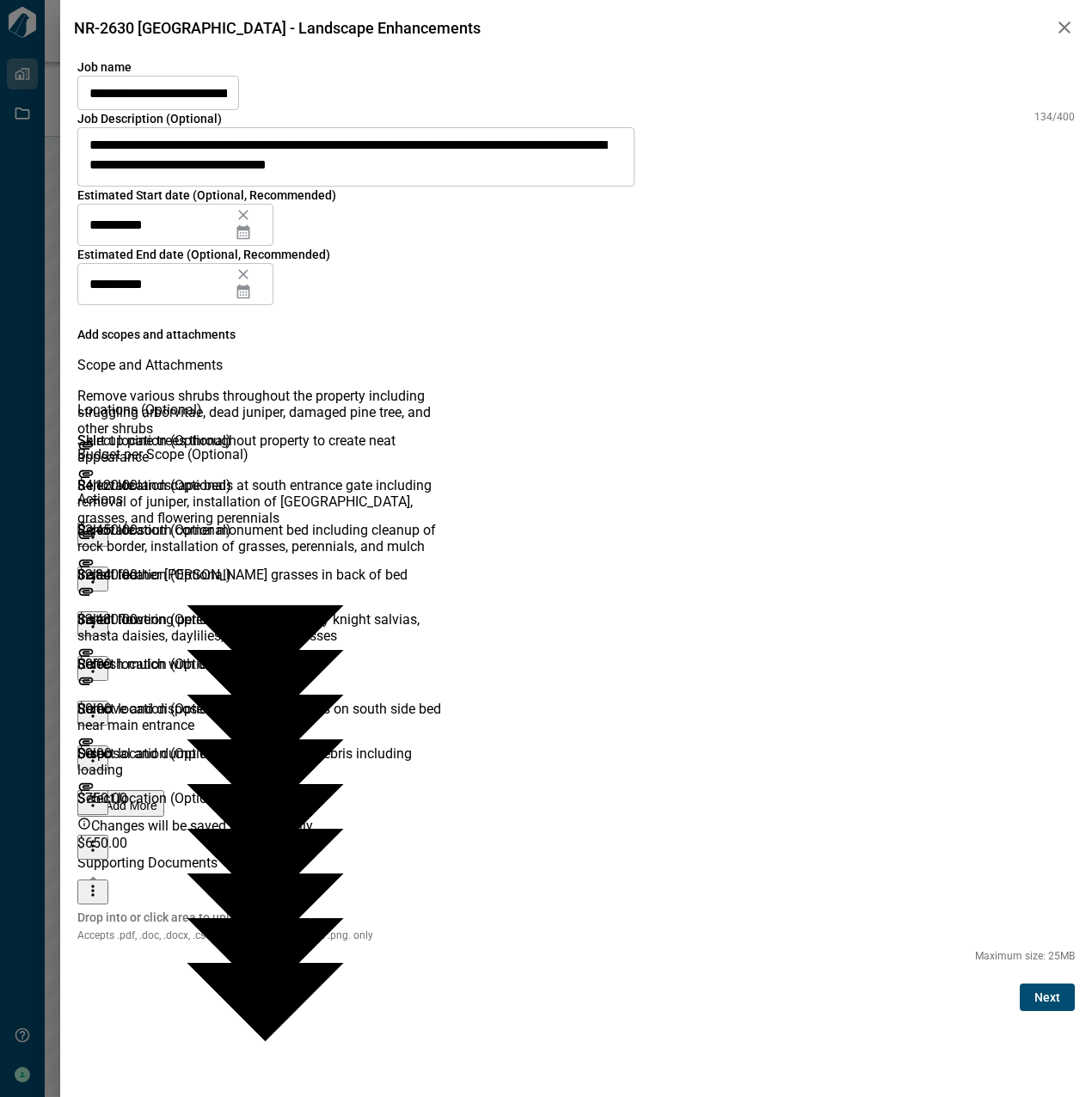
click at [93, 706] on icon "more" at bounding box center [92, 711] width 3 height 11
click at [1023, 670] on li "Delete" at bounding box center [1039, 684] width 37 height 40
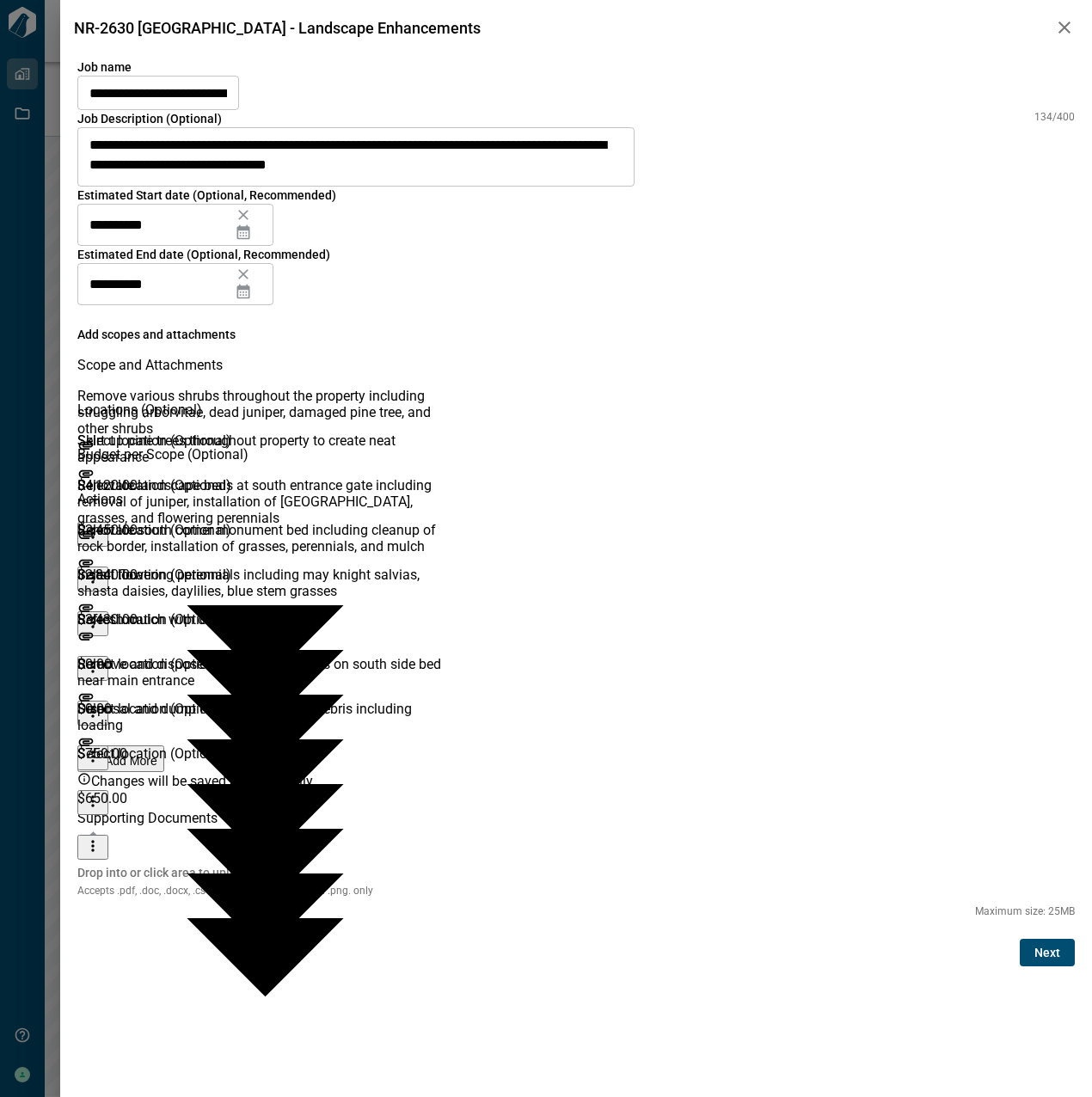
click at [101, 704] on icon "more" at bounding box center [92, 712] width 17 height 17
click at [1034, 664] on li "Delete" at bounding box center [1039, 684] width 37 height 40
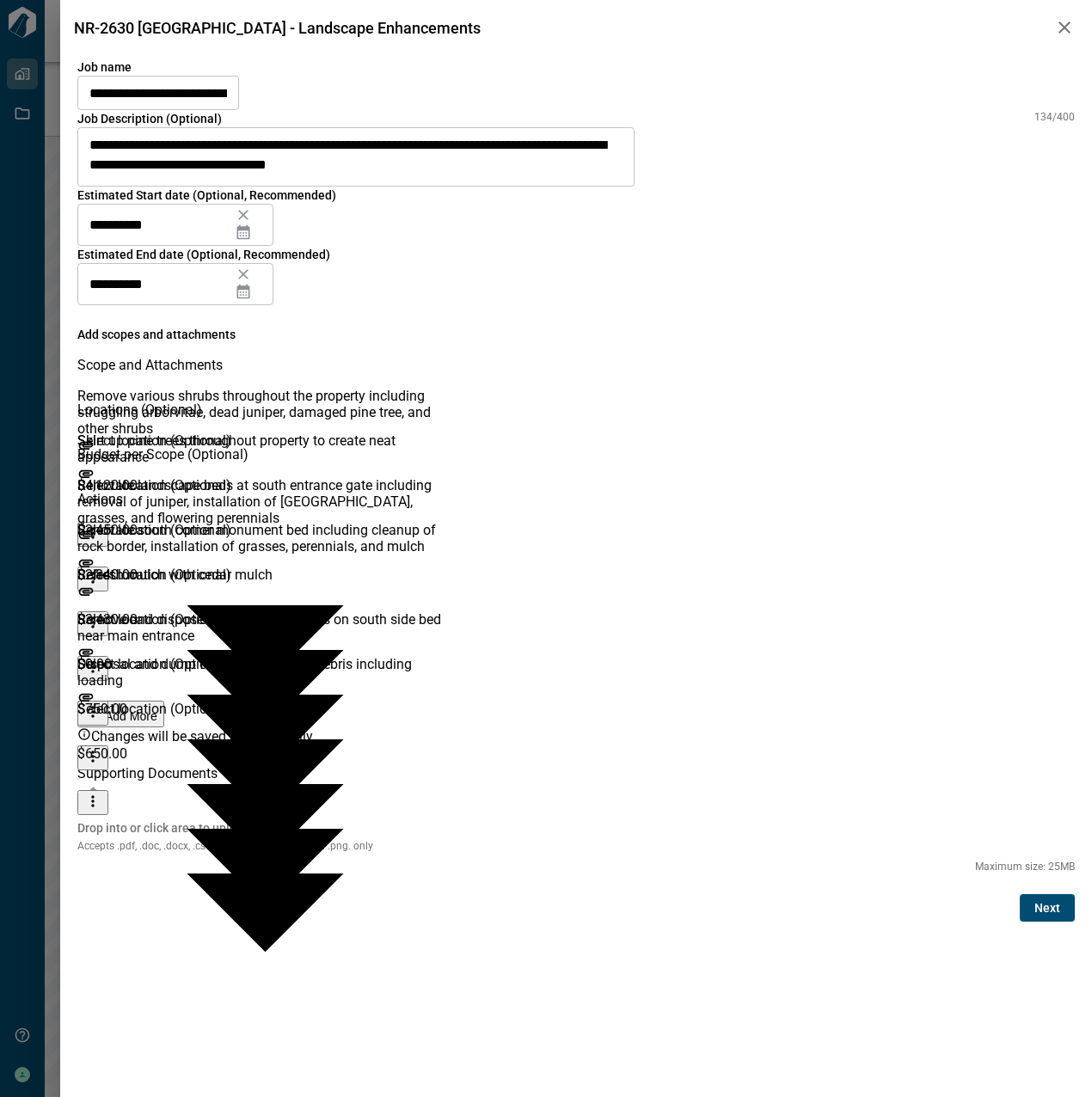
click at [108, 701] on button "more" at bounding box center [92, 713] width 30 height 25
click at [1027, 665] on li "Delete" at bounding box center [1039, 684] width 37 height 40
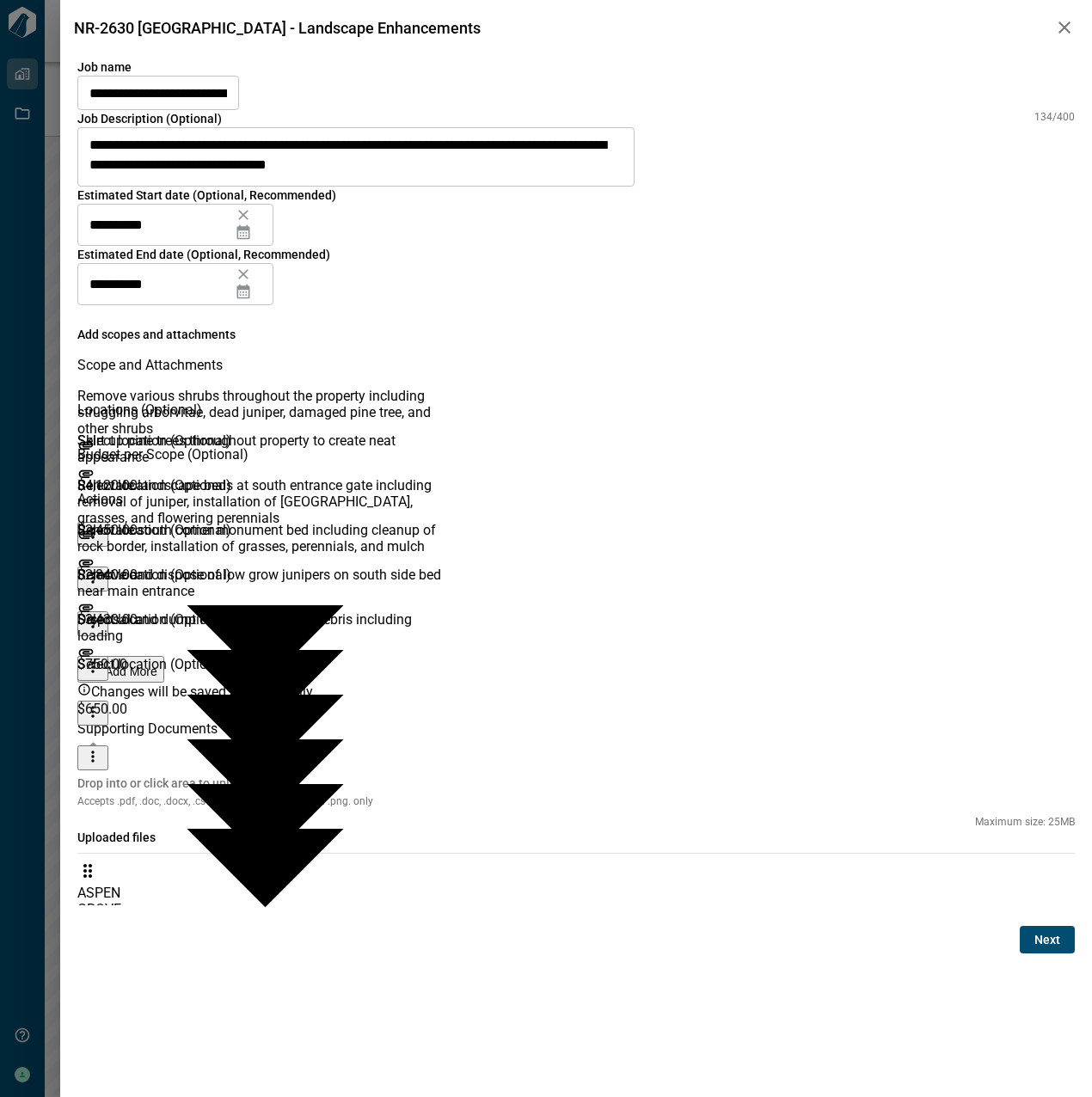
click at [1040, 949] on span "Next" at bounding box center [1047, 940] width 26 height 17
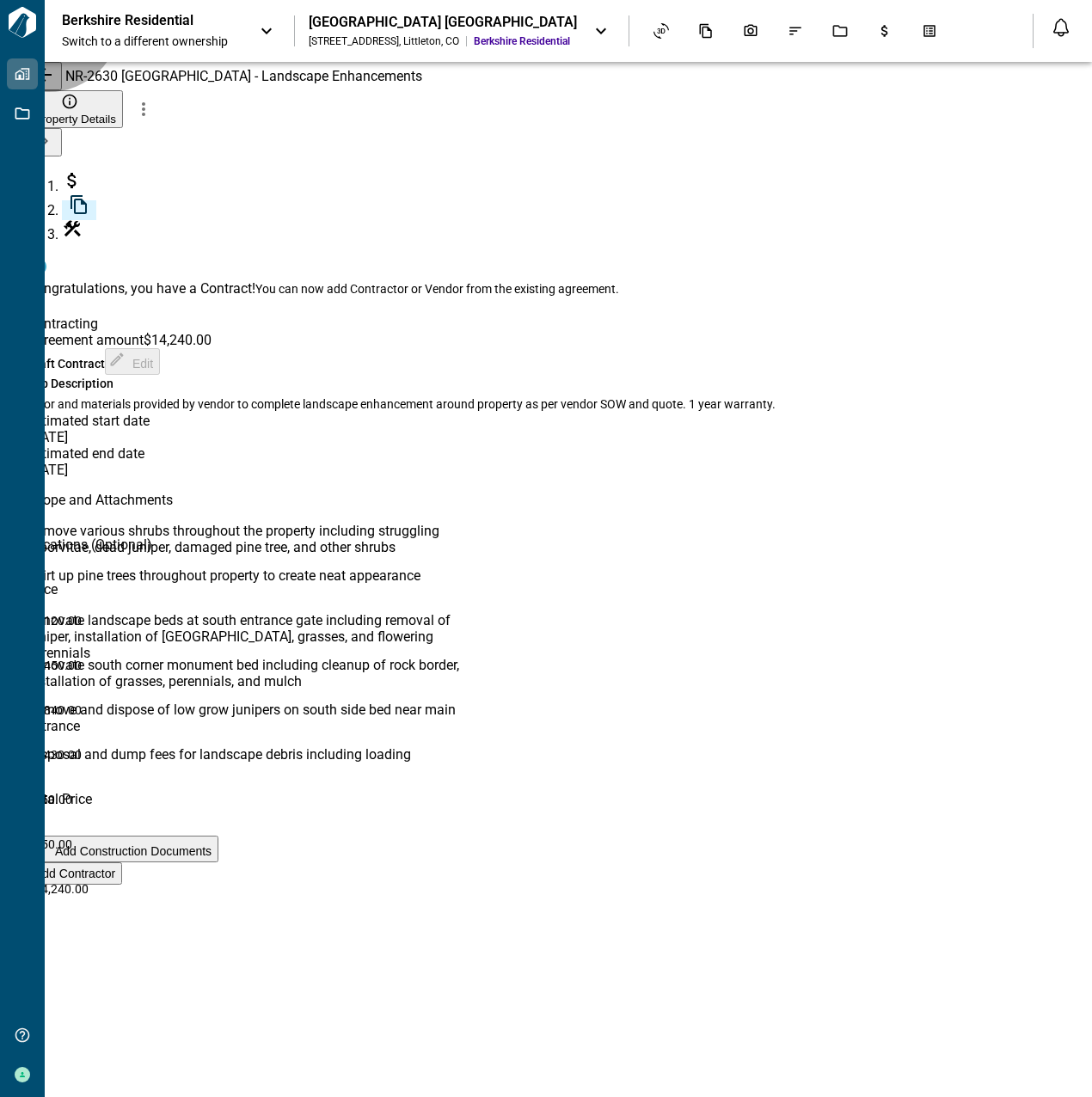
click at [115, 881] on span "Add Contractor" at bounding box center [75, 874] width 81 height 14
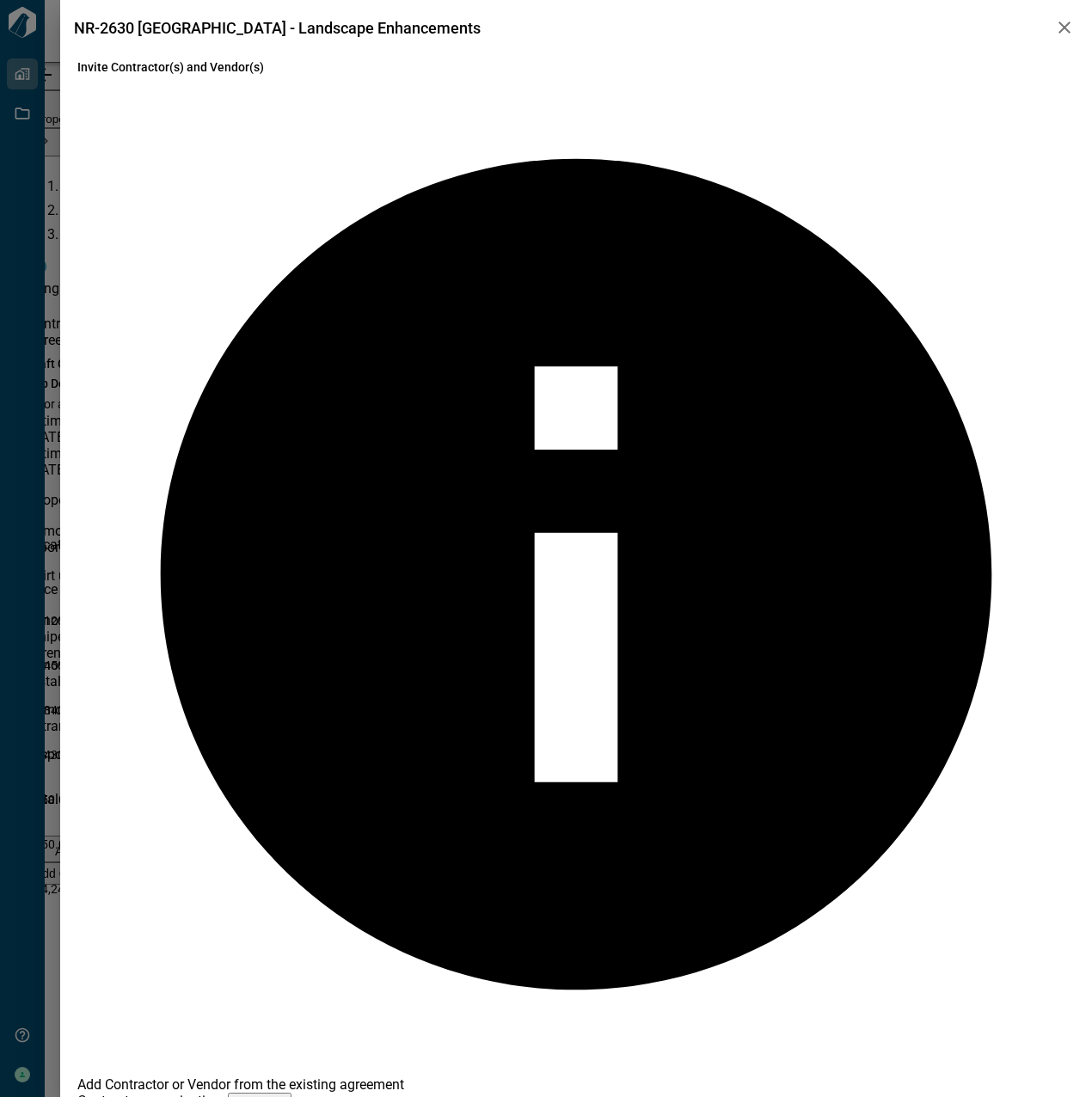
type input "**"
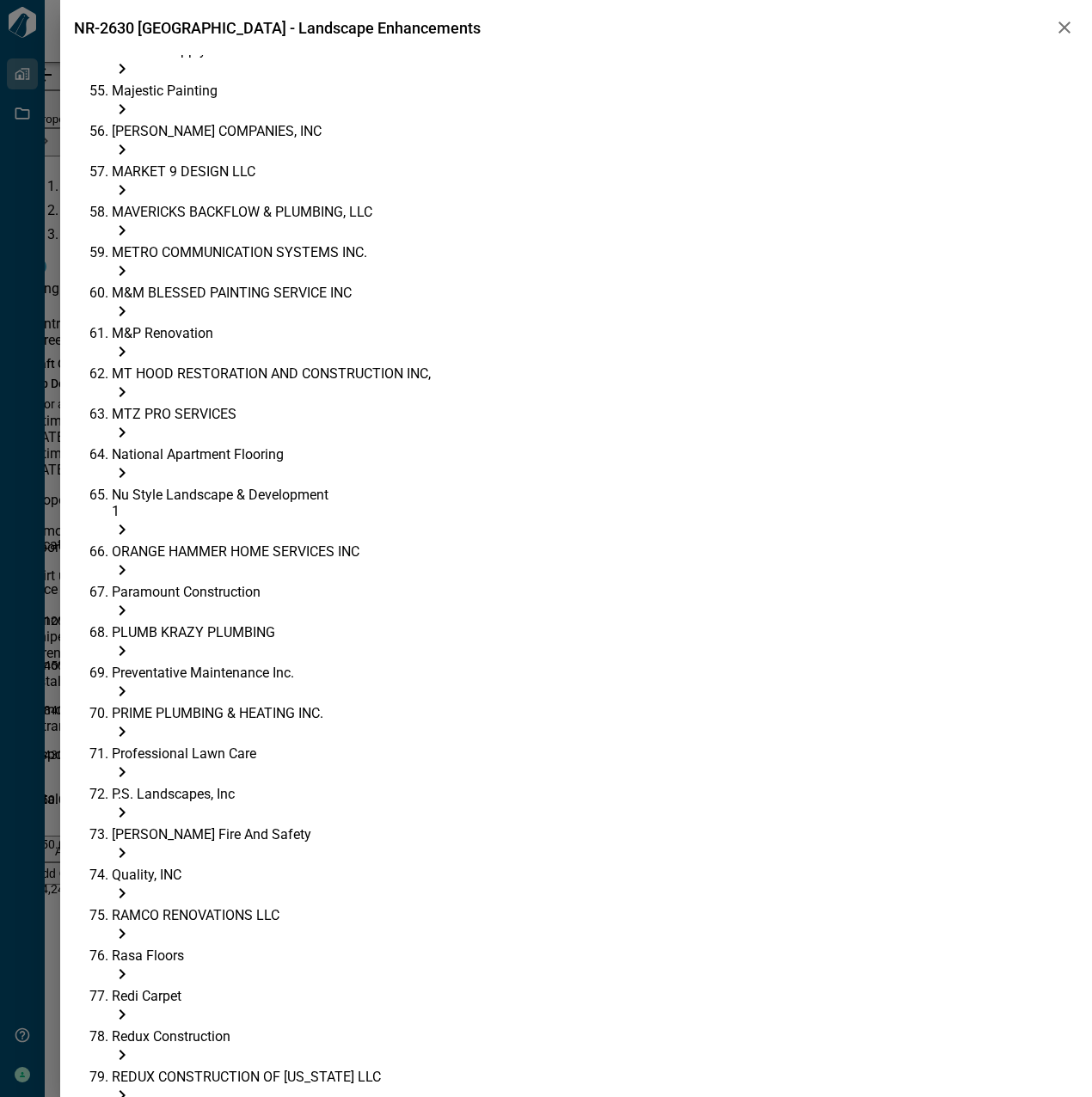
scroll to position [3740, 0]
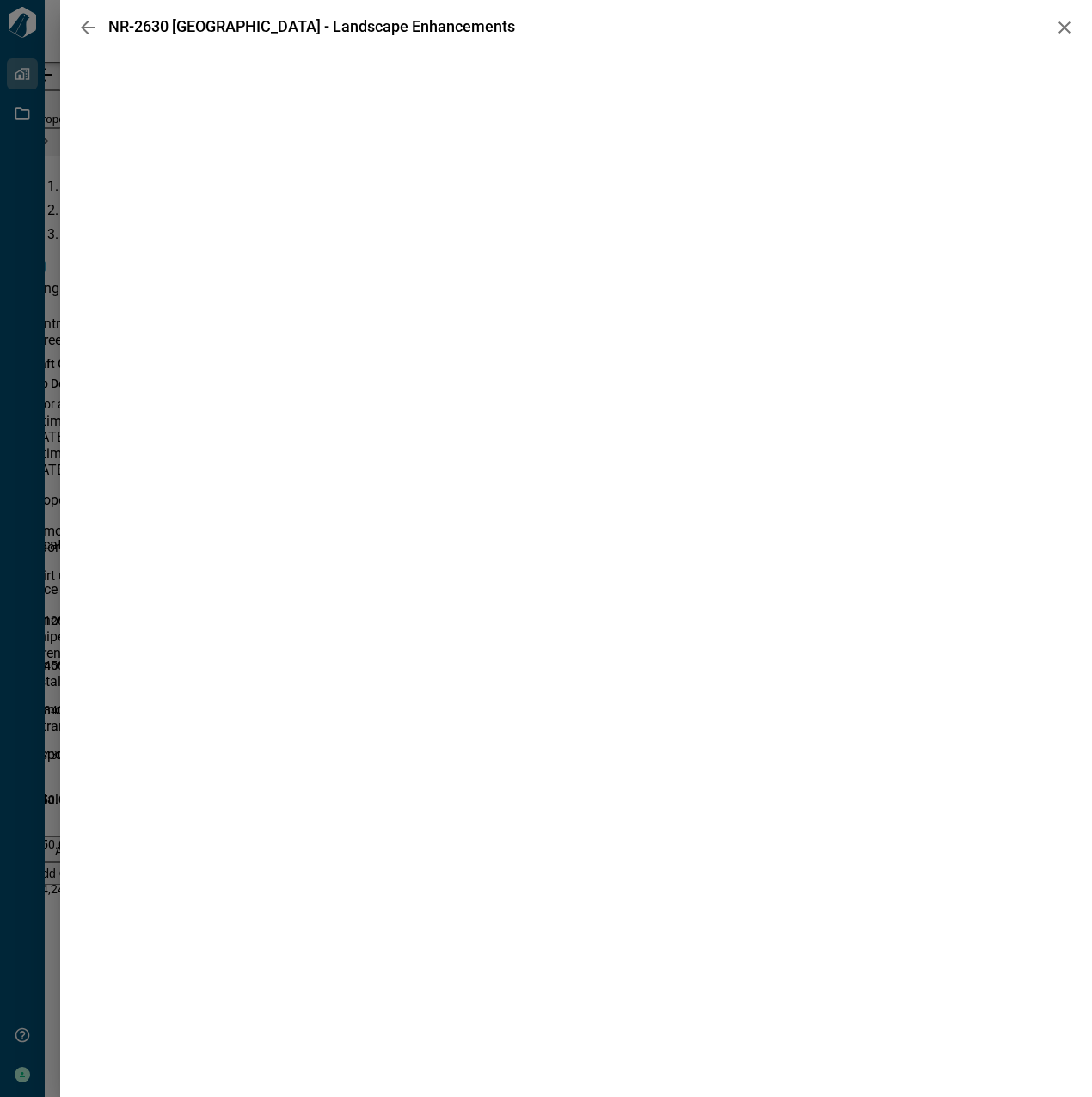
scroll to position [0, 0]
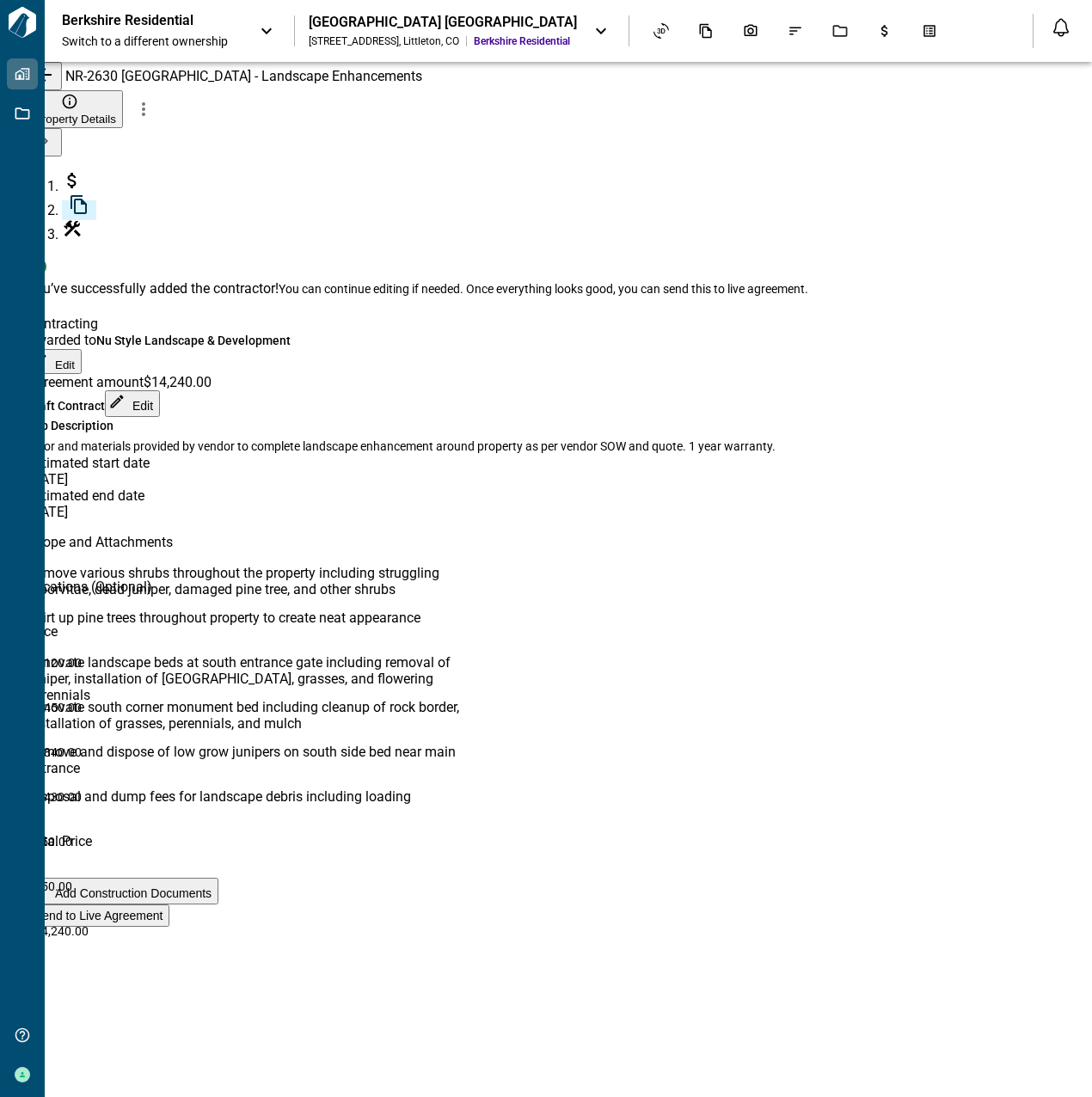
click at [162, 923] on span "Send to Live Agreement" at bounding box center [98, 916] width 128 height 14
paste input "**********"
type input "**********"
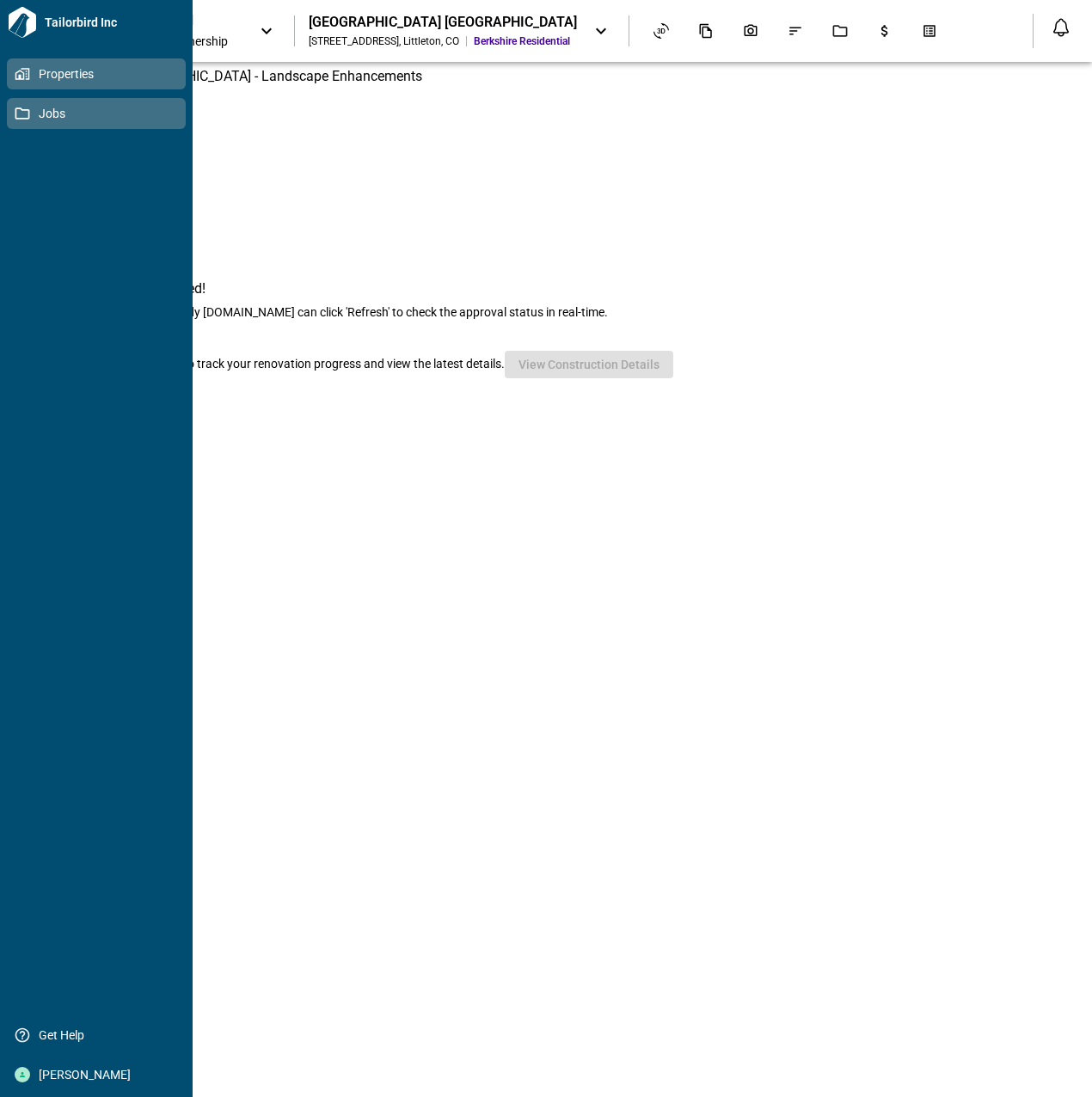
drag, startPoint x: 15, startPoint y: 123, endPoint x: 55, endPoint y: 117, distance: 40.4
click at [15, 123] on link "Jobs" at bounding box center [96, 113] width 179 height 30
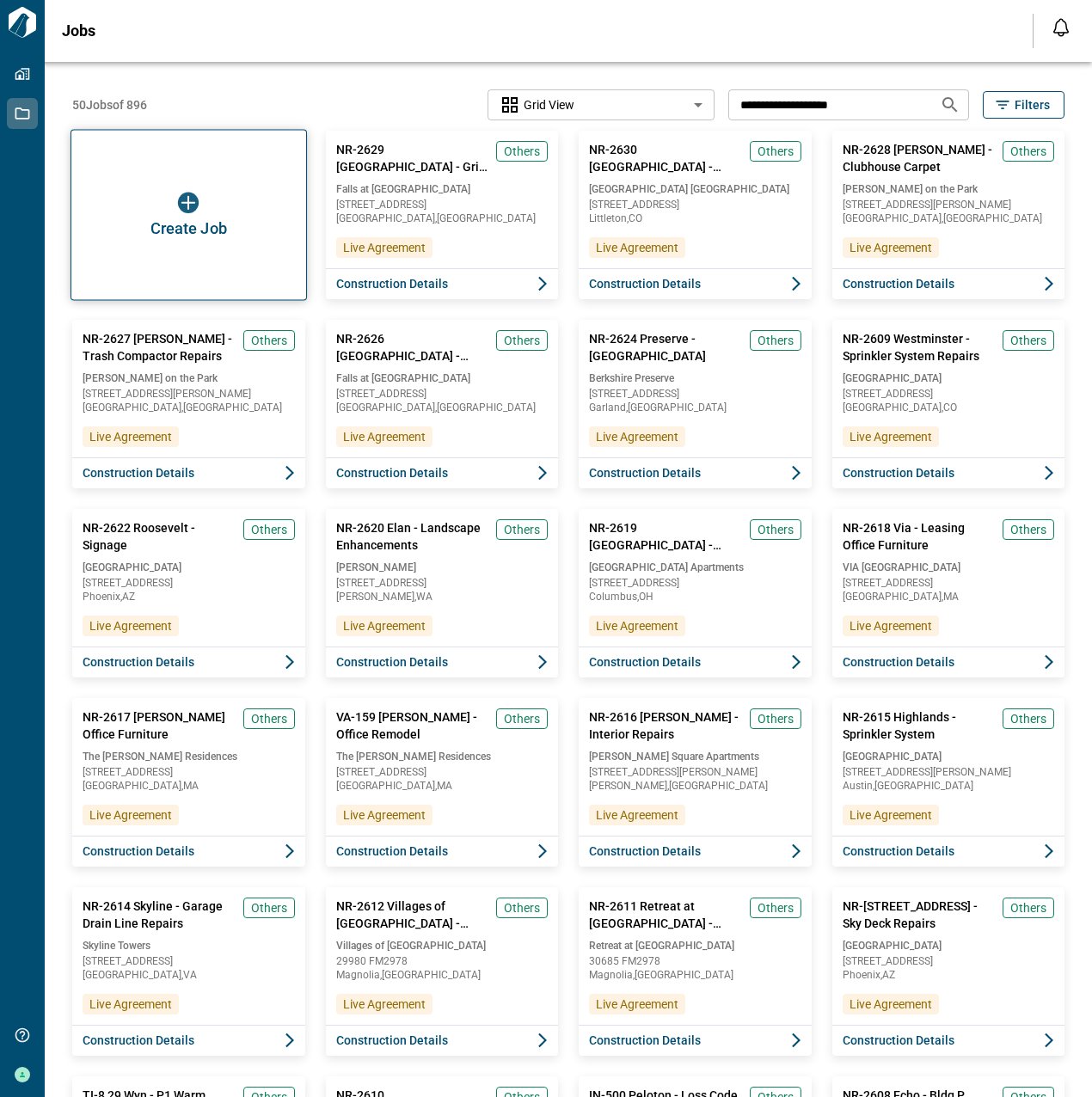
click at [217, 217] on div "Create Job" at bounding box center [189, 215] width 237 height 171
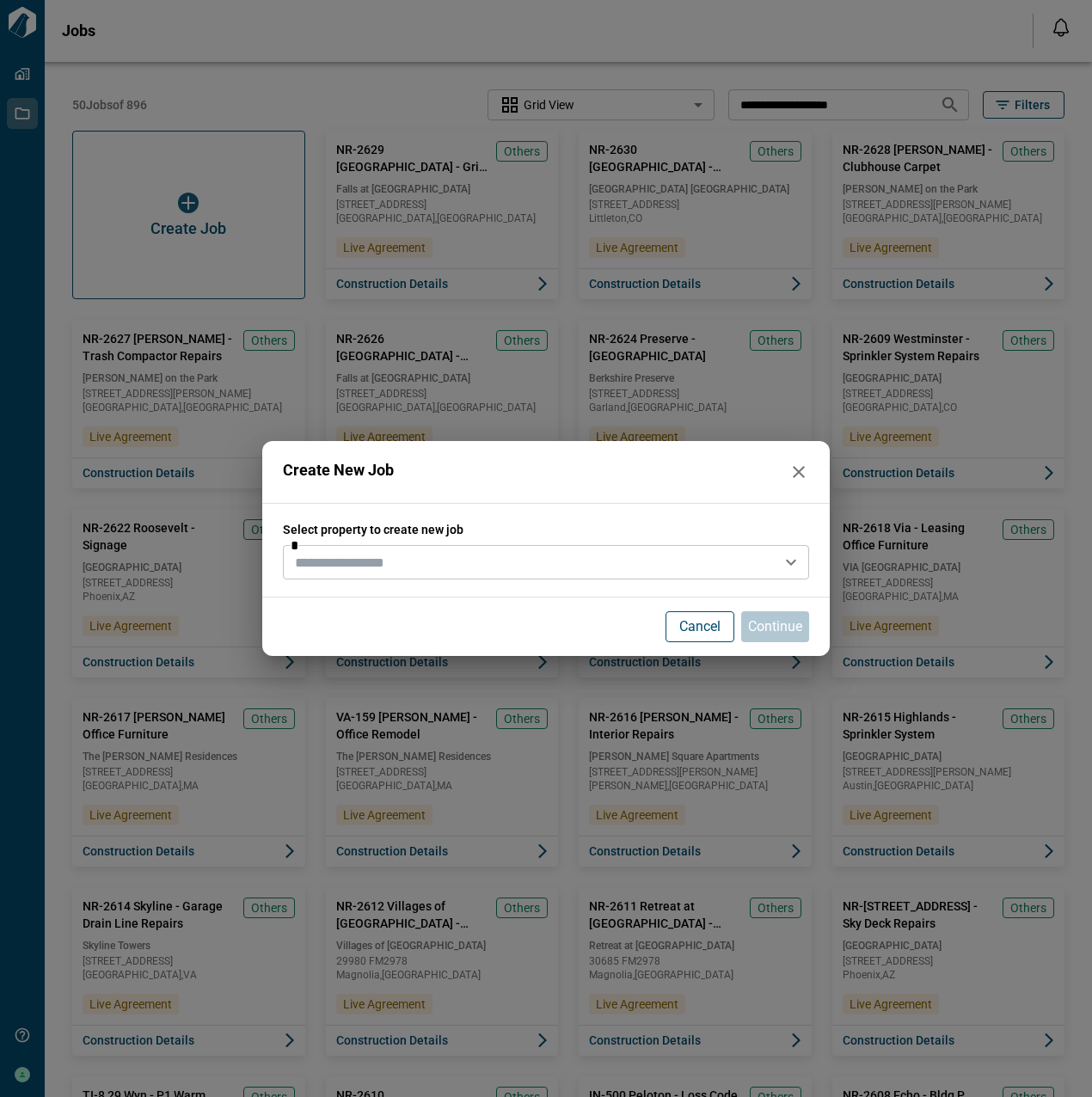
click at [588, 559] on input "text" at bounding box center [532, 562] width 488 height 24
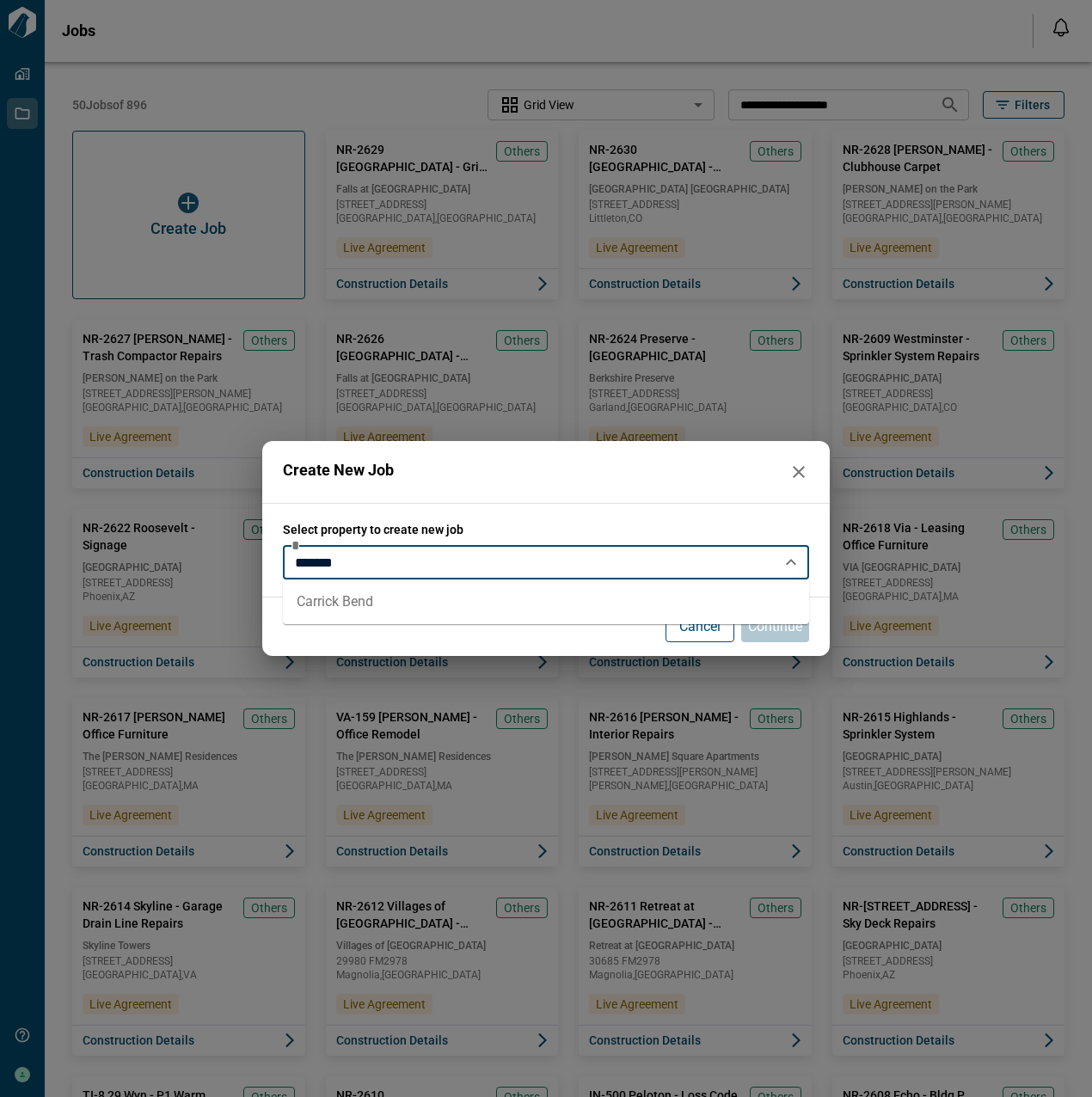
click at [614, 597] on li "Carrick Bend" at bounding box center [546, 602] width 526 height 30
type input "**********"
click at [771, 634] on p "Continue" at bounding box center [775, 626] width 54 height 21
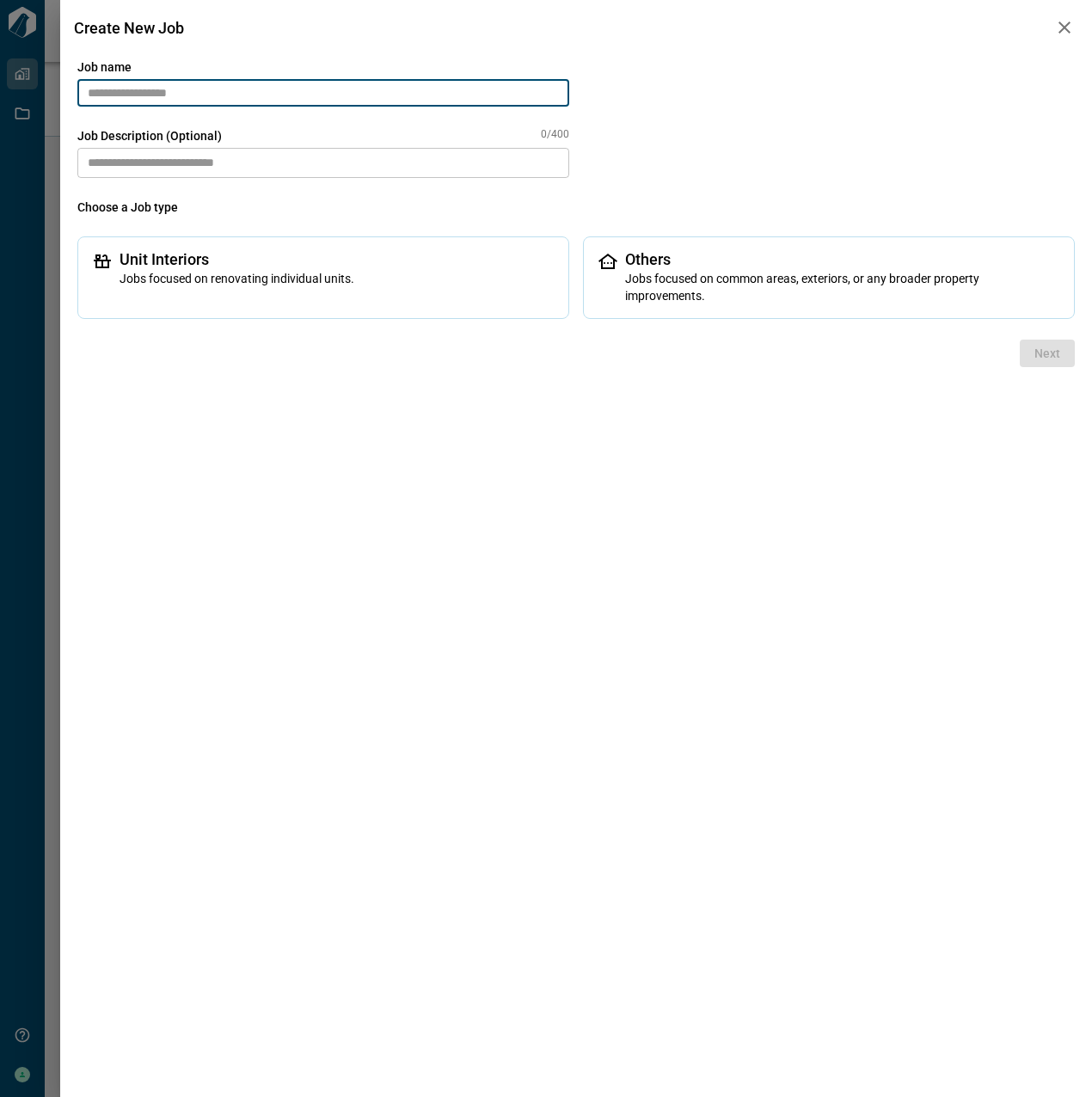
type input "****"
click at [237, 105] on input "text" at bounding box center [323, 92] width 491 height 28
type input "**********"
click at [808, 257] on span "Others" at bounding box center [842, 259] width 435 height 17
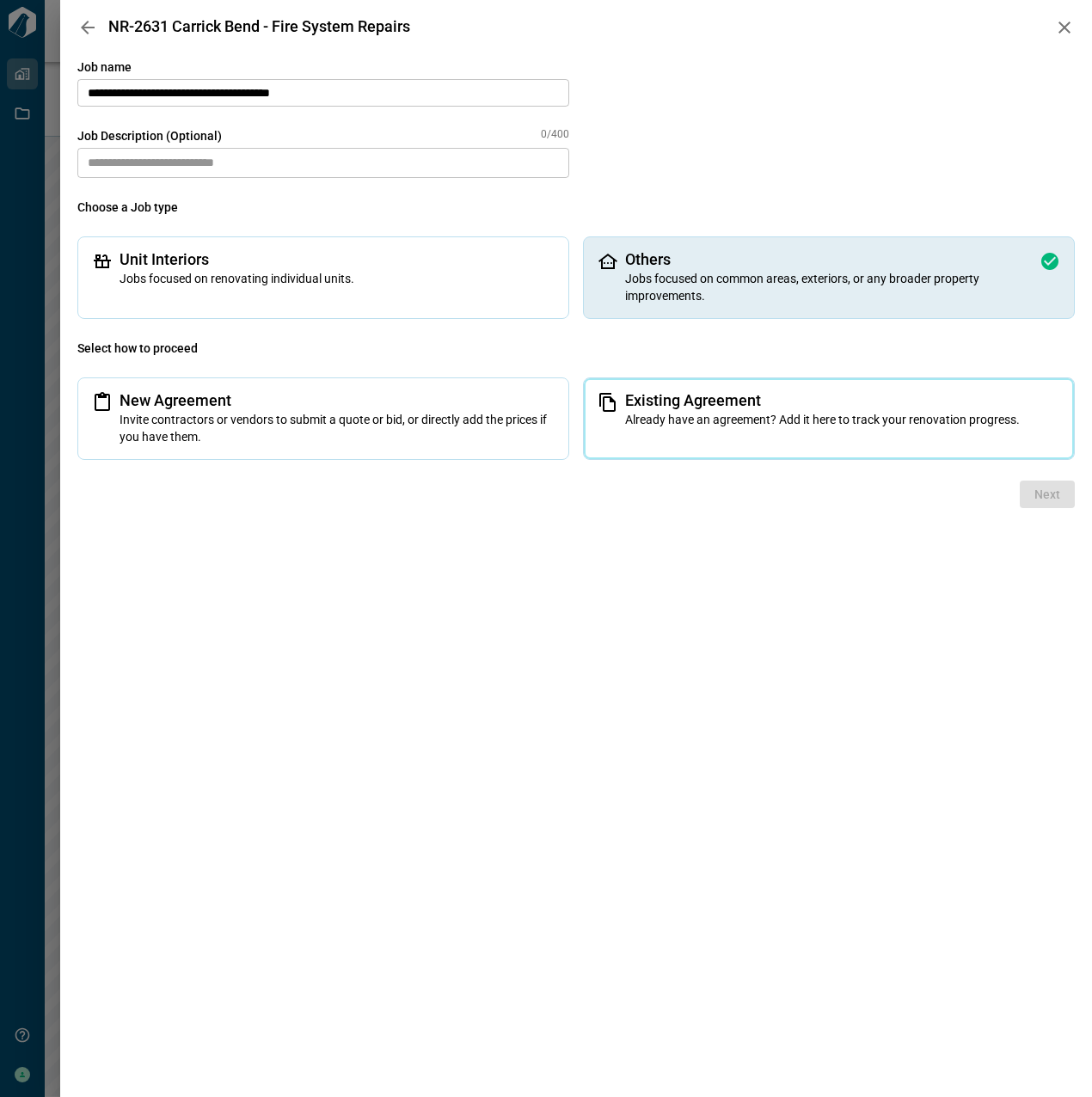
click at [774, 412] on span "Already have an agreement? Add it here to track your renovation progress." at bounding box center [842, 419] width 435 height 17
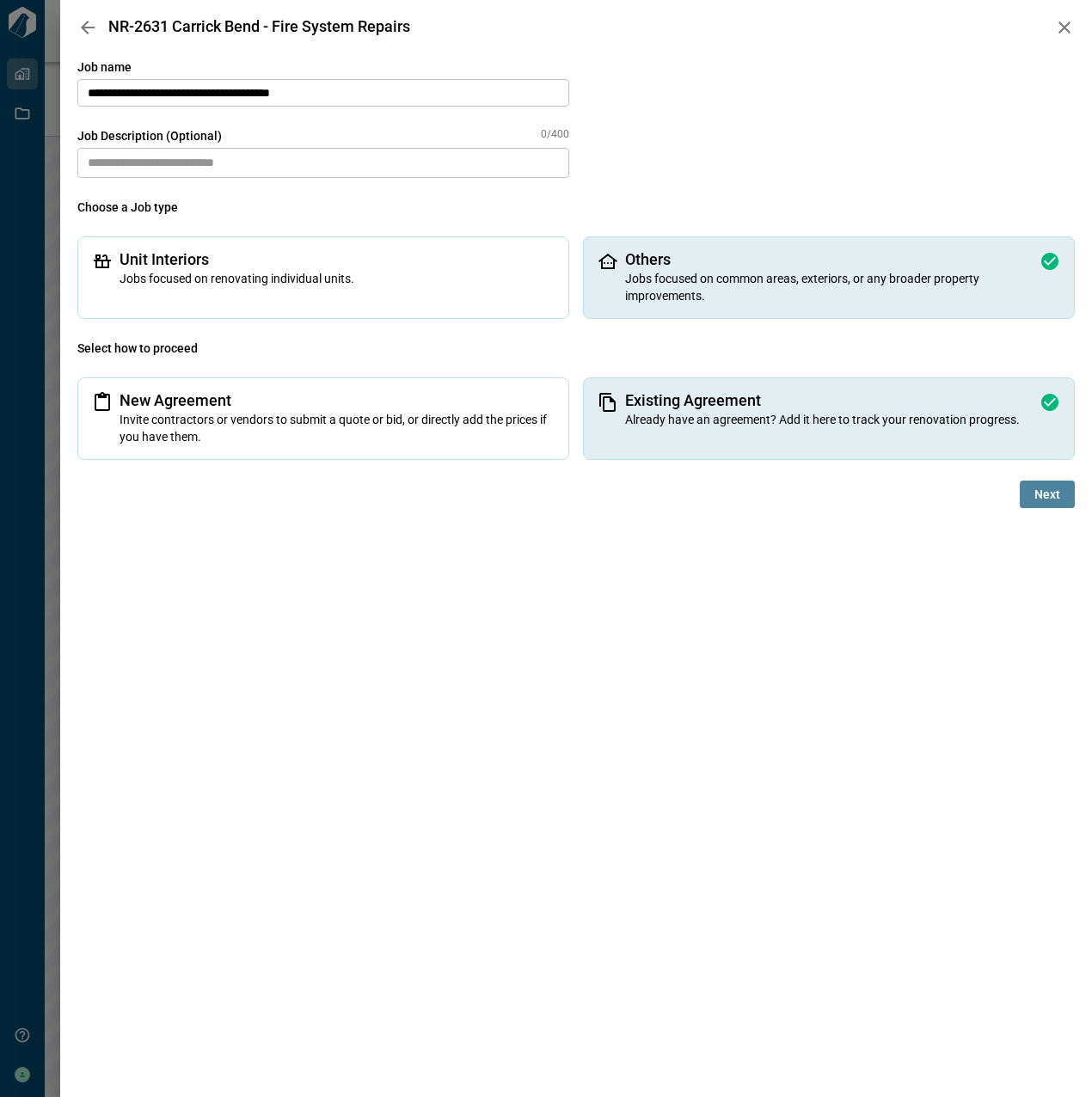
click at [1060, 496] on span "Next" at bounding box center [1047, 493] width 26 height 17
drag, startPoint x: 795, startPoint y: 633, endPoint x: 783, endPoint y: 642, distance: 15.0
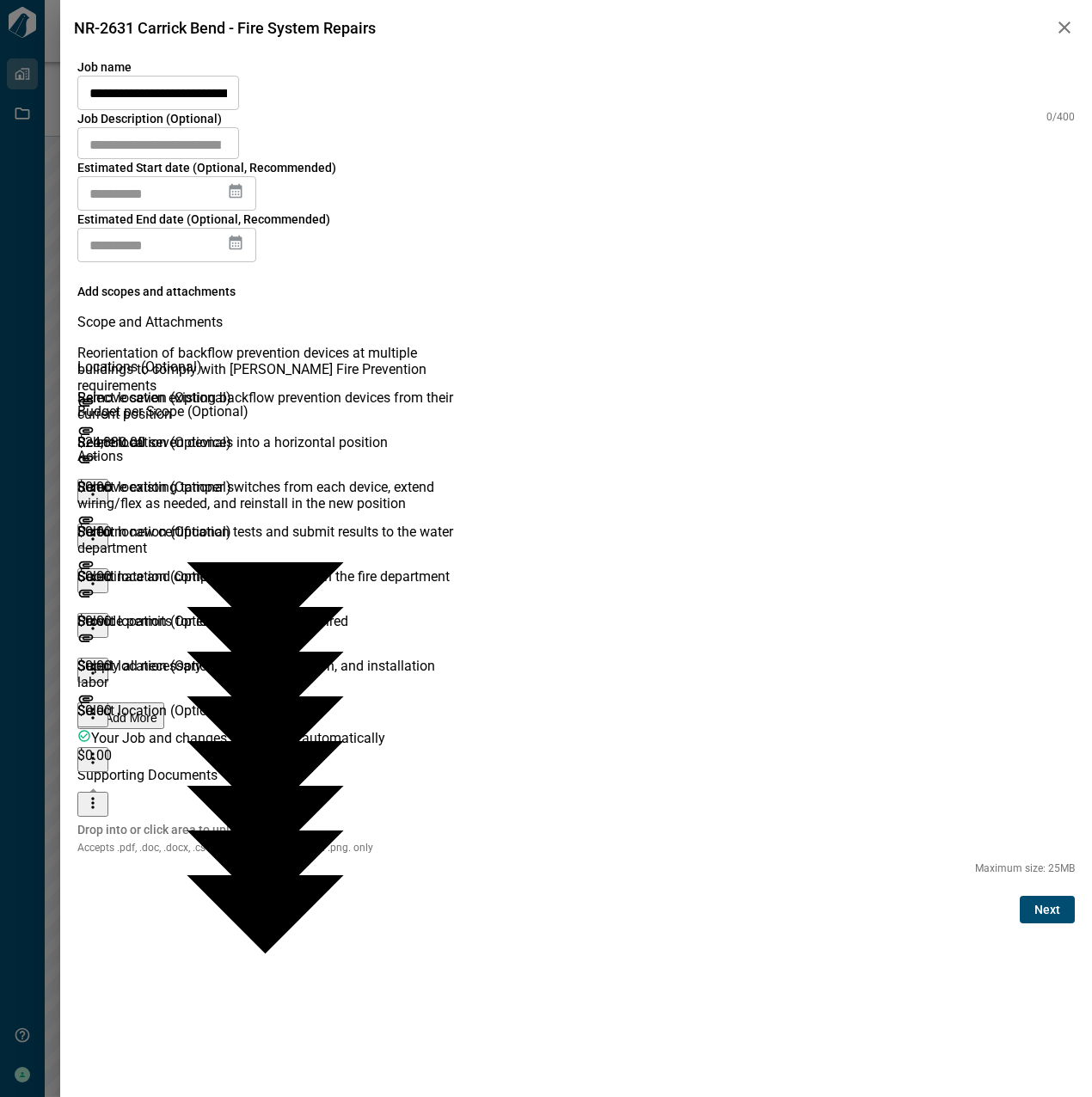
click at [227, 152] on textarea at bounding box center [158, 143] width 138 height 17
paste textarea "**********"
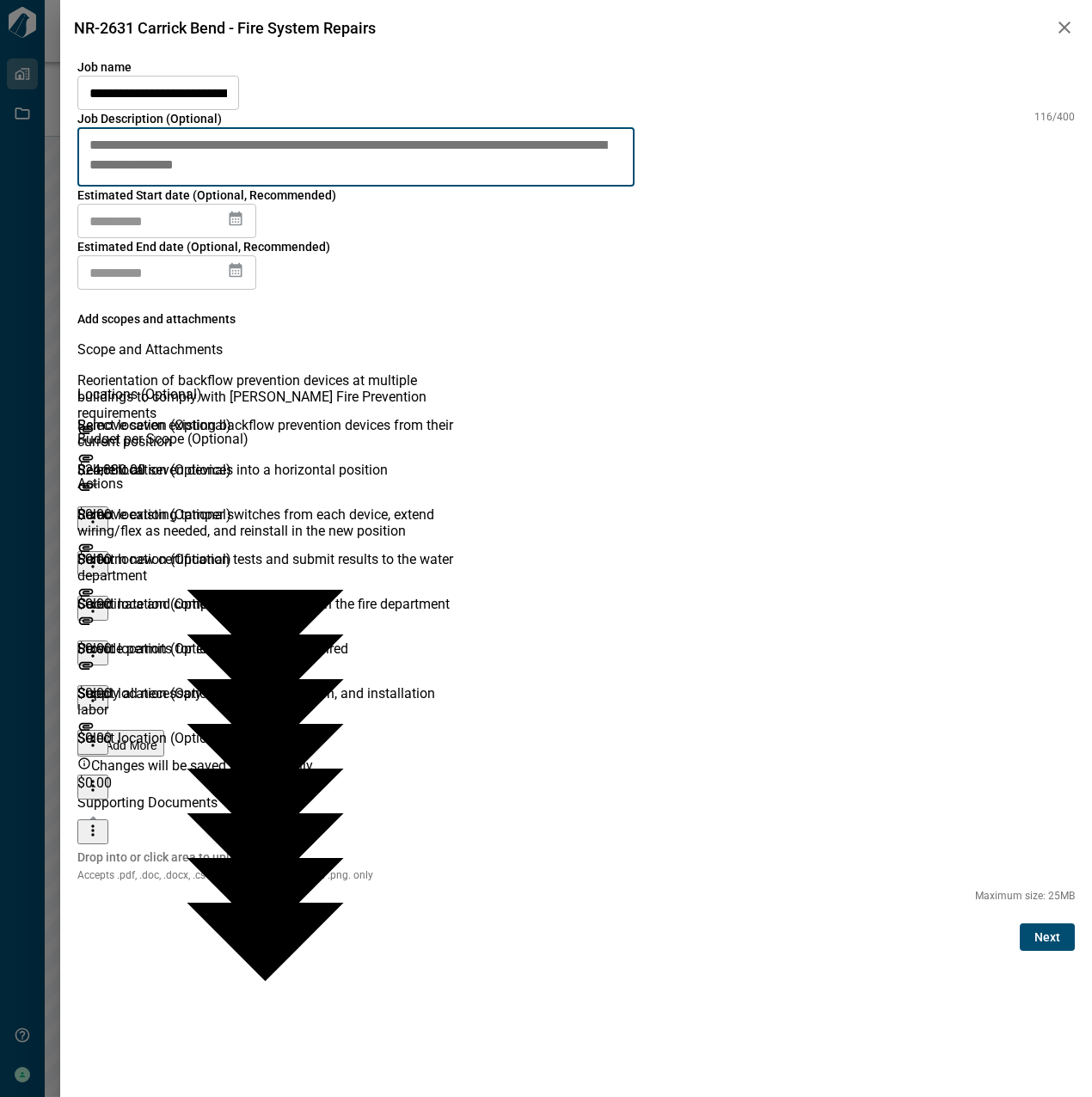
type textarea "**********"
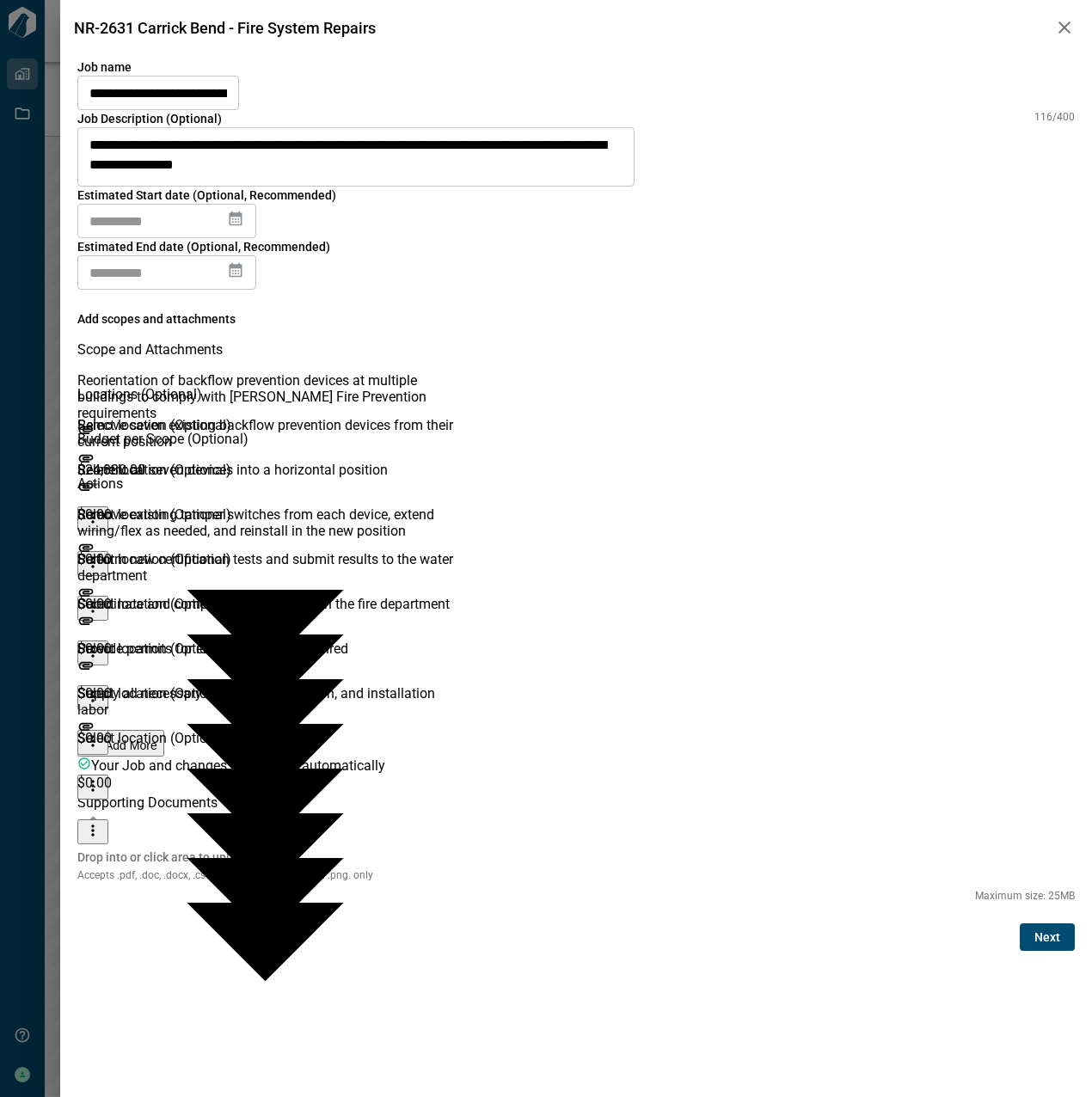
click at [244, 227] on icon at bounding box center [235, 217] width 17 height 17
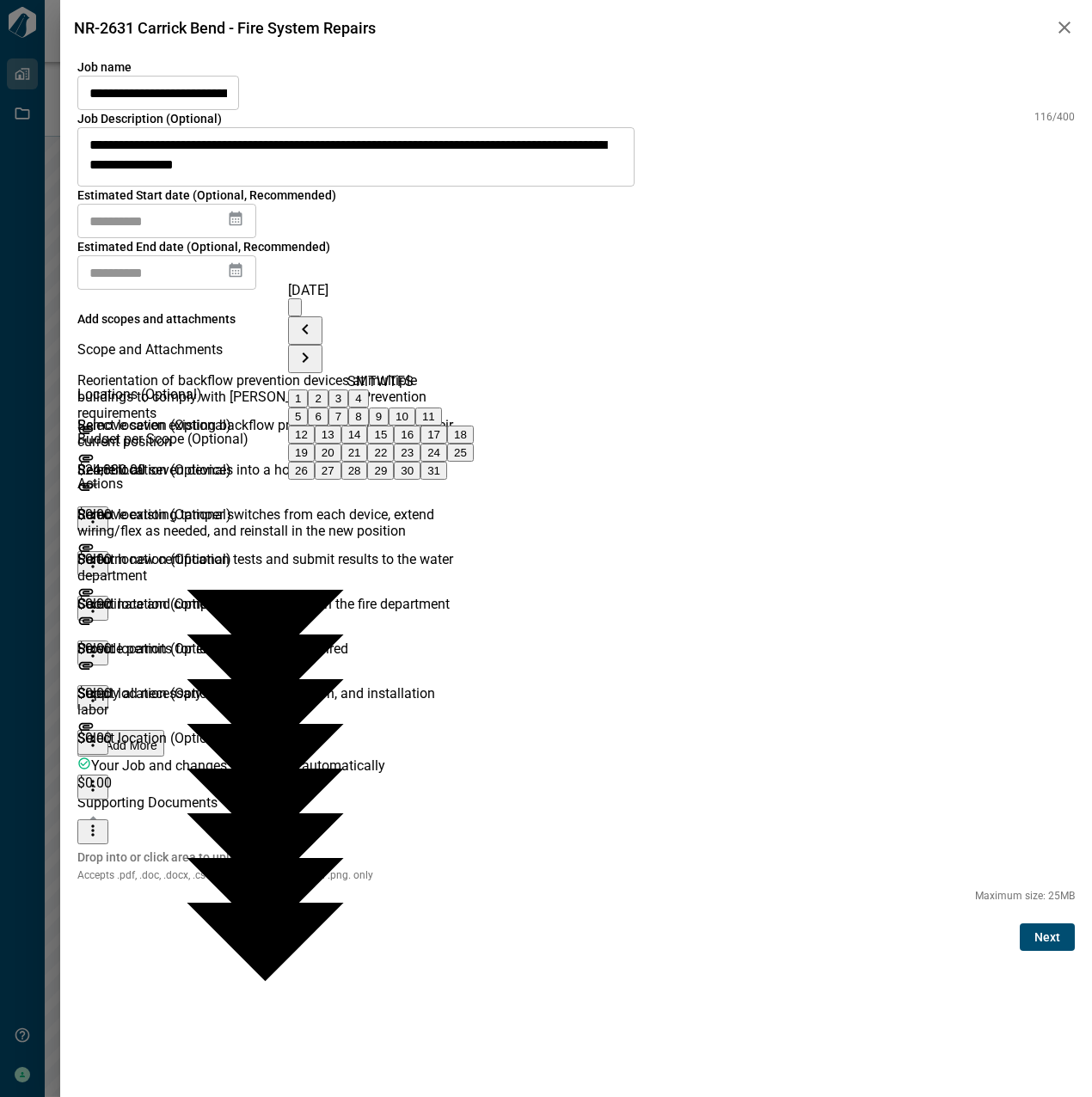
click at [243, 226] on icon at bounding box center [236, 218] width 13 height 15
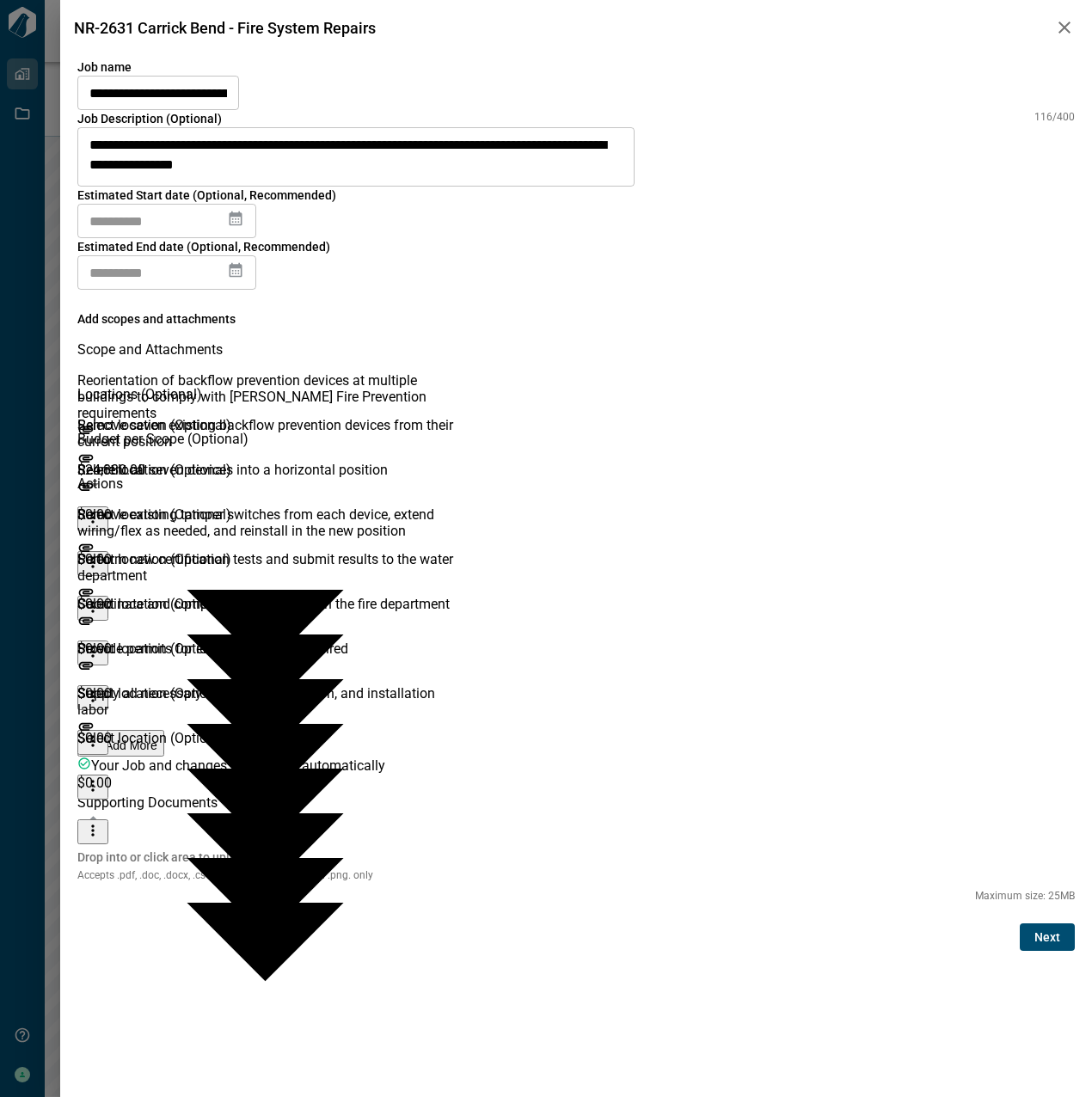
click at [243, 226] on icon at bounding box center [236, 218] width 13 height 15
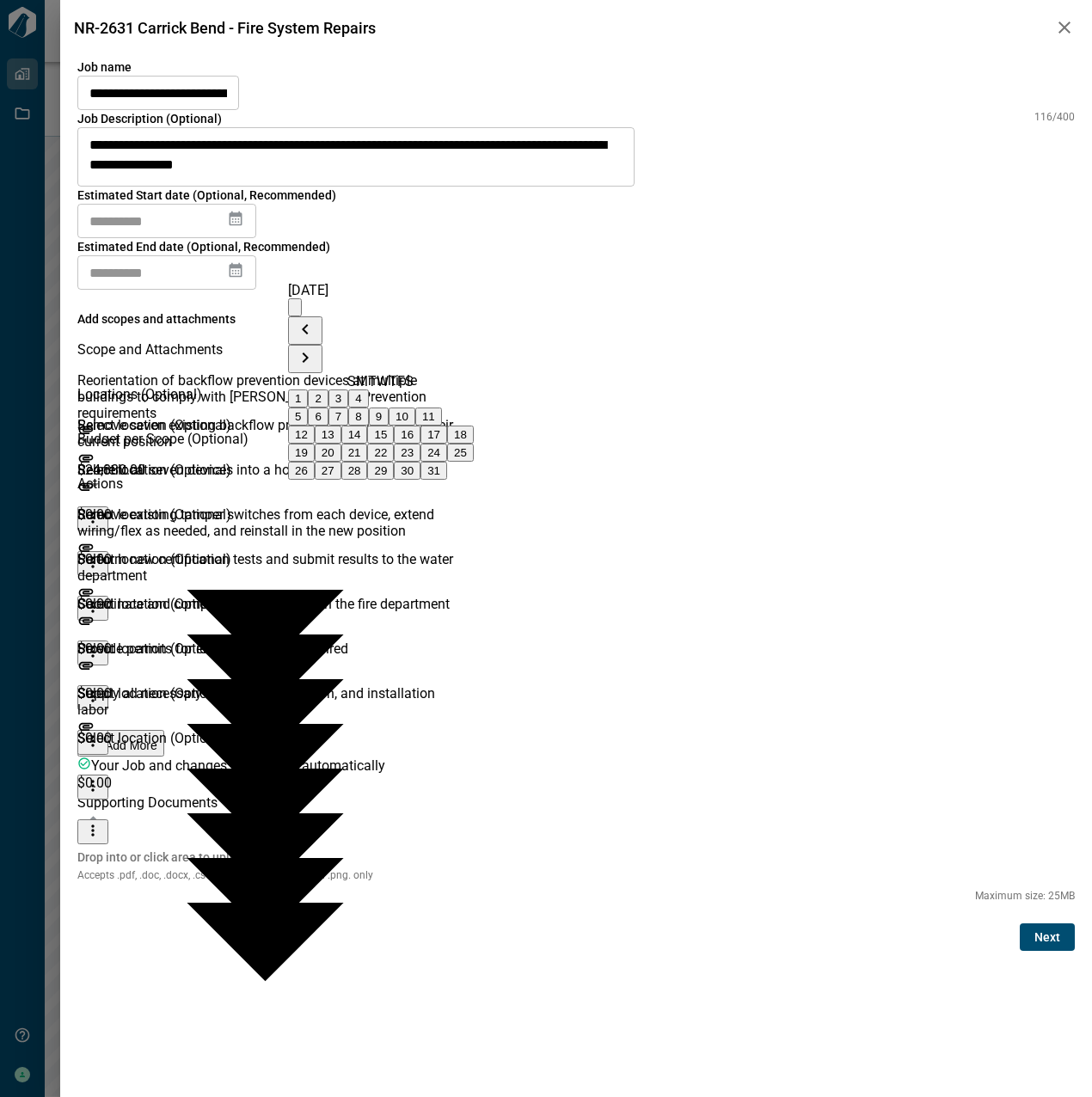
drag, startPoint x: 324, startPoint y: 414, endPoint x: 527, endPoint y: 384, distance: 205.2
click at [308, 413] on button "5" at bounding box center [298, 417] width 20 height 18
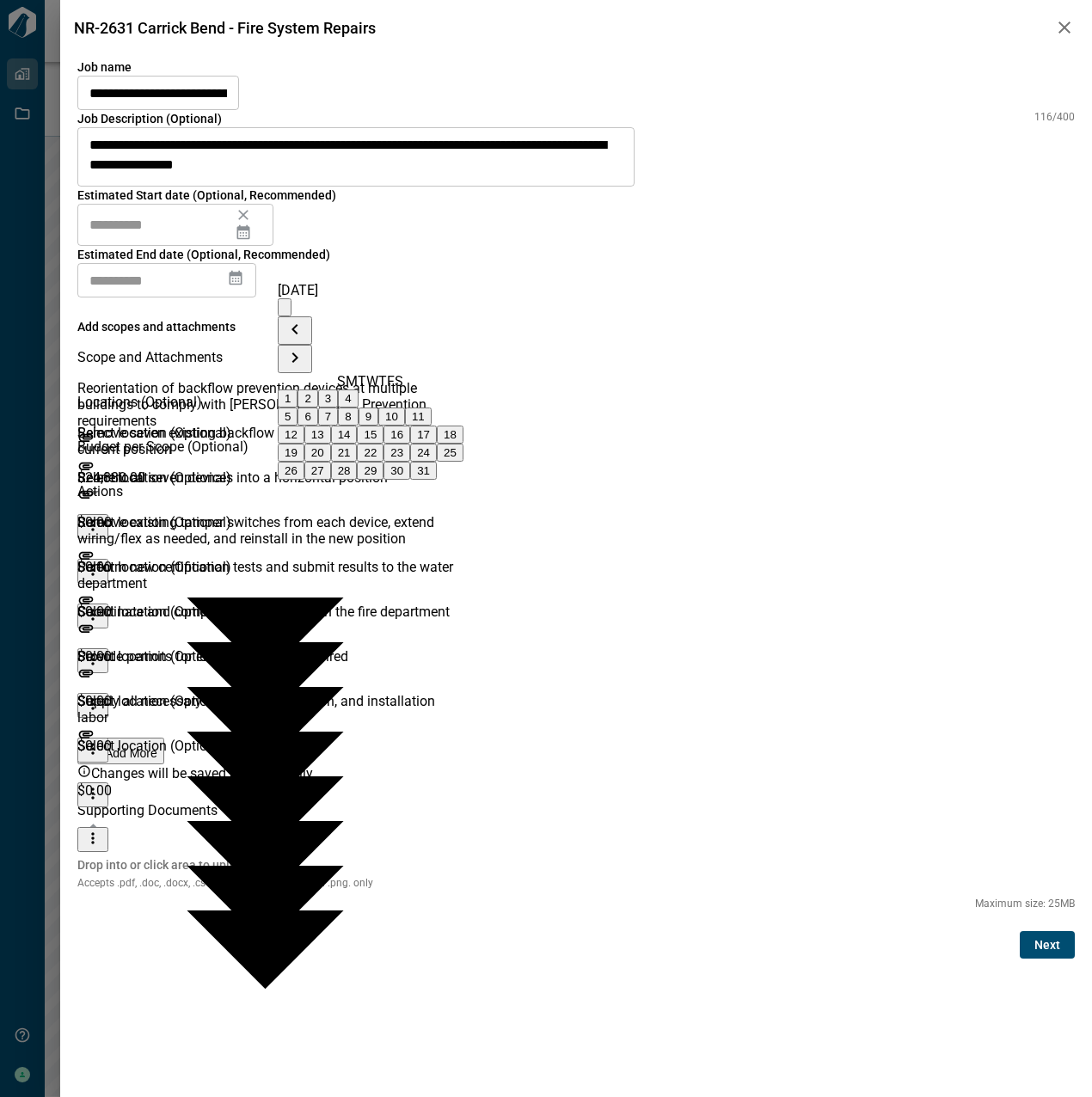
type input "**********"
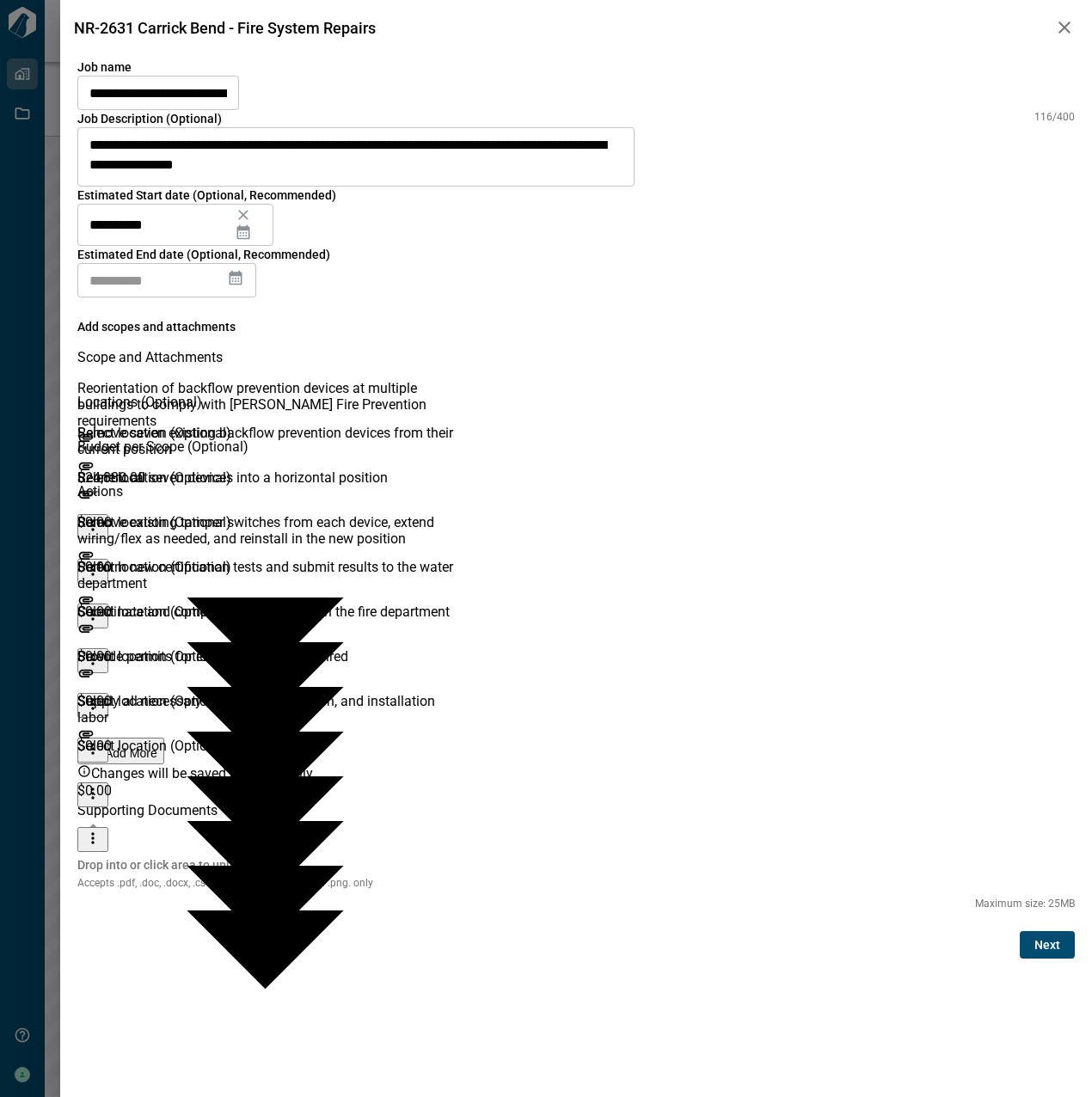
click at [257, 266] on div "​" at bounding box center [167, 280] width 179 height 34
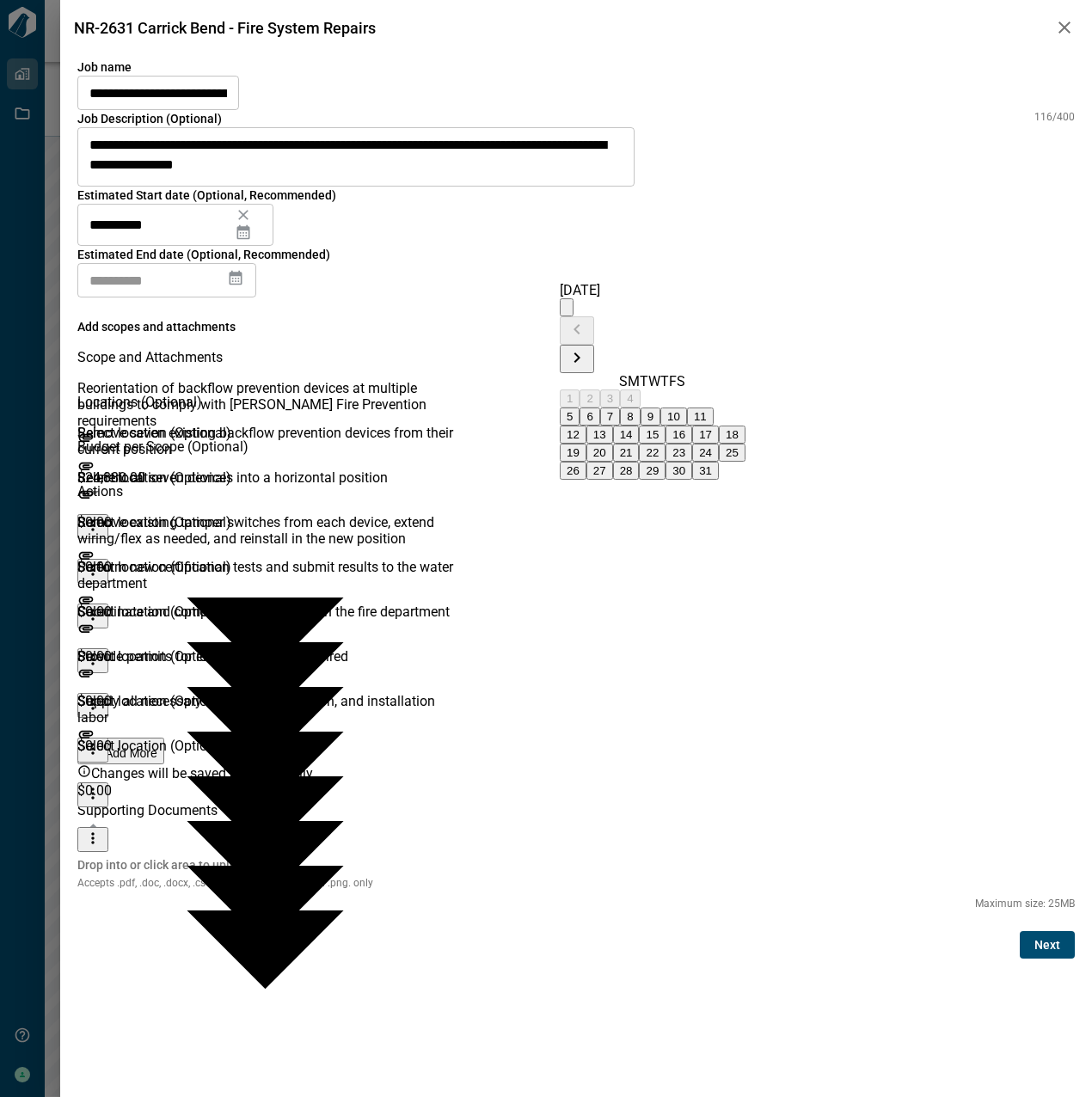
click at [257, 266] on div "​" at bounding box center [167, 280] width 179 height 34
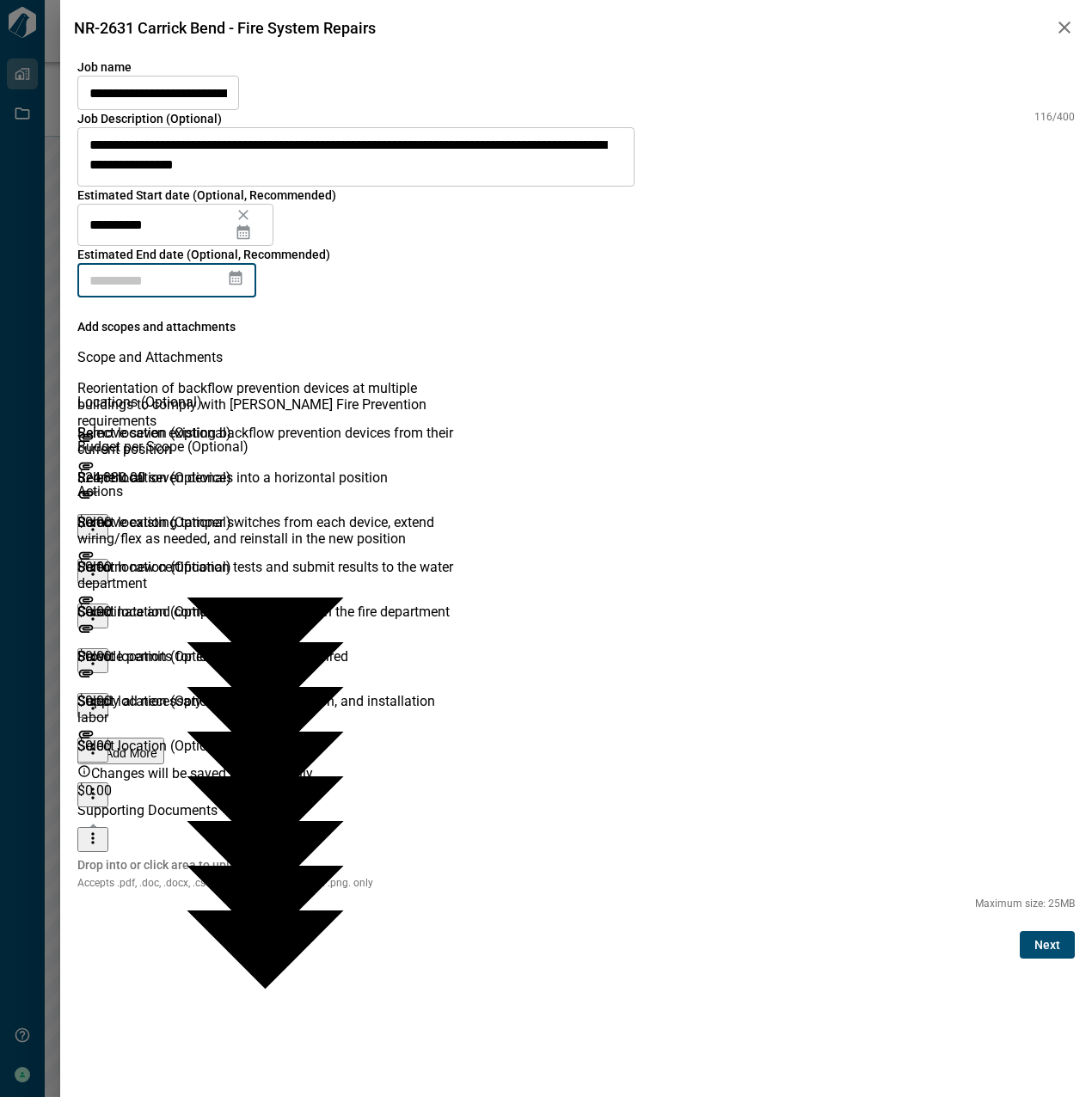
click at [244, 269] on icon at bounding box center [235, 277] width 17 height 17
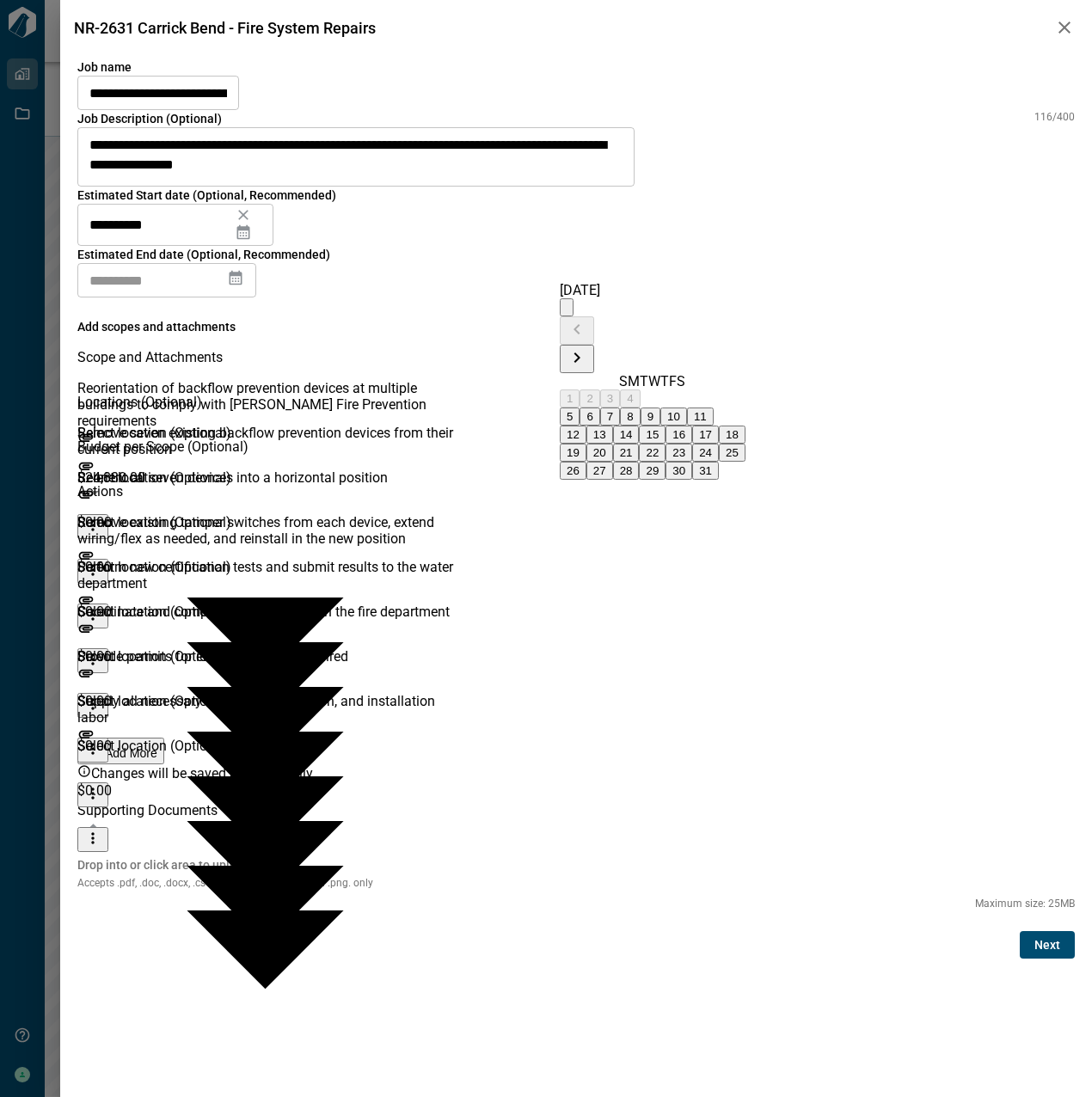
click at [613, 462] on button "20" at bounding box center [600, 452] width 27 height 18
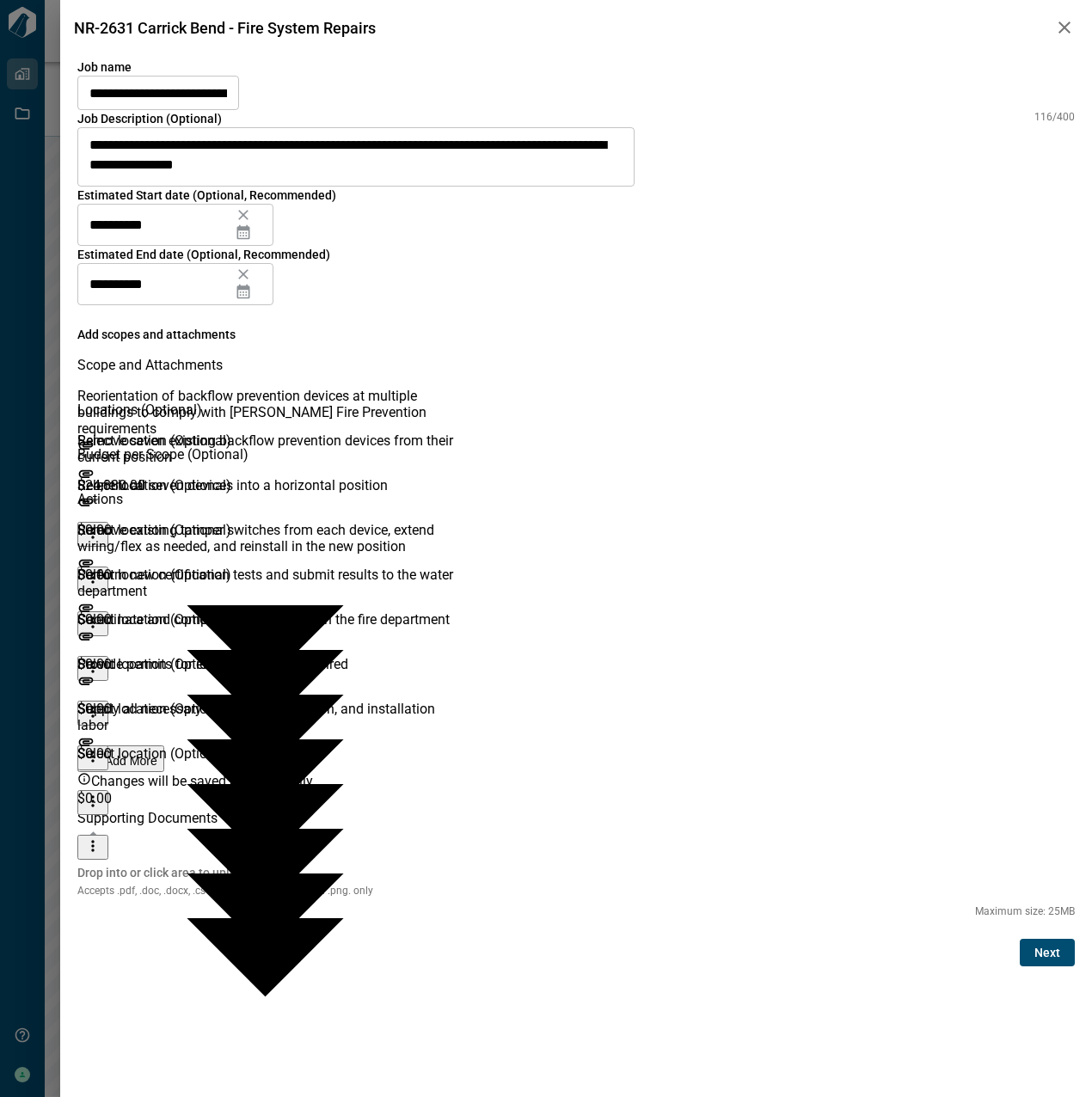
type input "**********"
click at [101, 569] on icon "more" at bounding box center [92, 577] width 17 height 17
click at [1020, 531] on li "Delete" at bounding box center [1039, 550] width 37 height 40
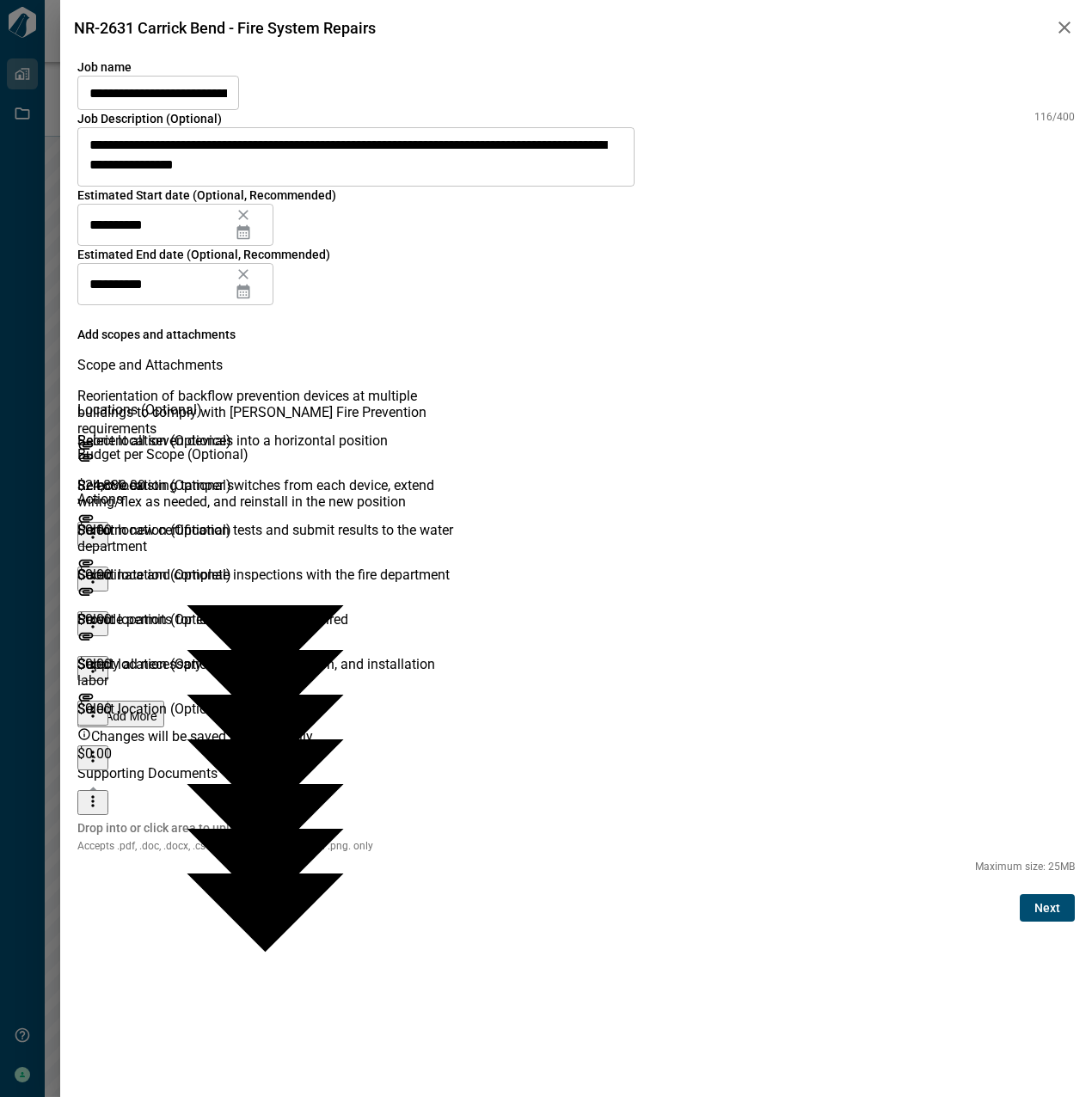
click at [101, 569] on icon "more" at bounding box center [92, 577] width 17 height 17
click at [1020, 531] on li "Delete" at bounding box center [1039, 550] width 37 height 40
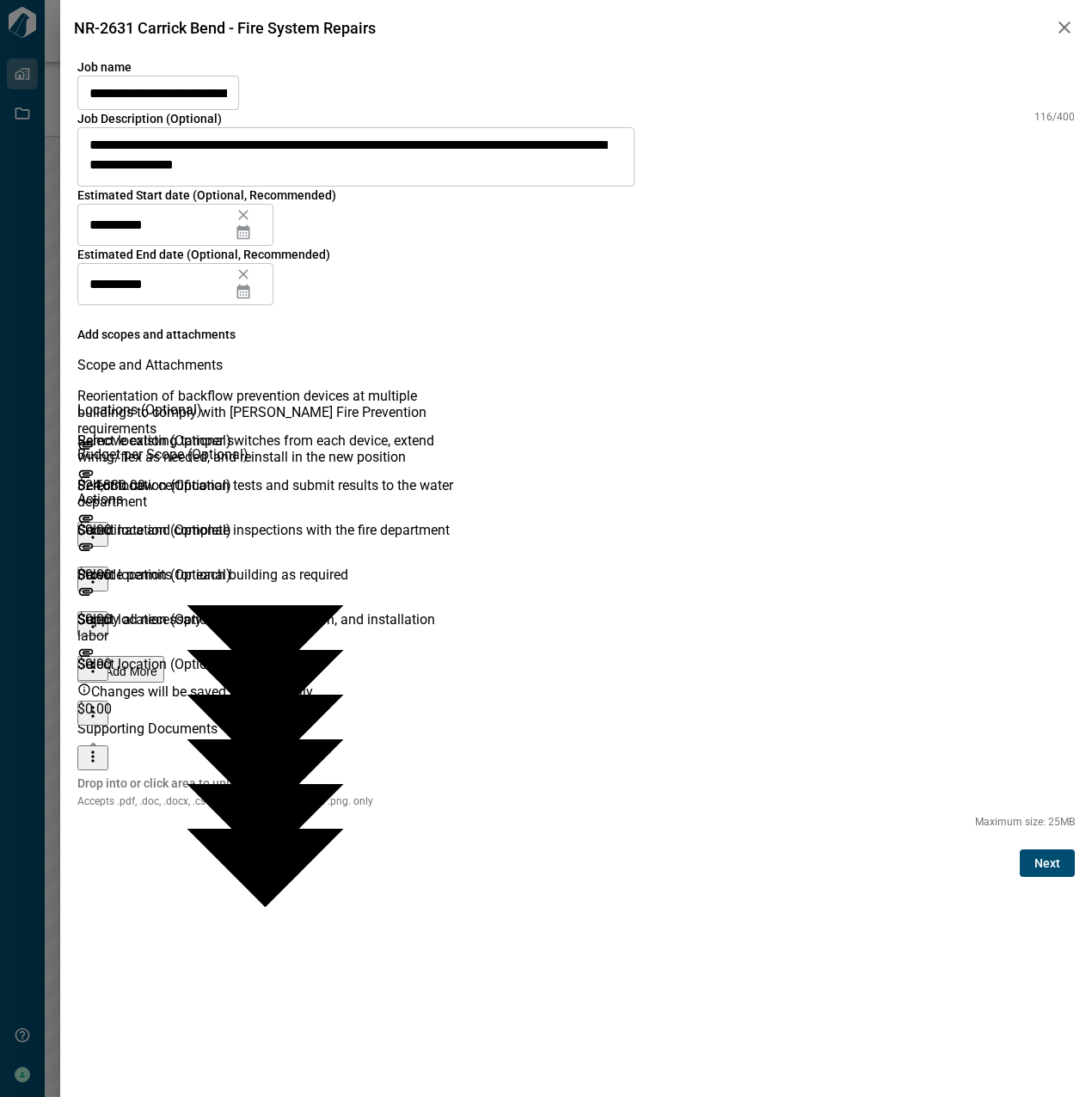
click at [108, 567] on button "more" at bounding box center [92, 579] width 30 height 25
click at [1024, 543] on li "Delete" at bounding box center [1039, 550] width 37 height 40
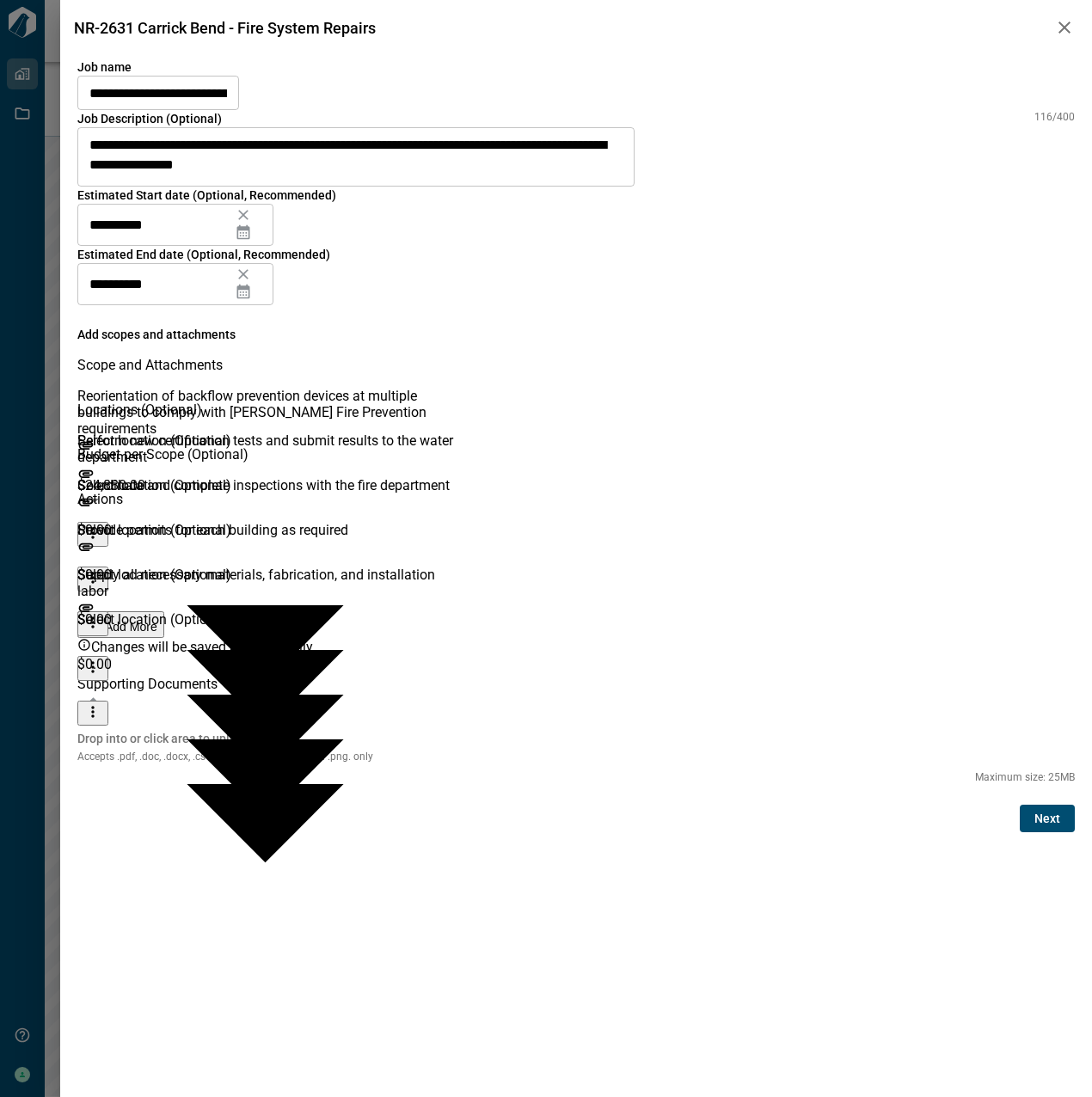
click at [134, 567] on div at bounding box center [105, 589] width 56 height 44
click at [101, 569] on icon "more" at bounding box center [92, 577] width 17 height 17
click at [1020, 540] on li "Delete" at bounding box center [1039, 550] width 37 height 40
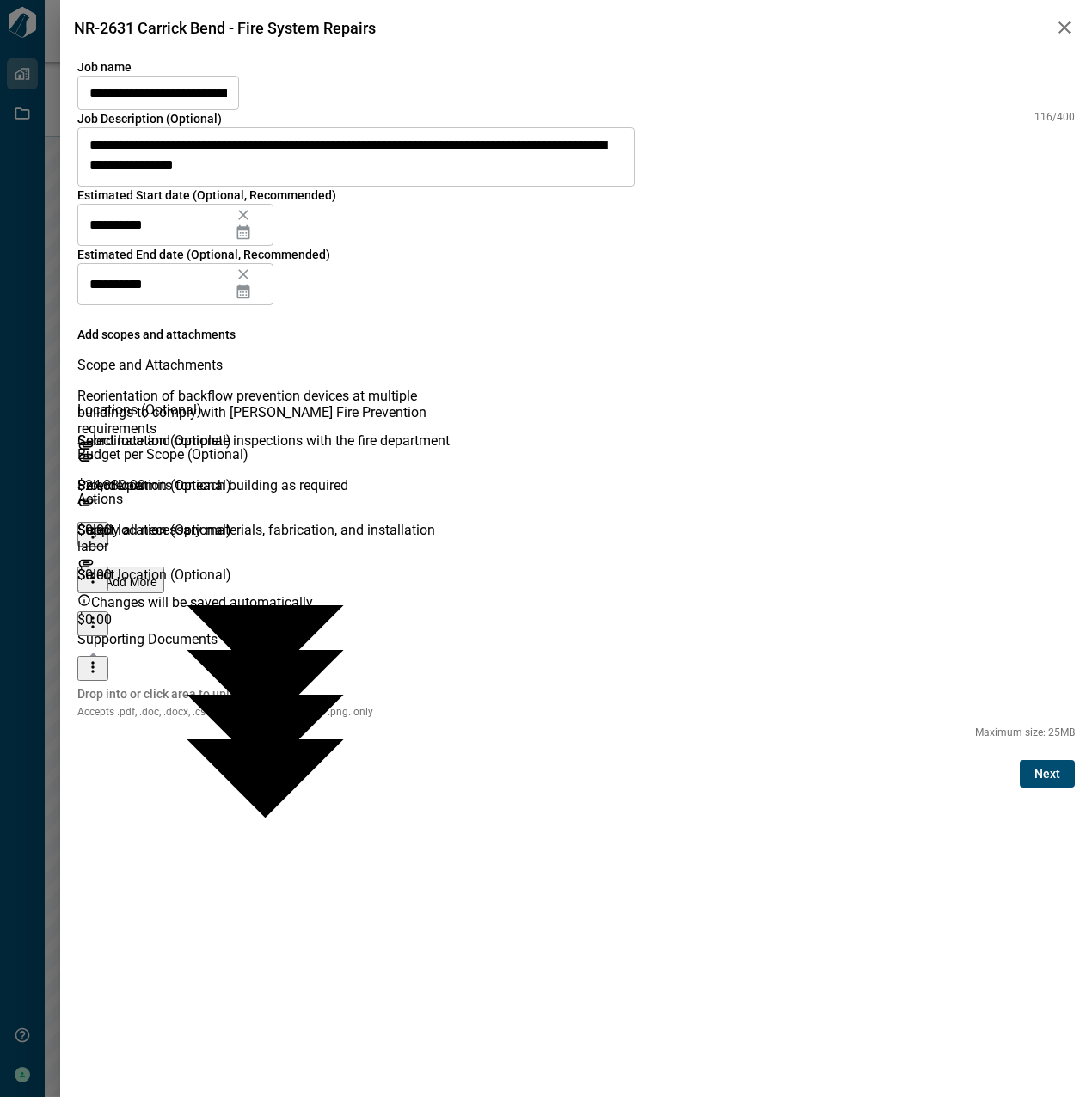
click at [108, 567] on button "more" at bounding box center [92, 579] width 30 height 25
click at [1024, 538] on li "Delete" at bounding box center [1039, 550] width 37 height 40
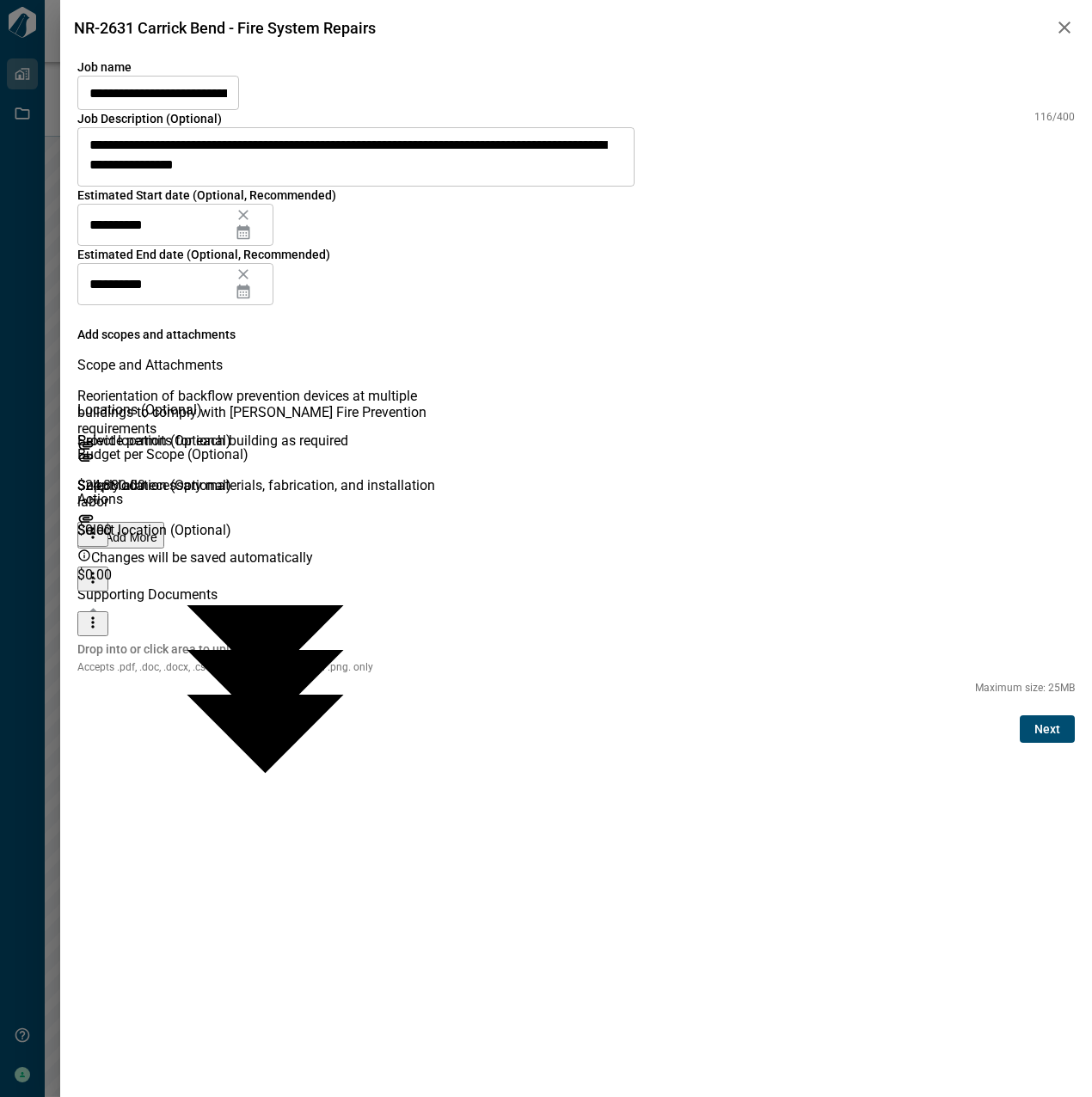
click at [101, 569] on icon "more" at bounding box center [92, 577] width 17 height 17
click at [1041, 531] on li "Delete" at bounding box center [1039, 550] width 37 height 40
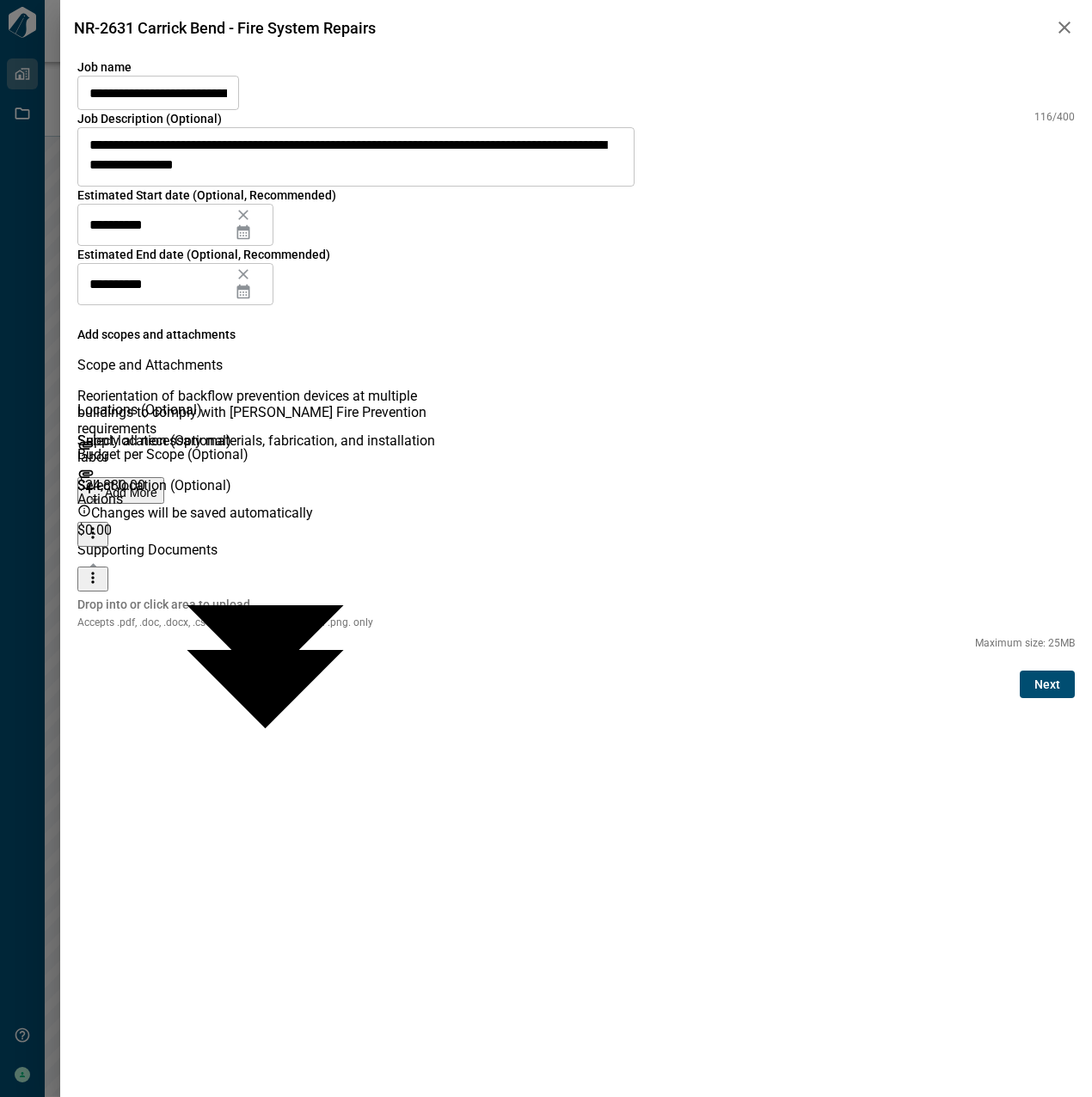
click at [108, 567] on button "more" at bounding box center [92, 579] width 30 height 25
click at [1026, 534] on li "Delete" at bounding box center [1039, 550] width 37 height 40
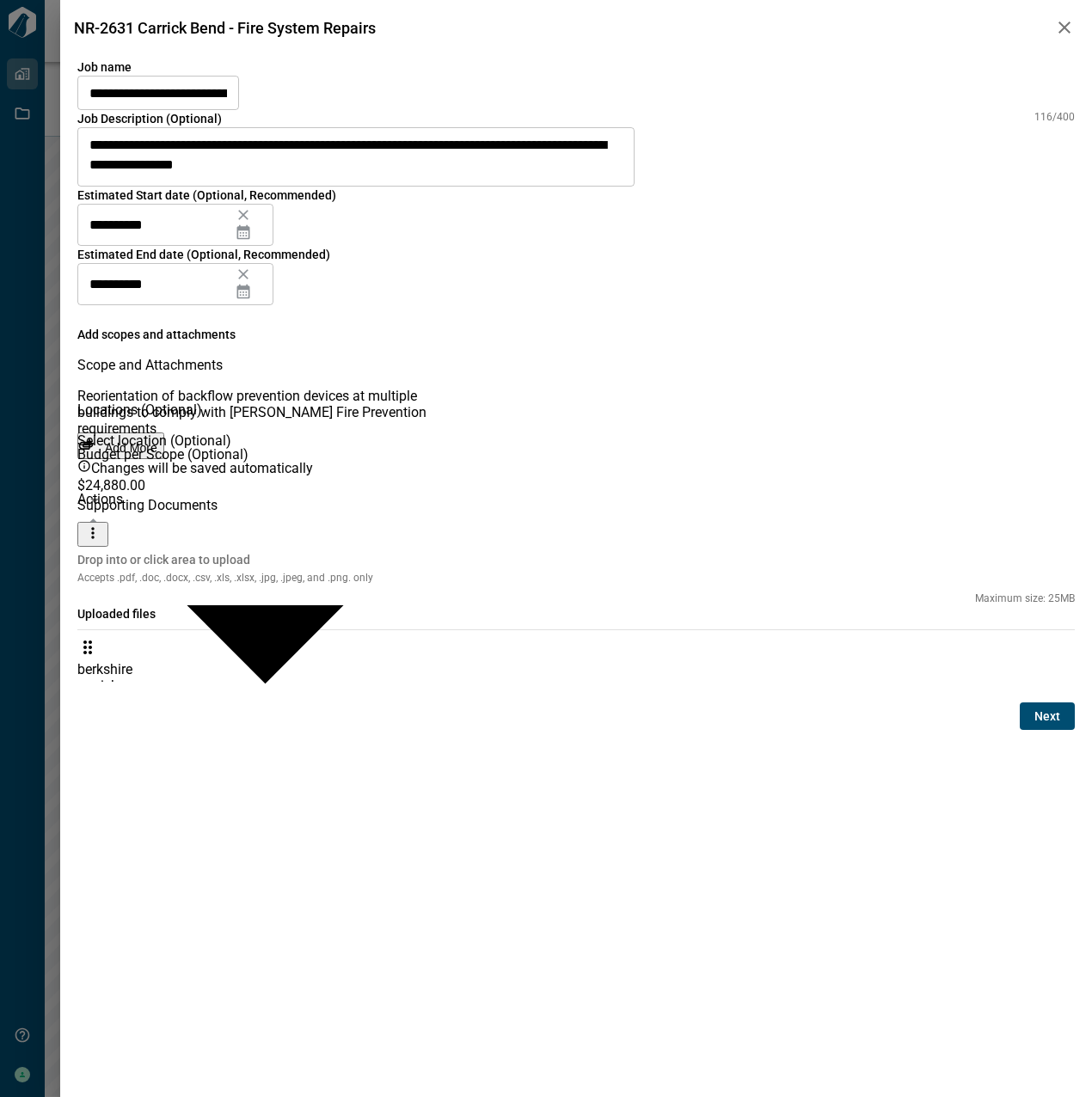
click at [1044, 725] on span "Next" at bounding box center [1047, 716] width 26 height 17
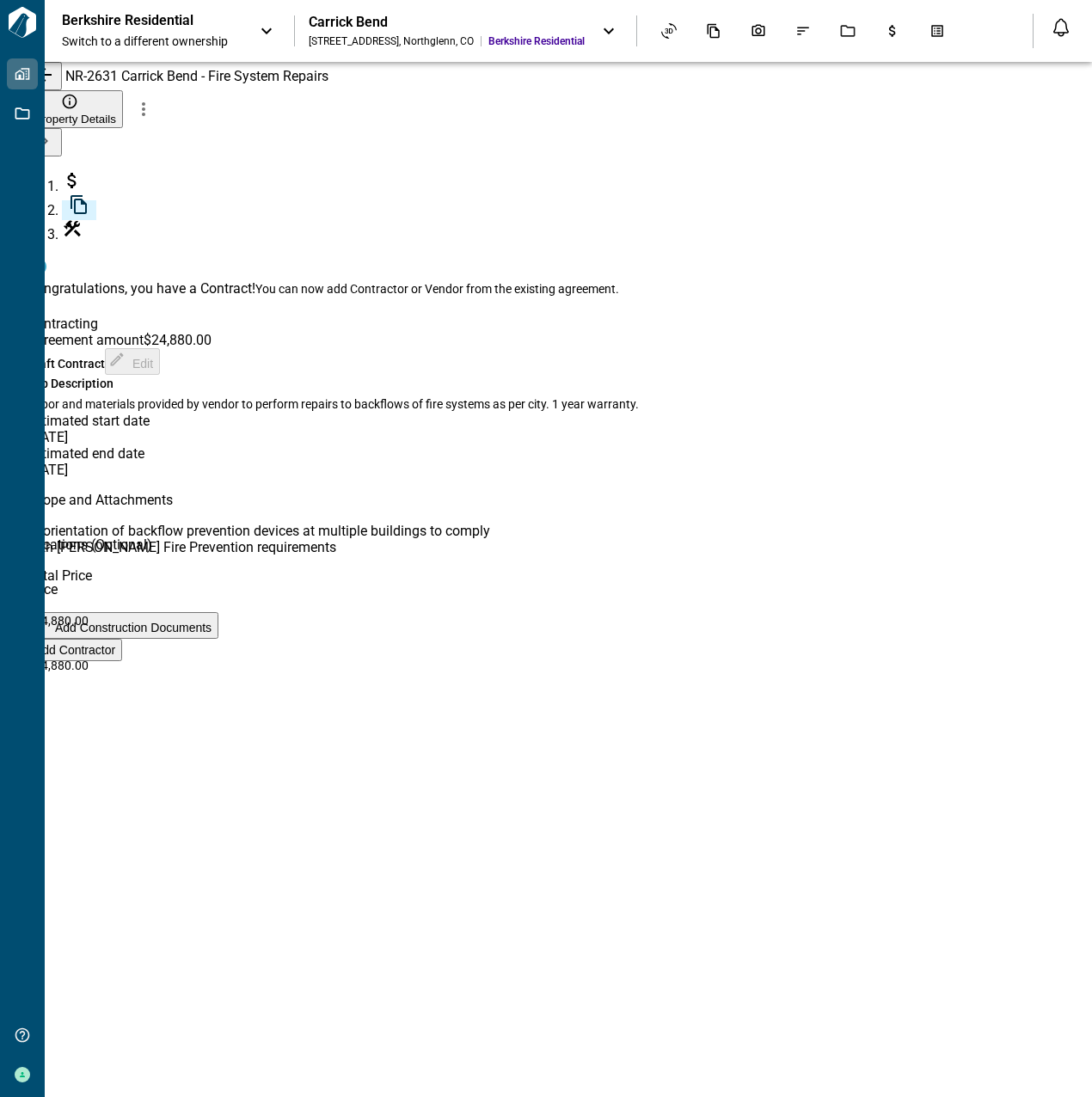
click at [115, 657] on span "Add Contractor" at bounding box center [75, 650] width 81 height 14
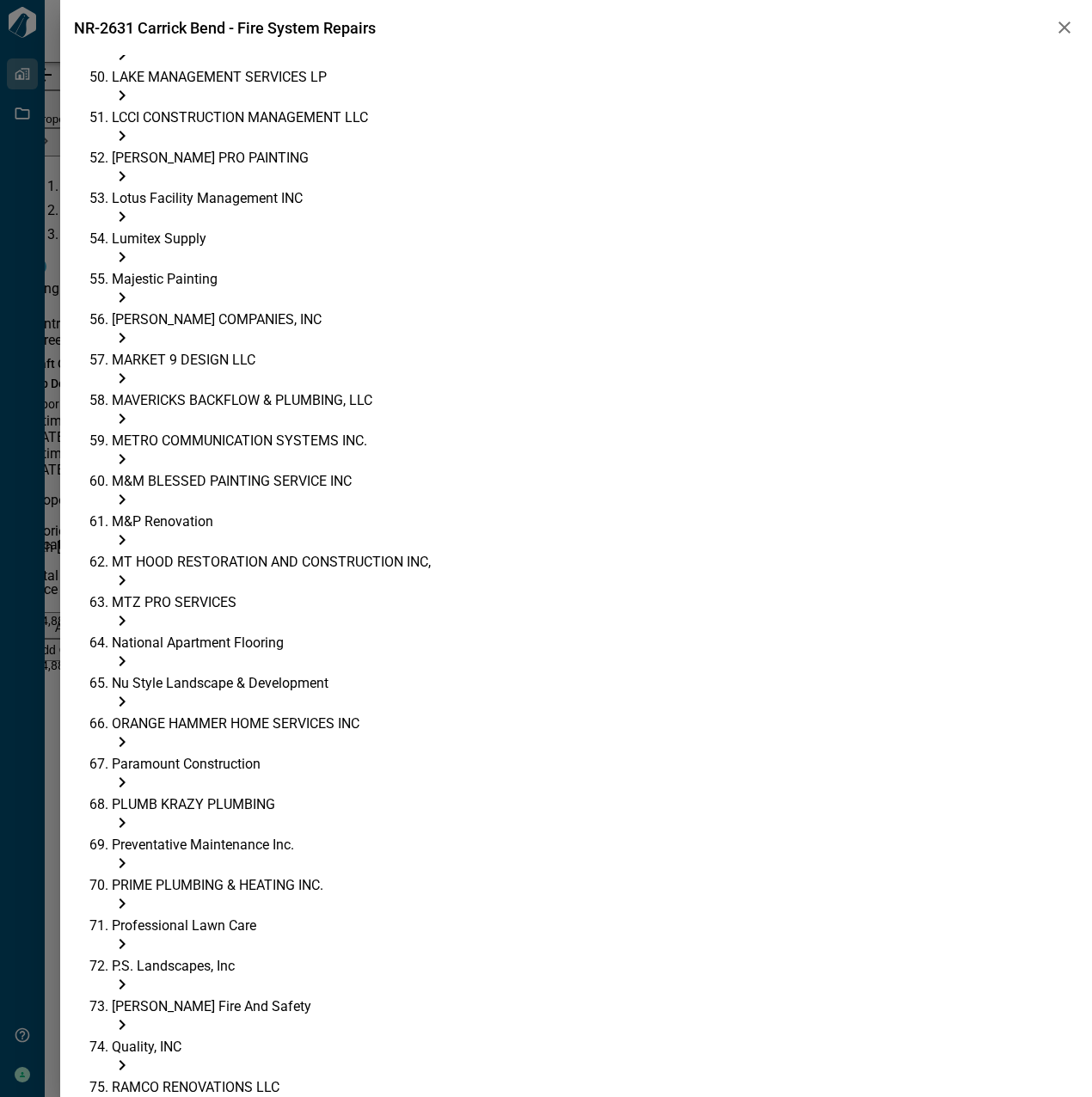
scroll to position [3740, 0]
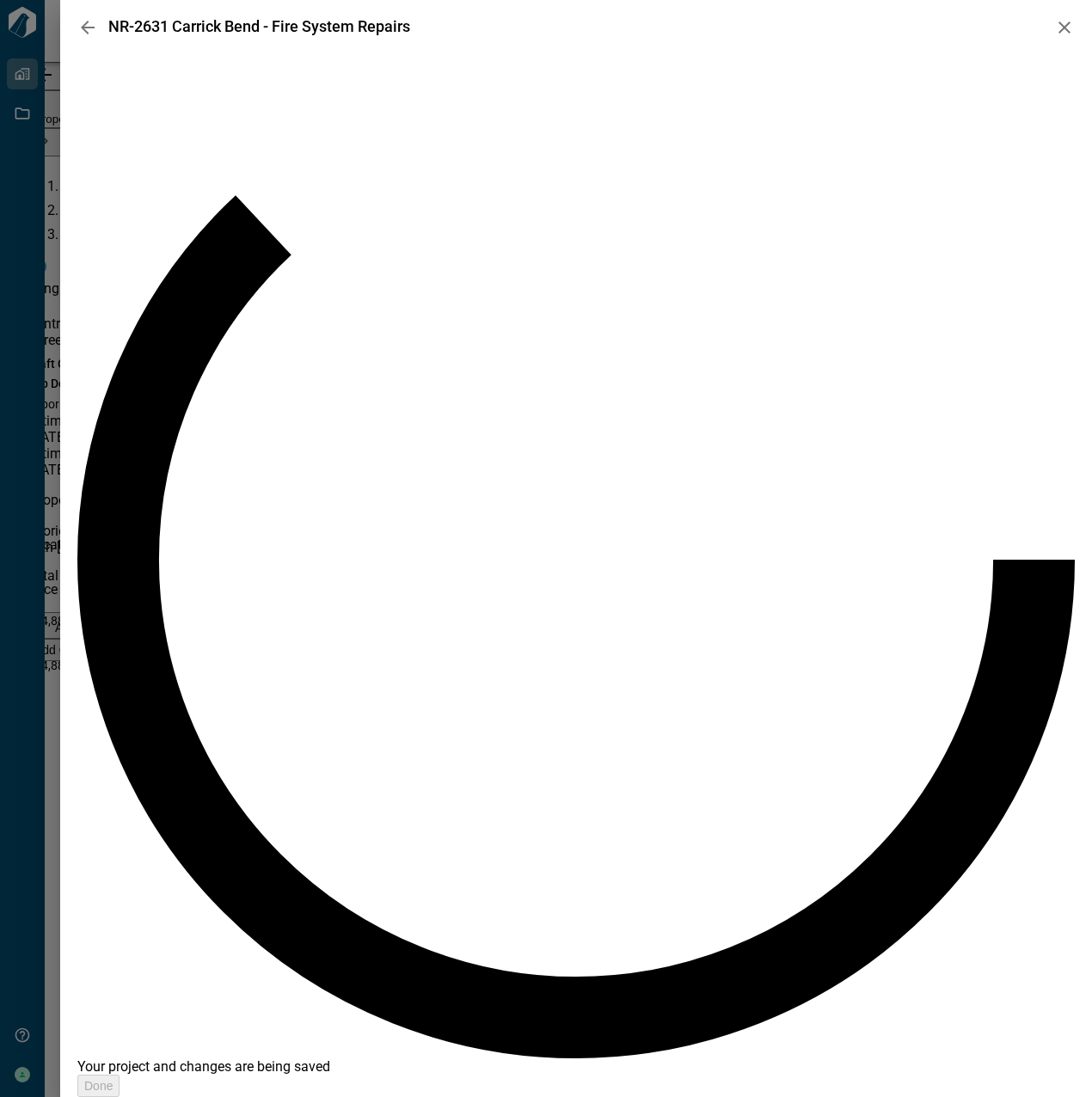
scroll to position [0, 0]
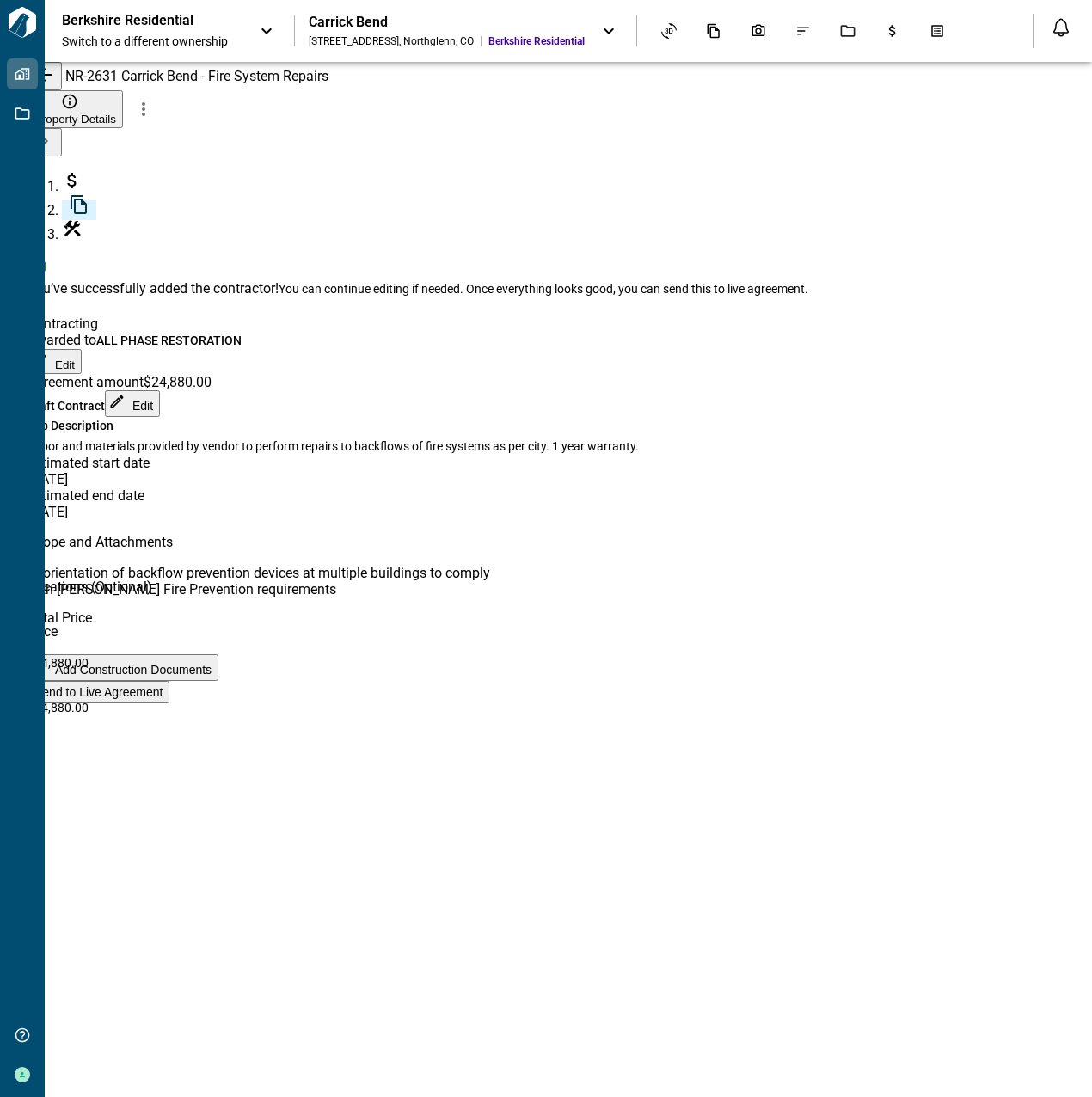
click at [162, 699] on span "Send to Live Agreement" at bounding box center [98, 692] width 128 height 14
paste input "**********"
type input "**********"
